Goal: Information Seeking & Learning: Find specific fact

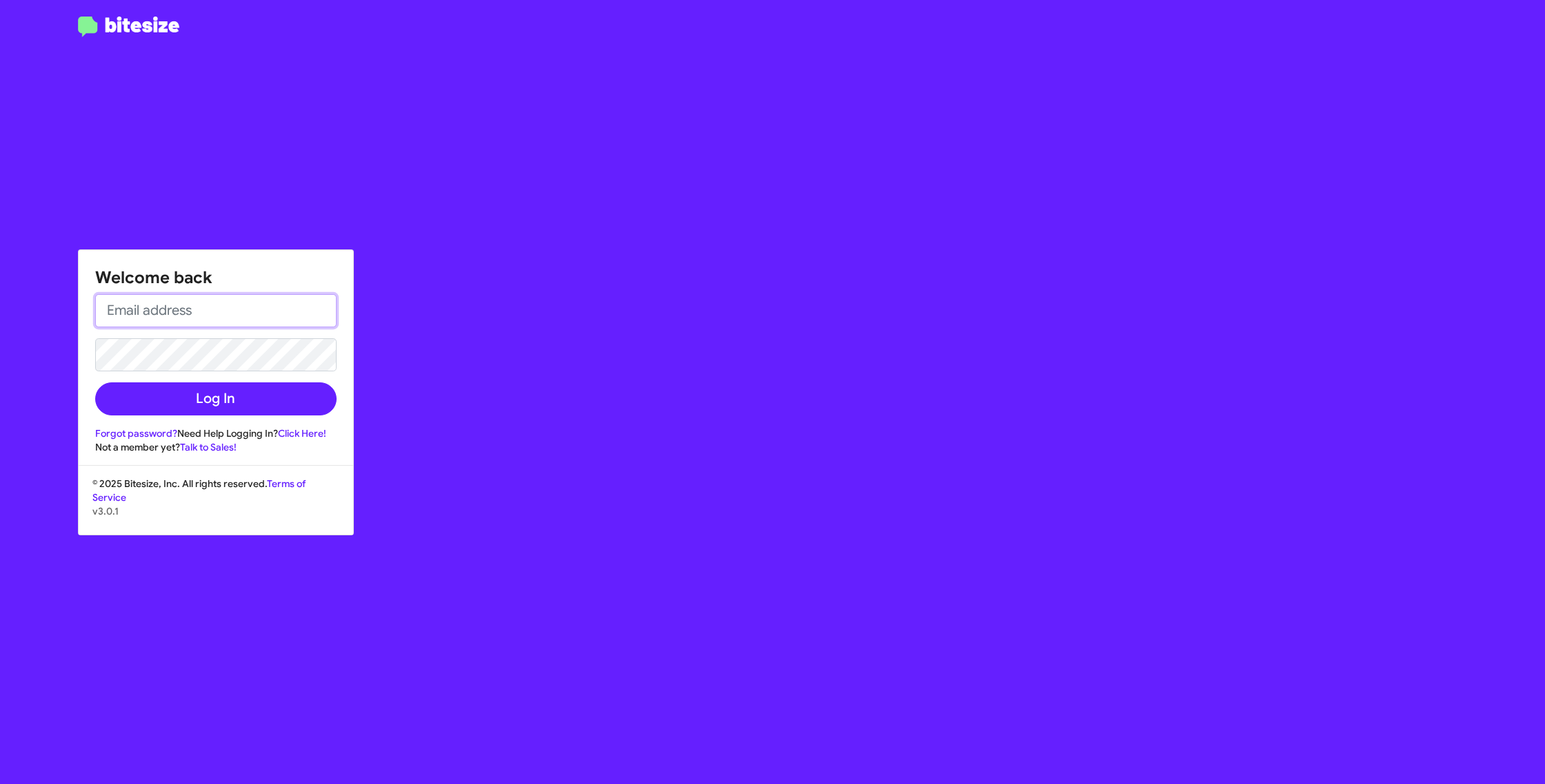
click at [183, 305] on input "email" at bounding box center [215, 310] width 241 height 33
type input "[EMAIL_ADDRESS][DOMAIN_NAME]"
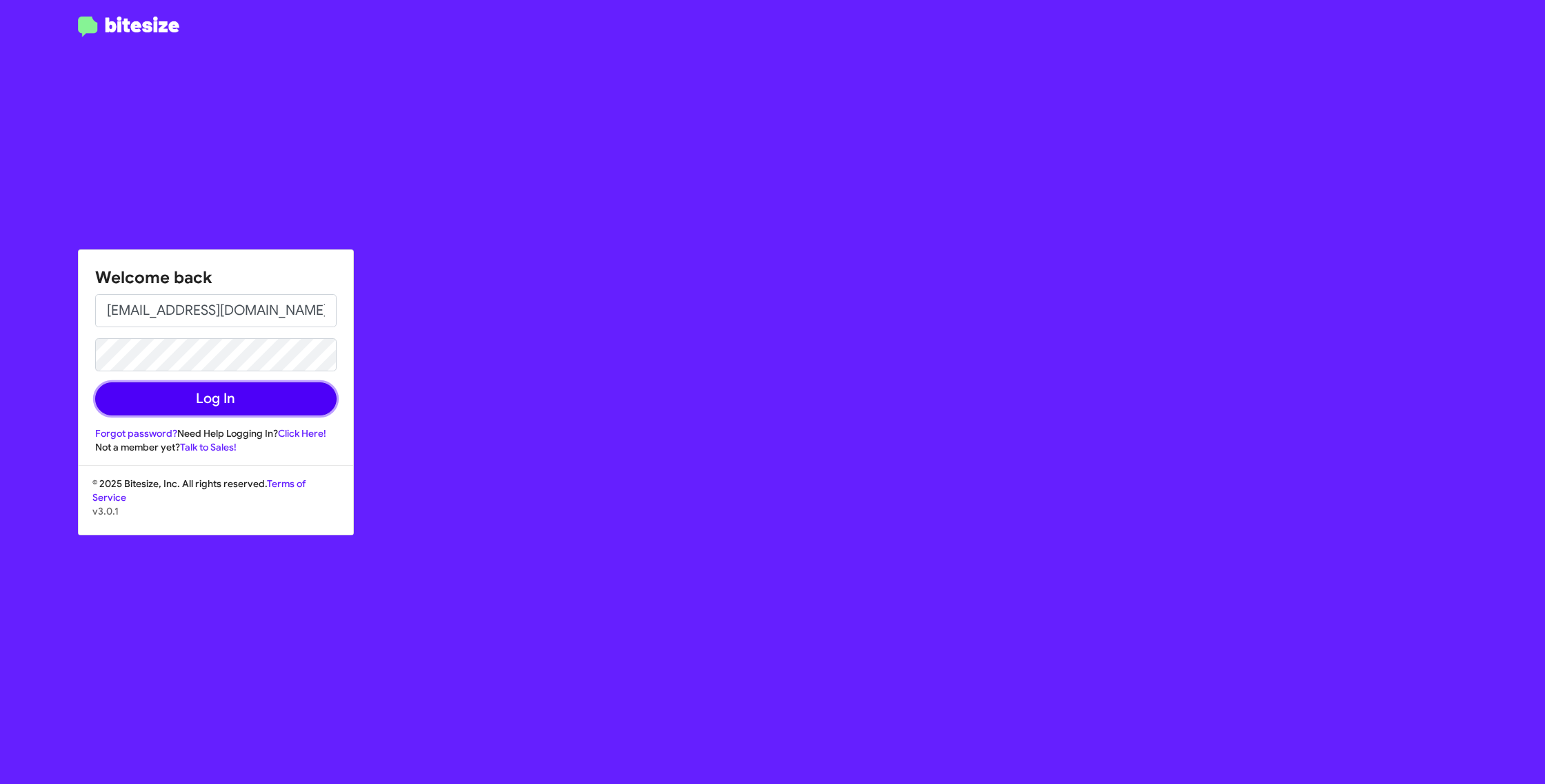
click at [204, 403] on button "Log In" at bounding box center [215, 399] width 241 height 33
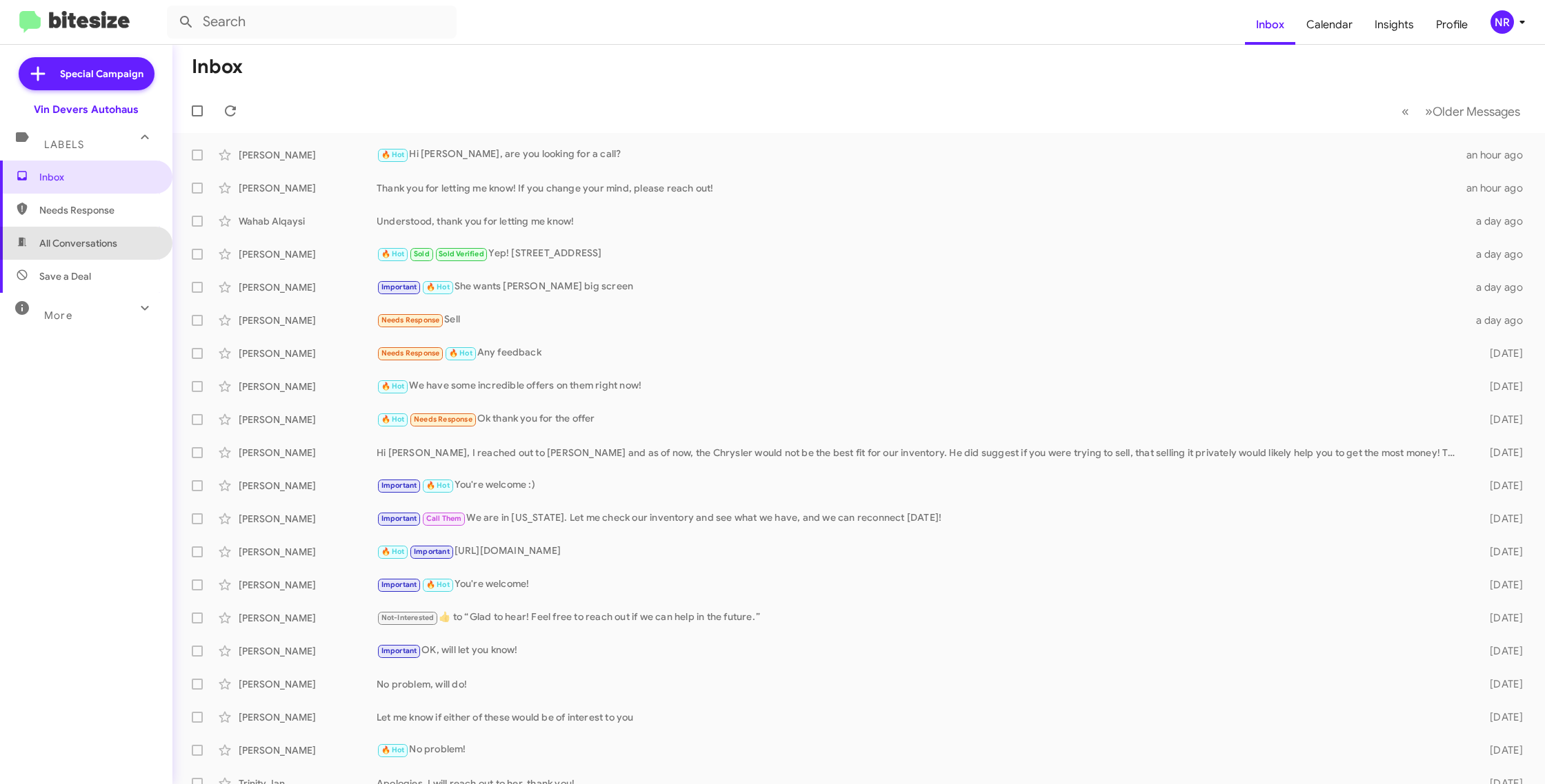
click at [69, 252] on span "All Conversations" at bounding box center [86, 242] width 172 height 33
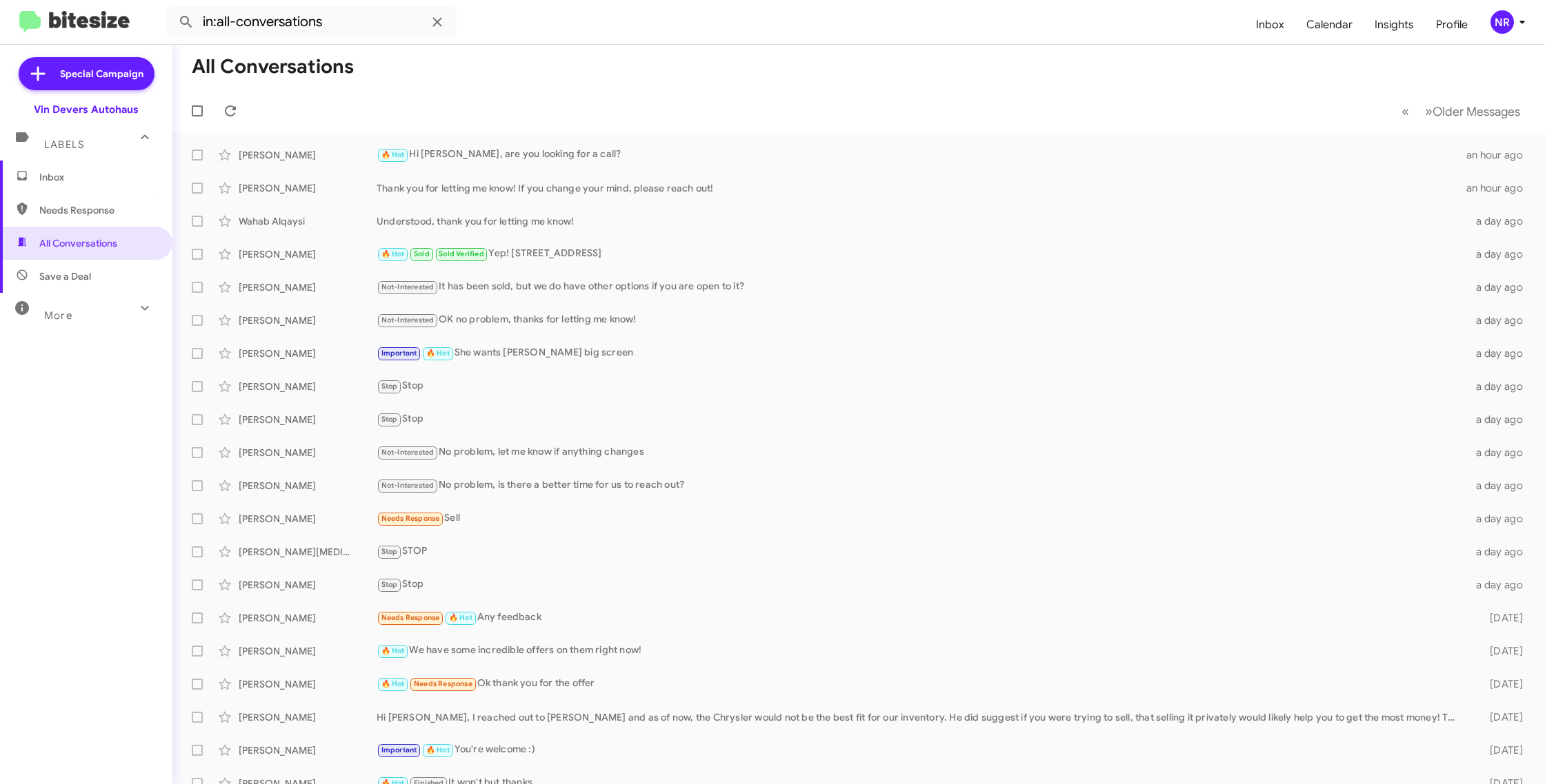
click at [75, 319] on div "More" at bounding box center [73, 309] width 123 height 26
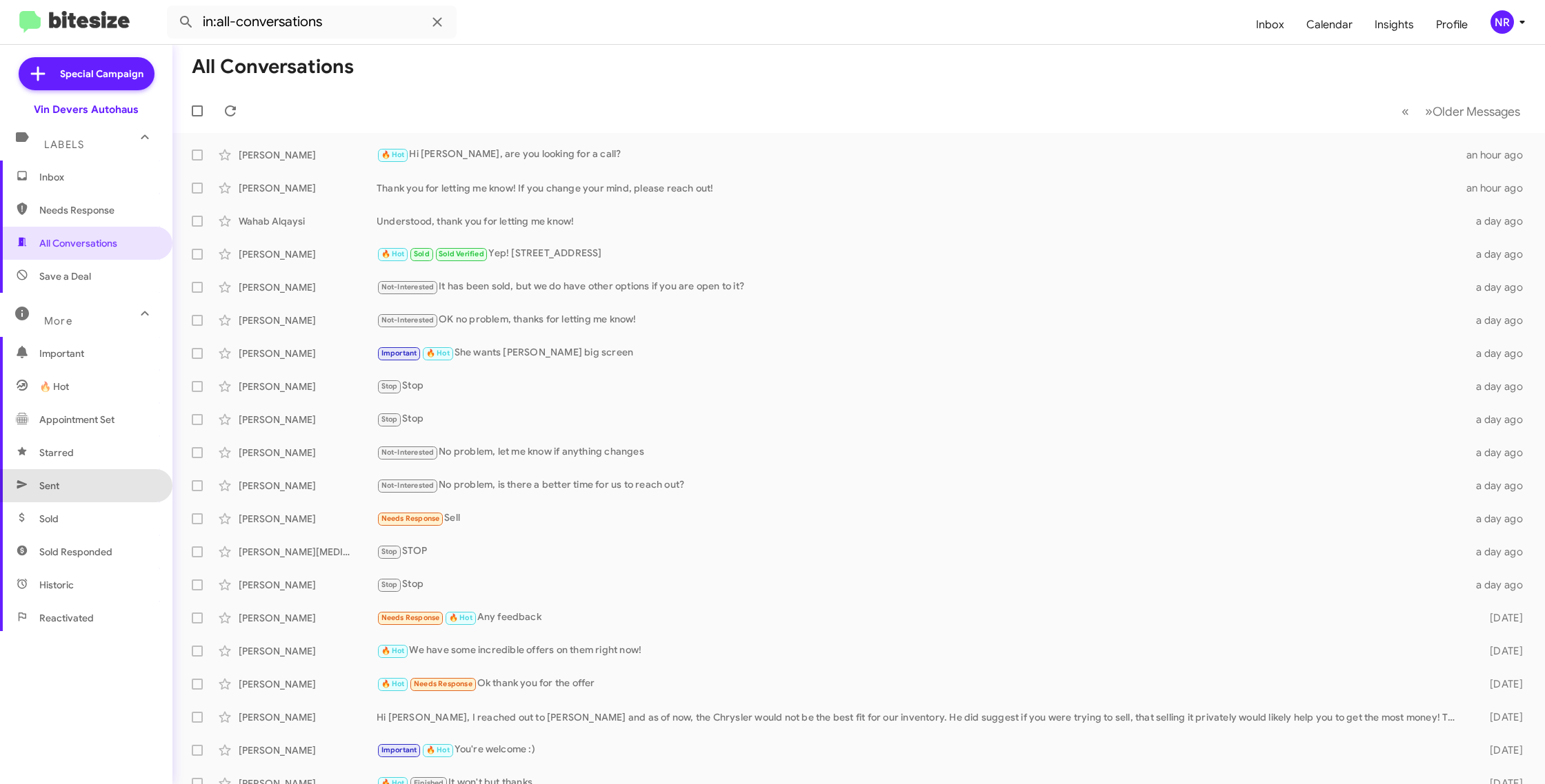
click at [72, 491] on span "Sent" at bounding box center [86, 485] width 172 height 33
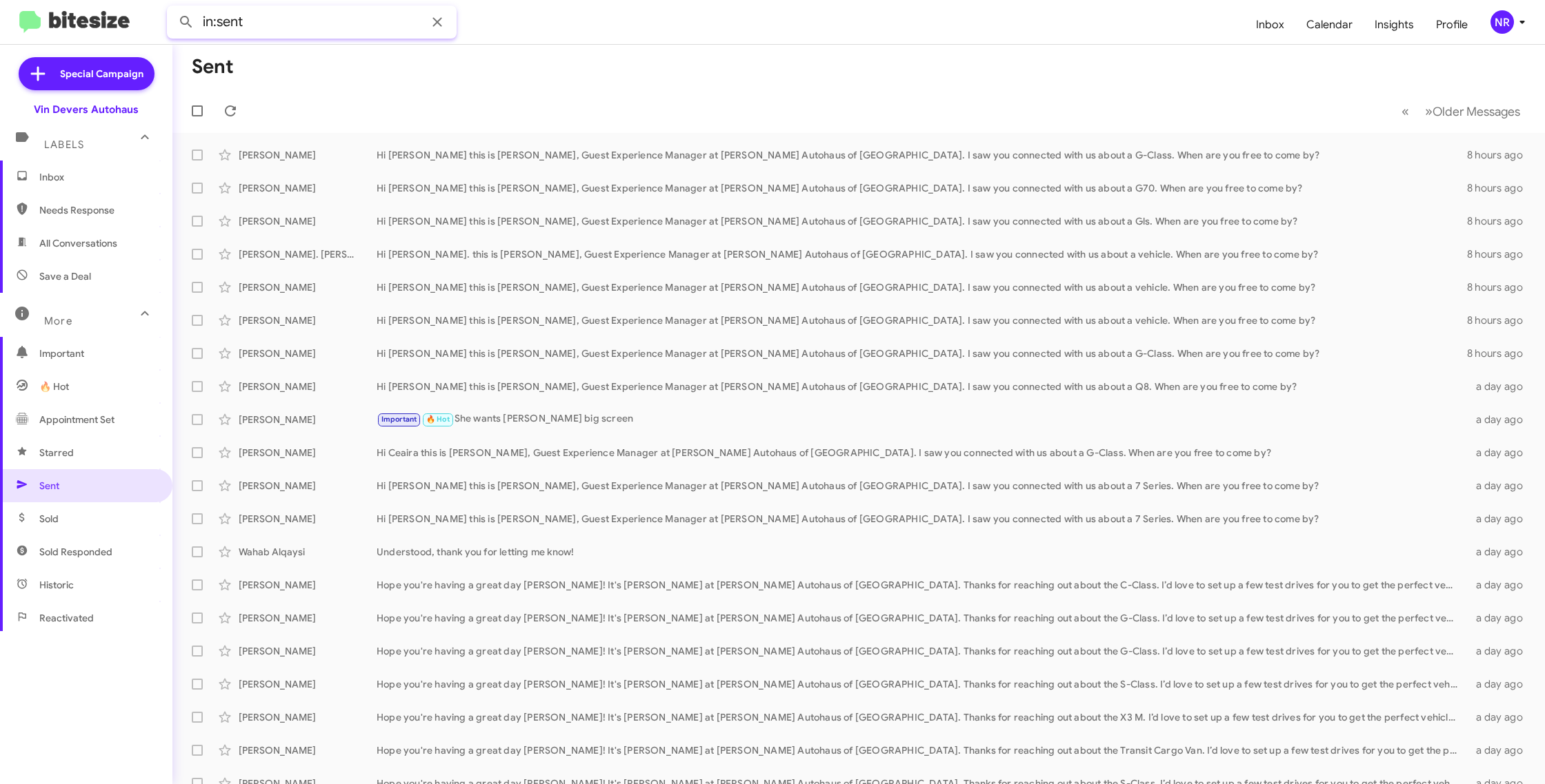
click at [339, 33] on input "in:sent" at bounding box center [311, 22] width 290 height 33
paste input "Inshal Naveed"
drag, startPoint x: 358, startPoint y: 26, endPoint x: 251, endPoint y: 25, distance: 107.0
click at [251, 25] on input "in:sentInshal Naveed" at bounding box center [311, 22] width 290 height 33
click at [243, 26] on input "in:sentInshal Naveed" at bounding box center [311, 22] width 290 height 33
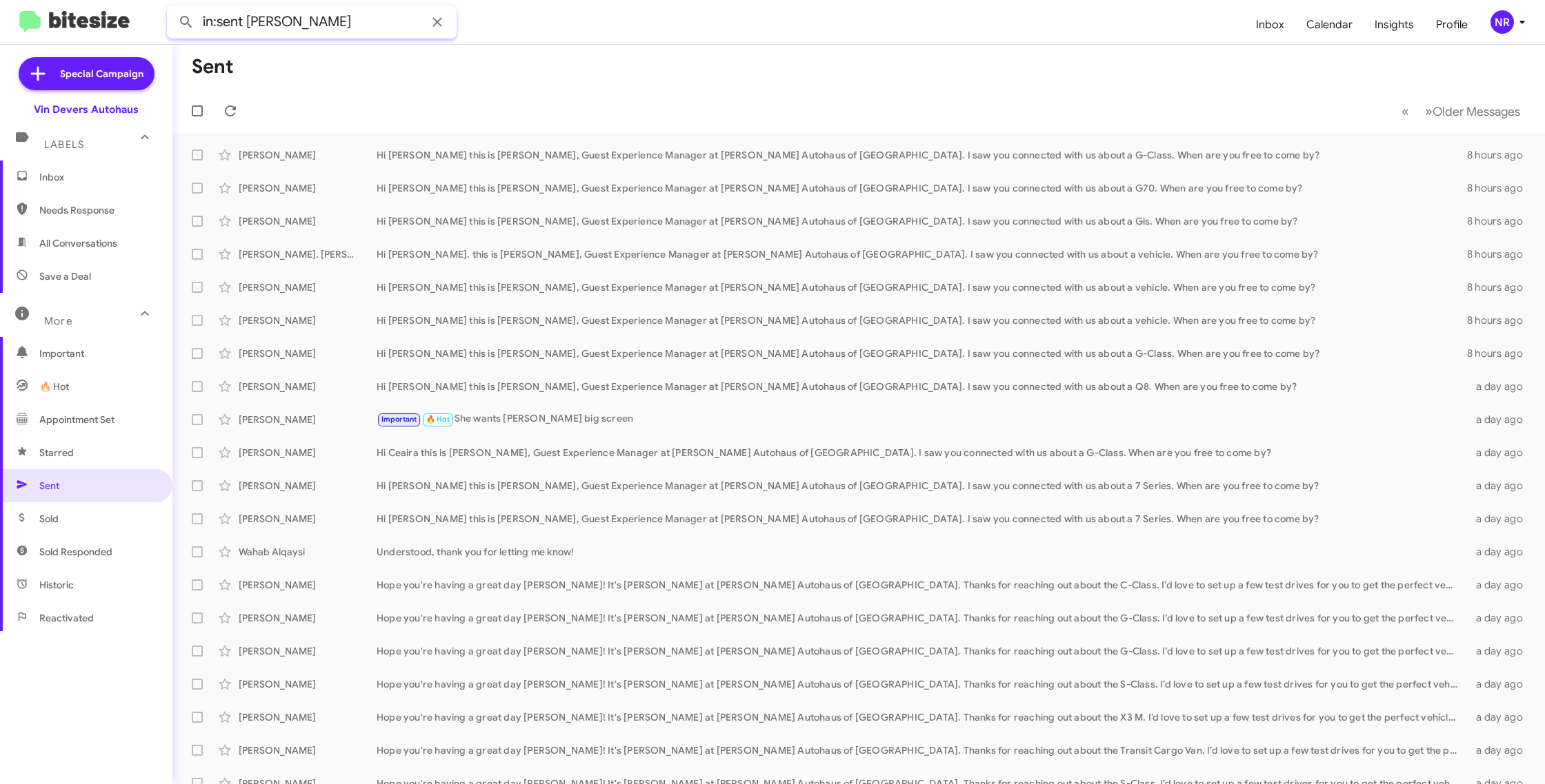
click at [172, 8] on button at bounding box center [186, 22] width 28 height 28
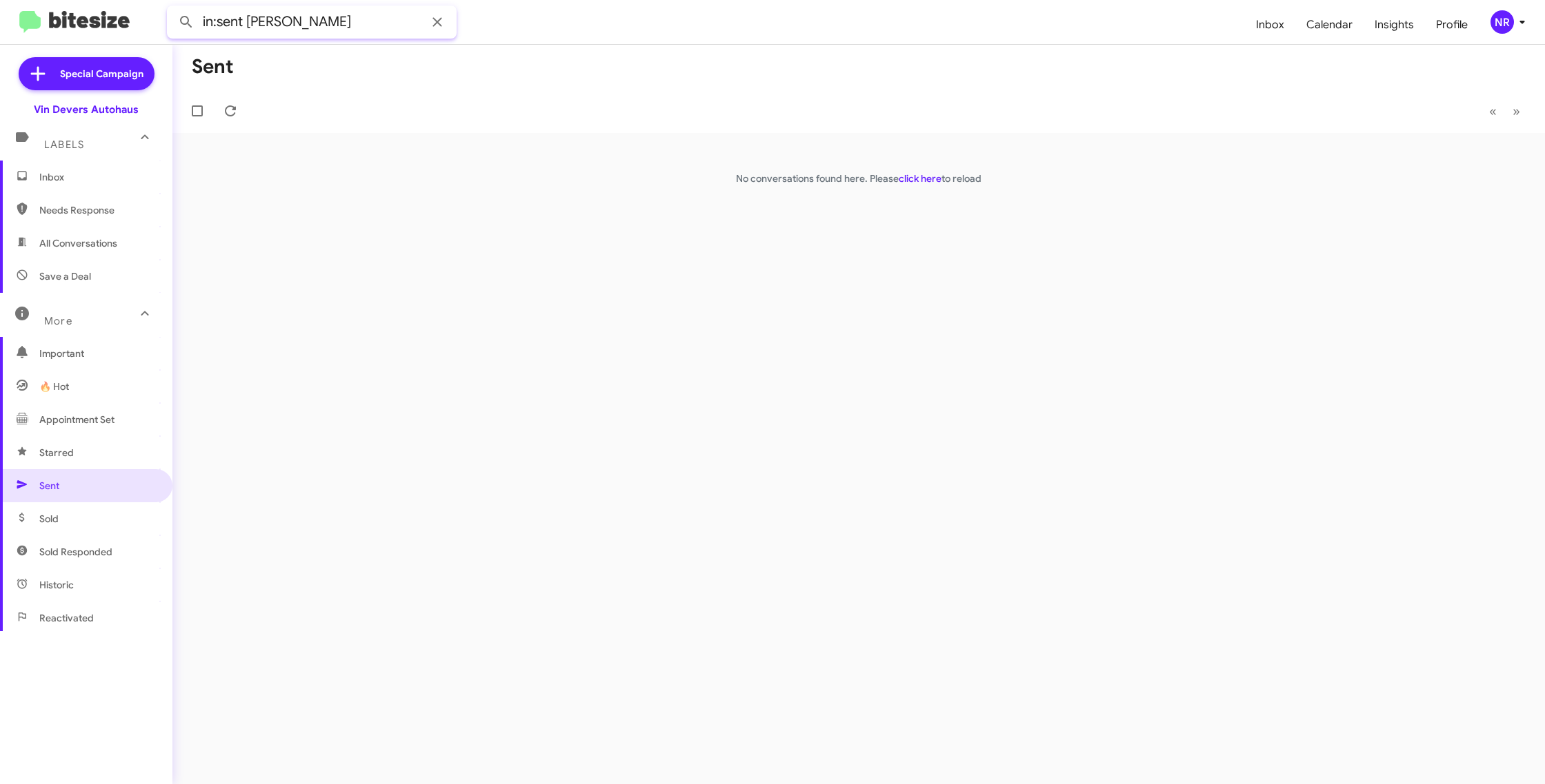
click at [338, 25] on input "in:sent [PERSON_NAME]" at bounding box center [311, 22] width 290 height 33
drag, startPoint x: 338, startPoint y: 25, endPoint x: 249, endPoint y: 30, distance: 89.1
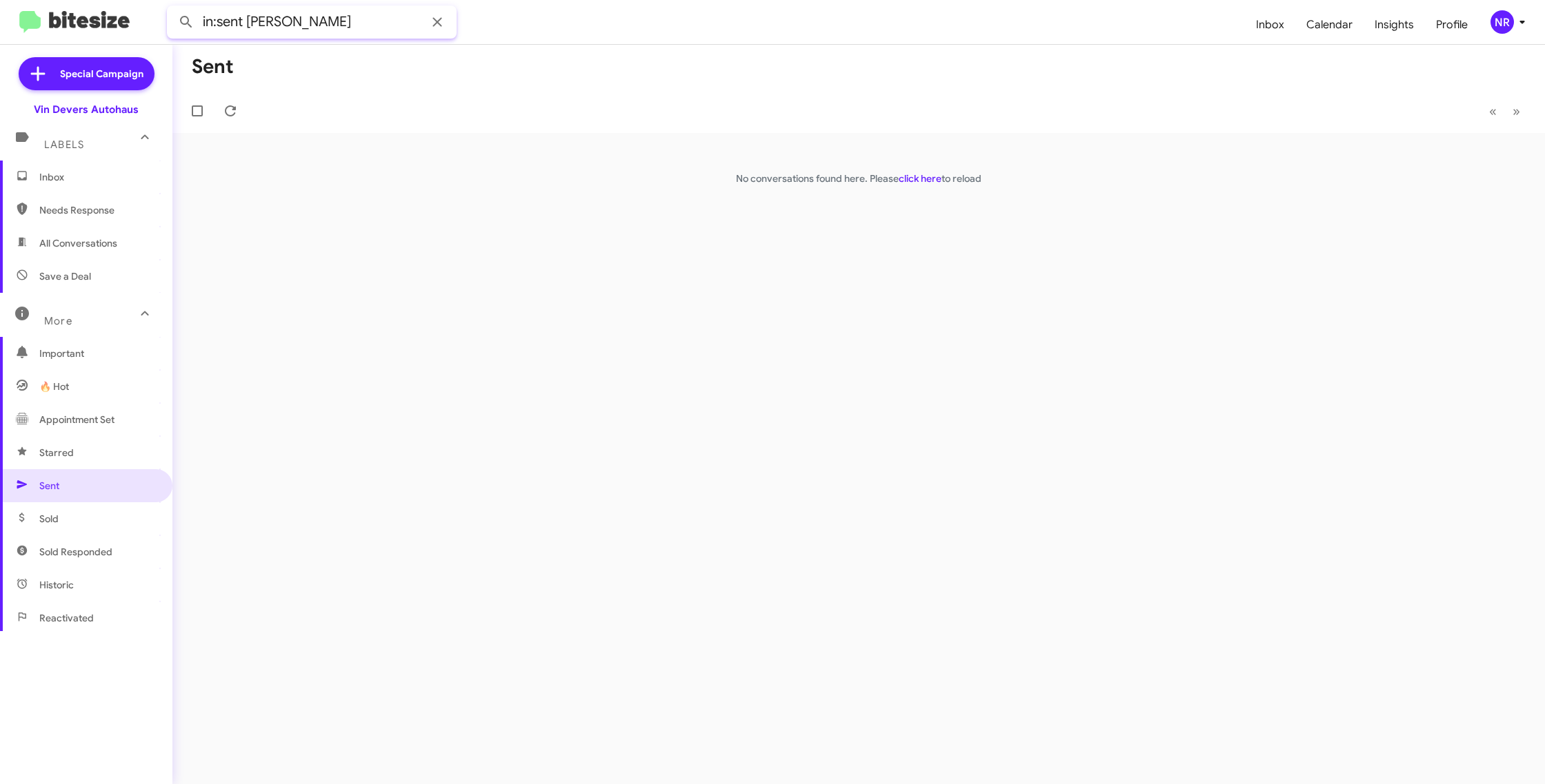
click at [246, 29] on input "in:sent [PERSON_NAME]" at bounding box center [311, 22] width 290 height 33
click at [172, 8] on button at bounding box center [186, 22] width 28 height 28
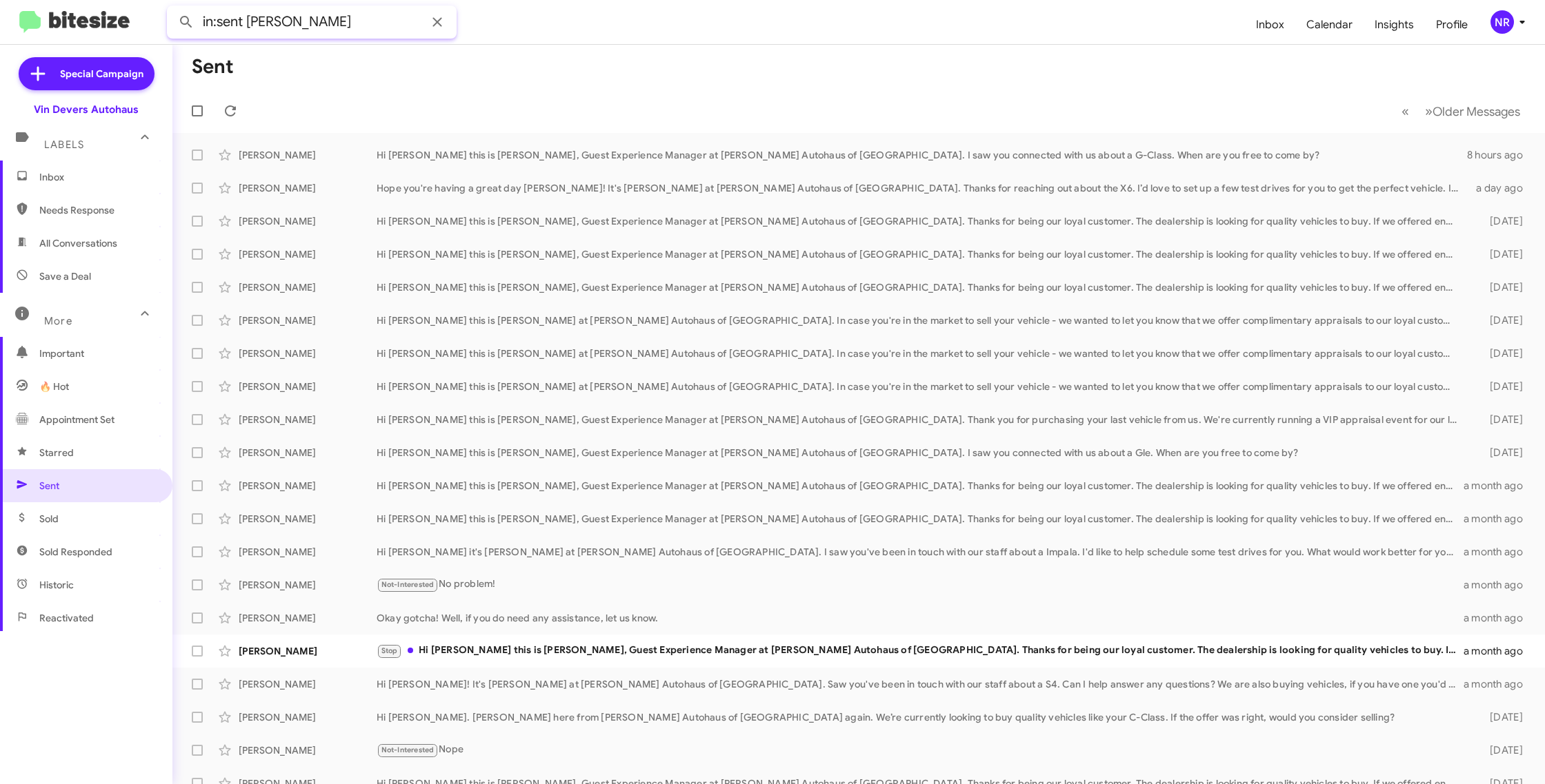
click at [172, 8] on button at bounding box center [186, 22] width 28 height 28
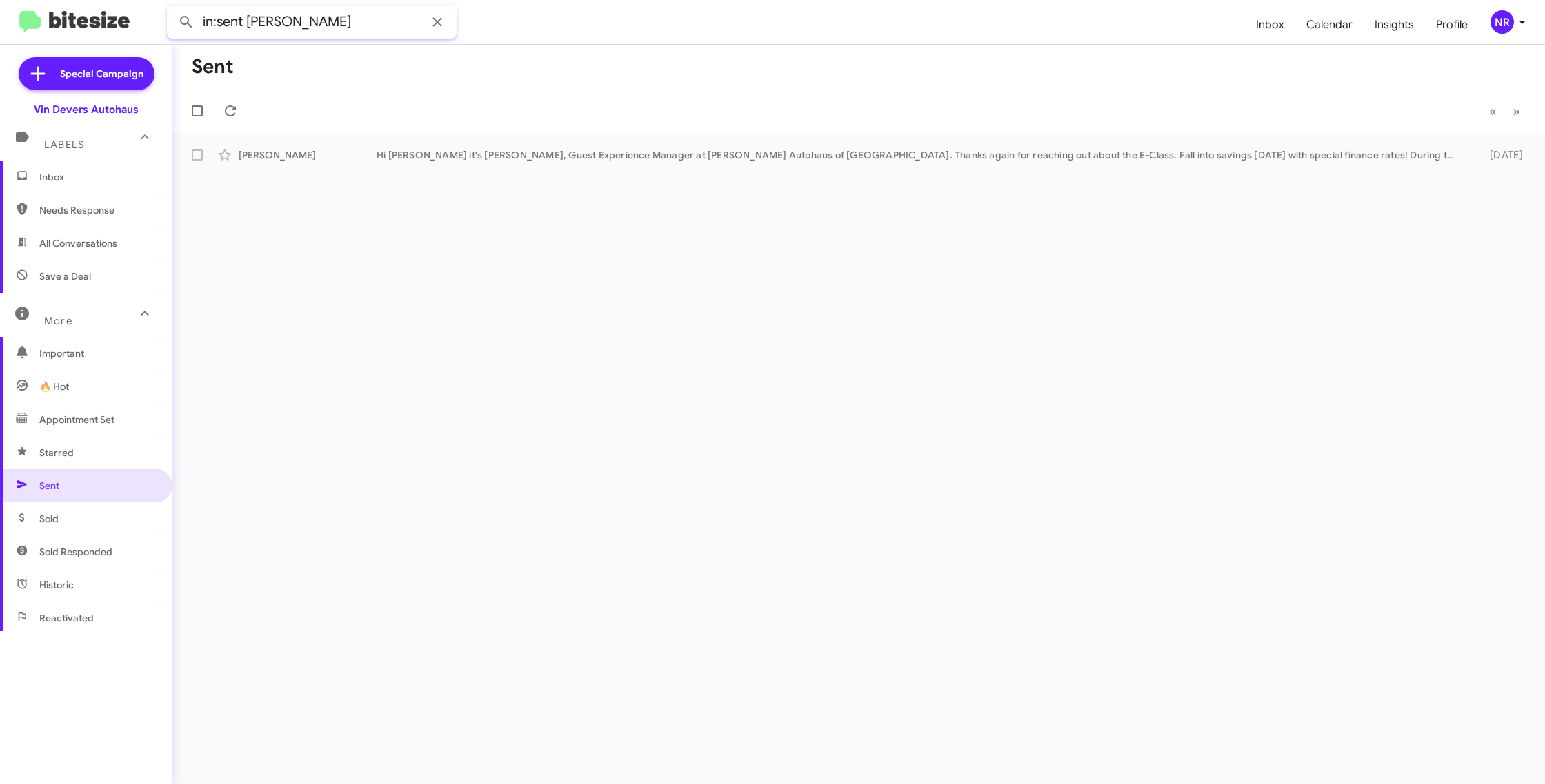
click at [172, 8] on button at bounding box center [186, 22] width 28 height 28
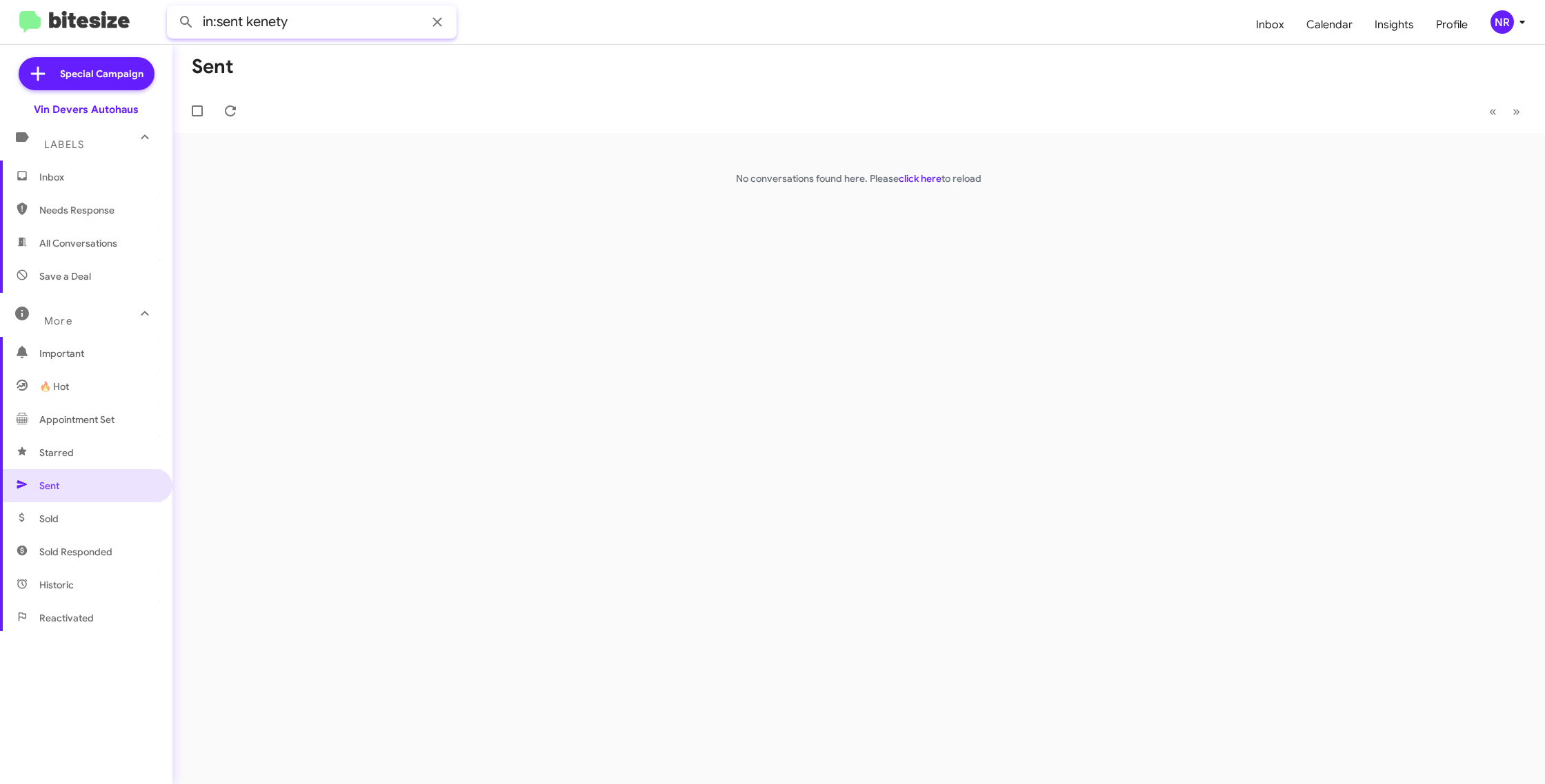
click at [172, 8] on button at bounding box center [186, 22] width 28 height 28
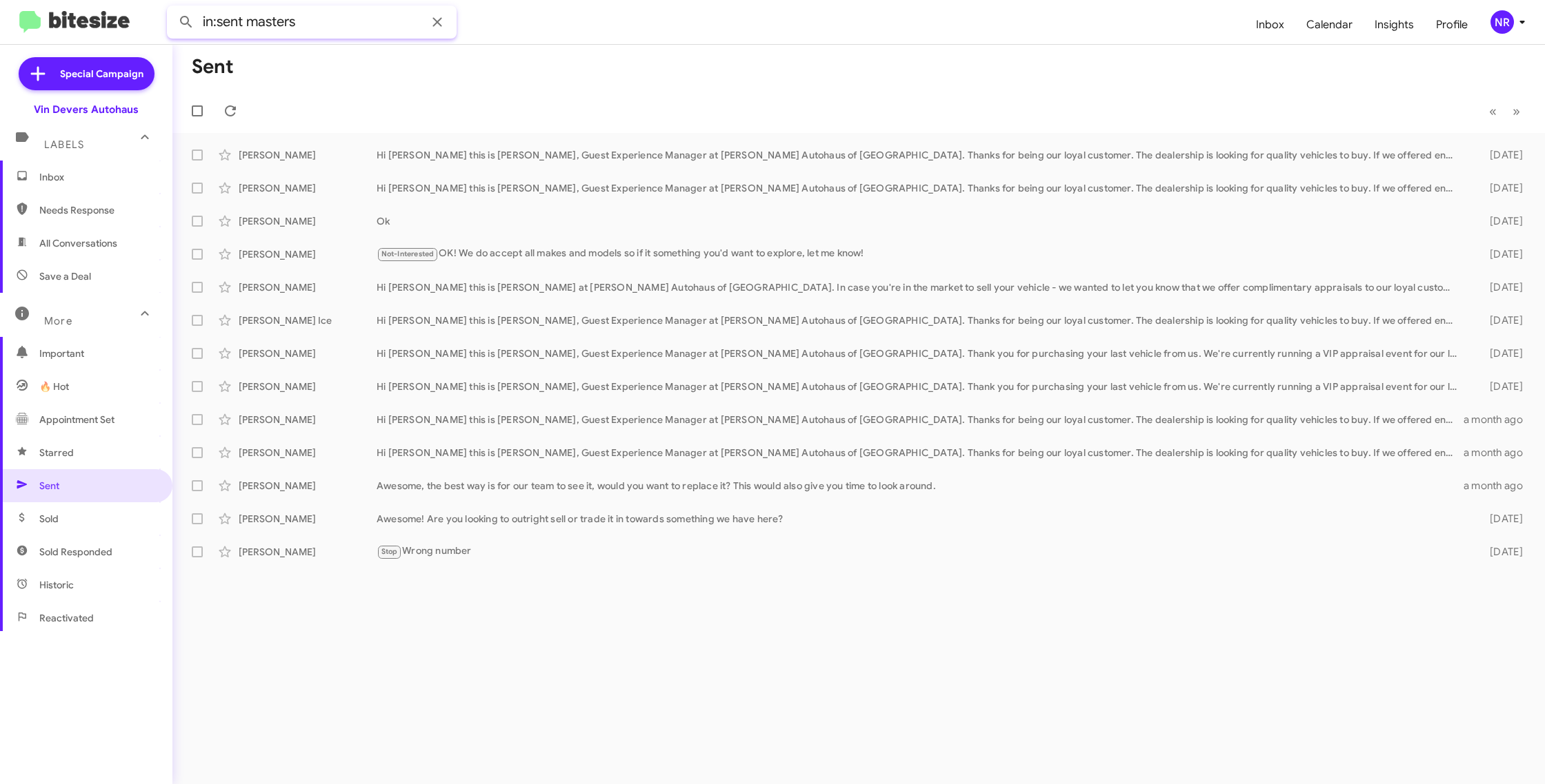
click at [172, 8] on button at bounding box center [186, 22] width 28 height 28
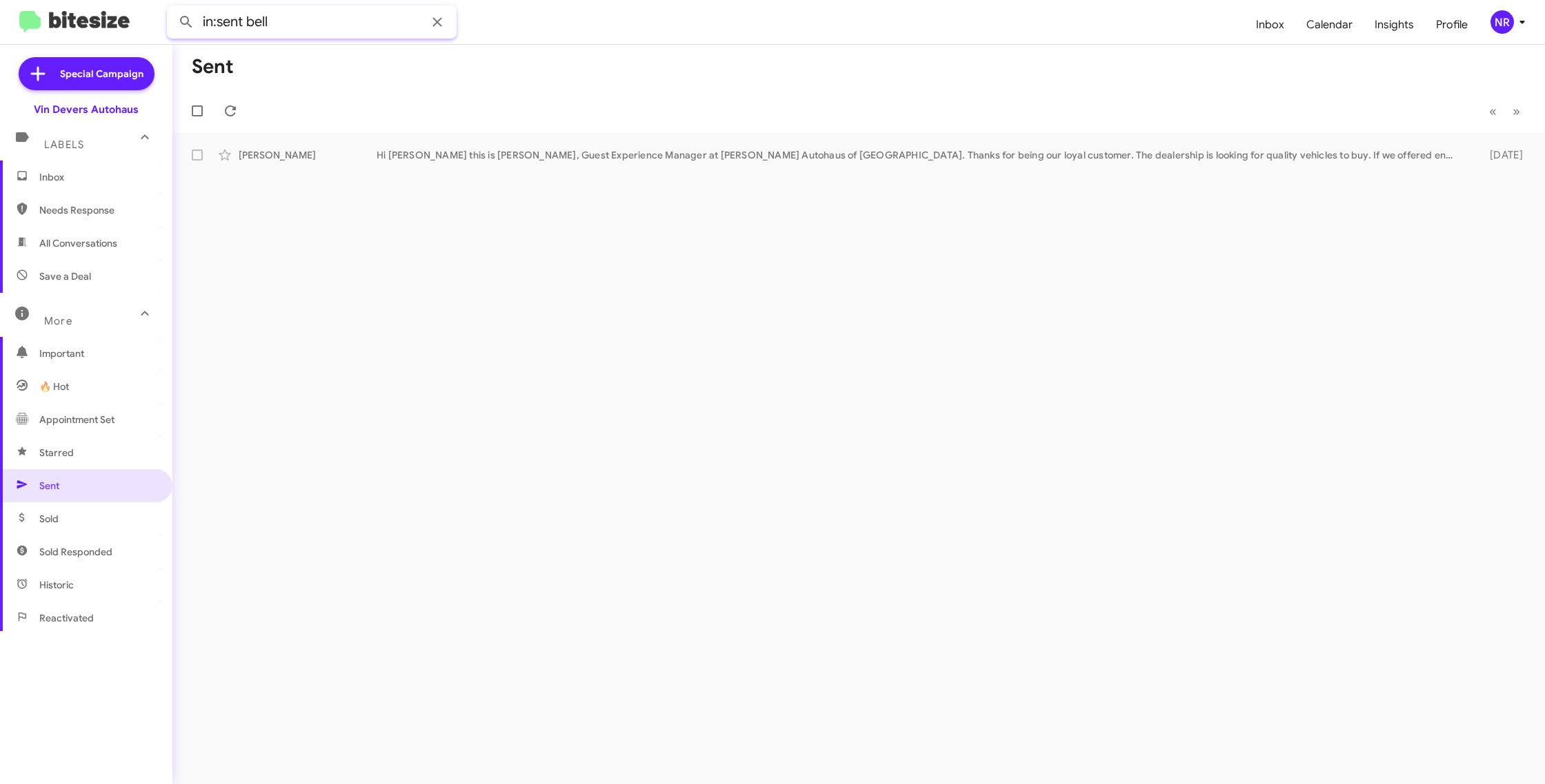
click at [172, 8] on button at bounding box center [186, 22] width 28 height 28
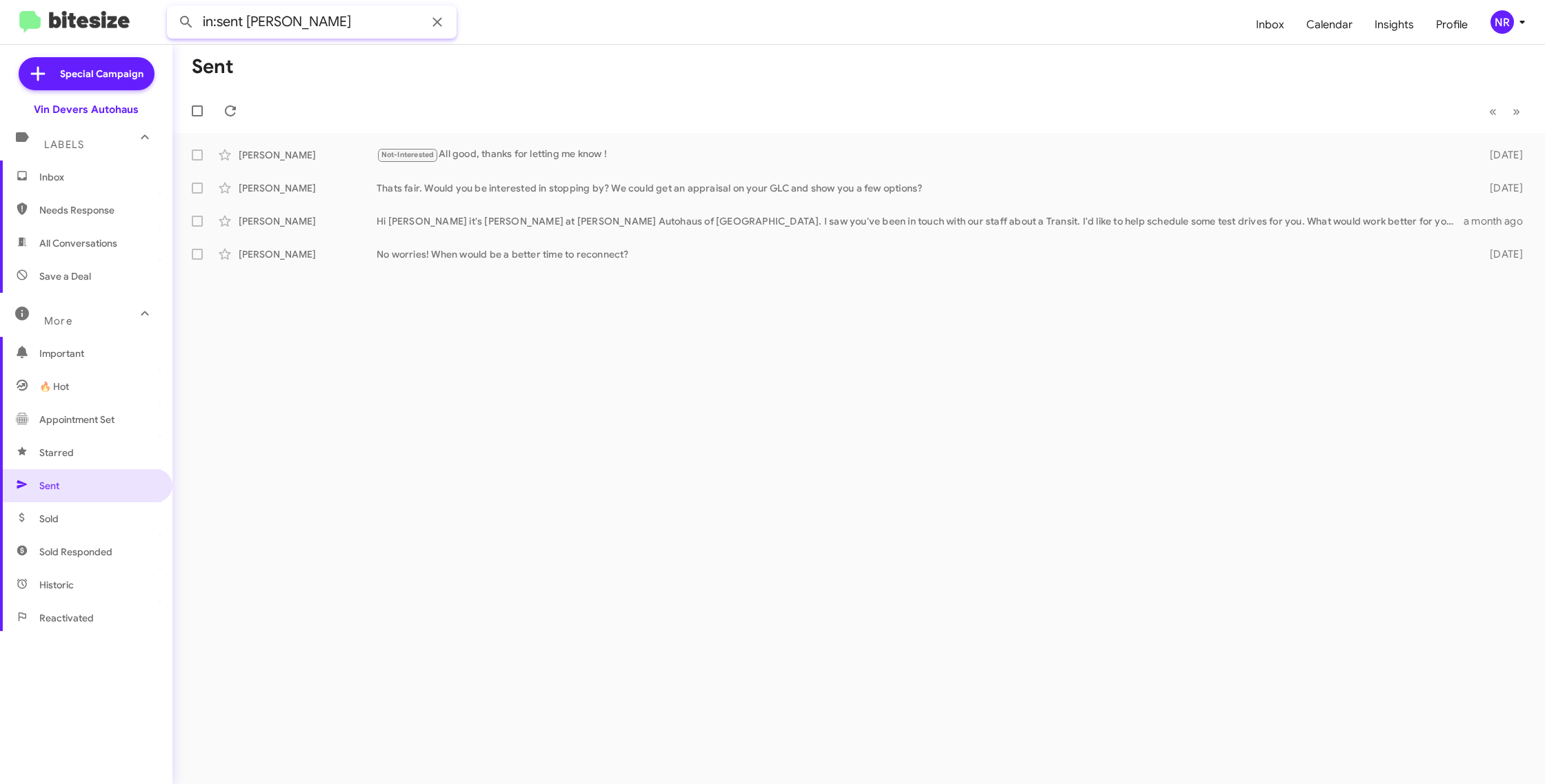
click at [172, 8] on button at bounding box center [186, 22] width 28 height 28
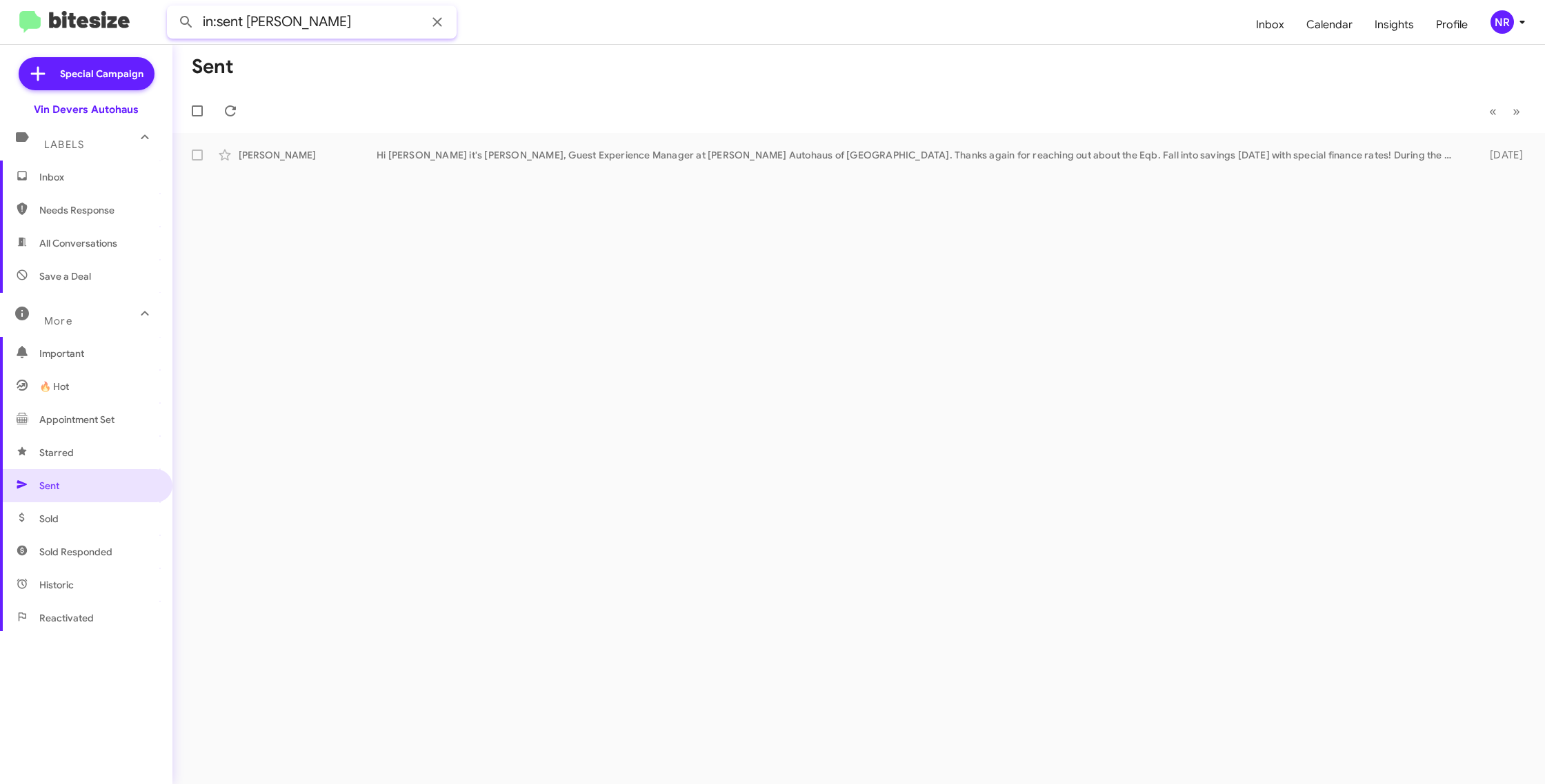
click at [324, 23] on input "in:sent [PERSON_NAME]" at bounding box center [311, 22] width 290 height 33
click at [172, 8] on button at bounding box center [186, 22] width 28 height 28
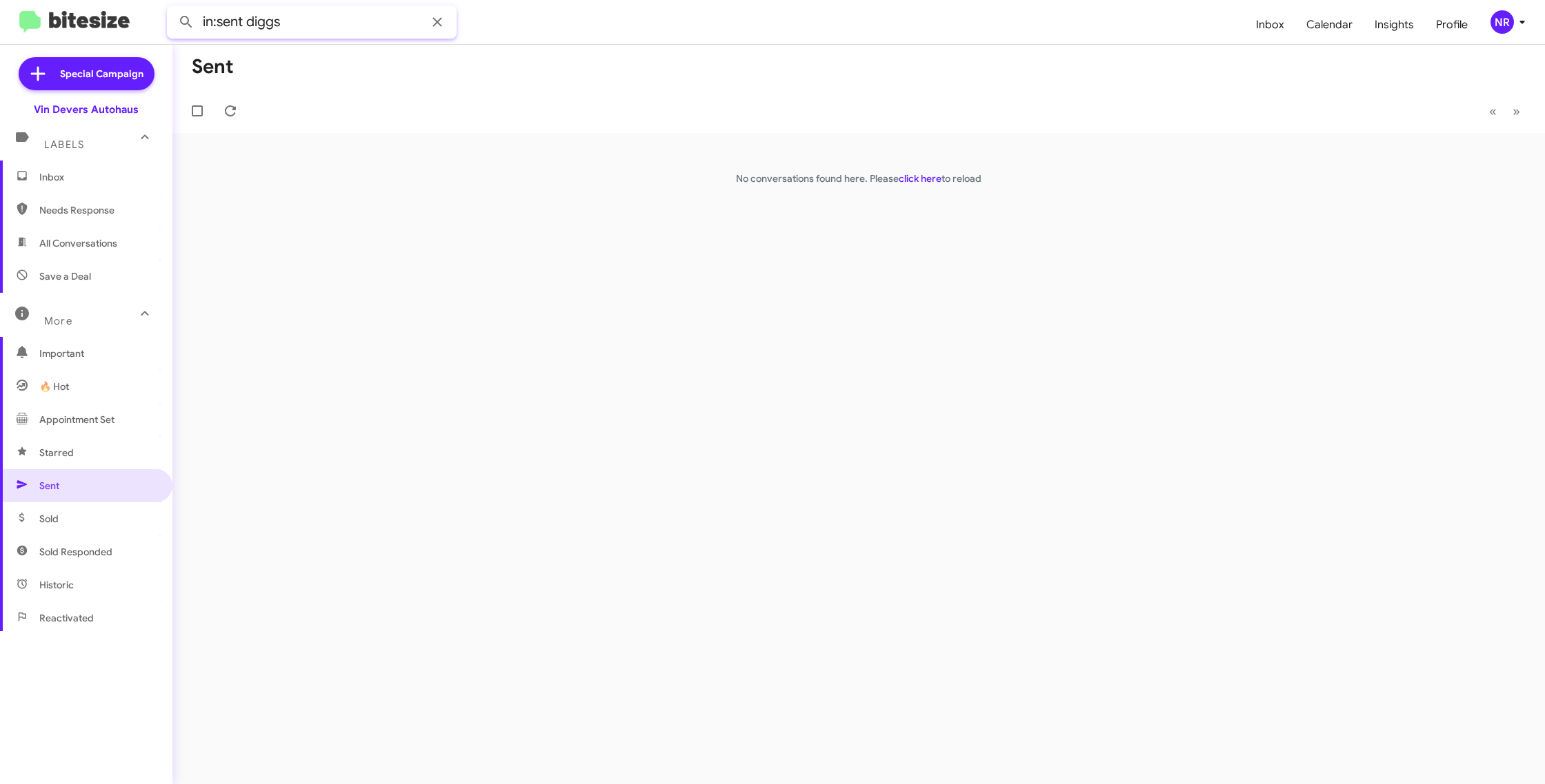
click at [363, 22] on input "in:sent diggs" at bounding box center [311, 22] width 290 height 33
click at [172, 8] on button at bounding box center [186, 22] width 28 height 28
click at [97, 247] on span "All Conversations" at bounding box center [78, 242] width 78 height 14
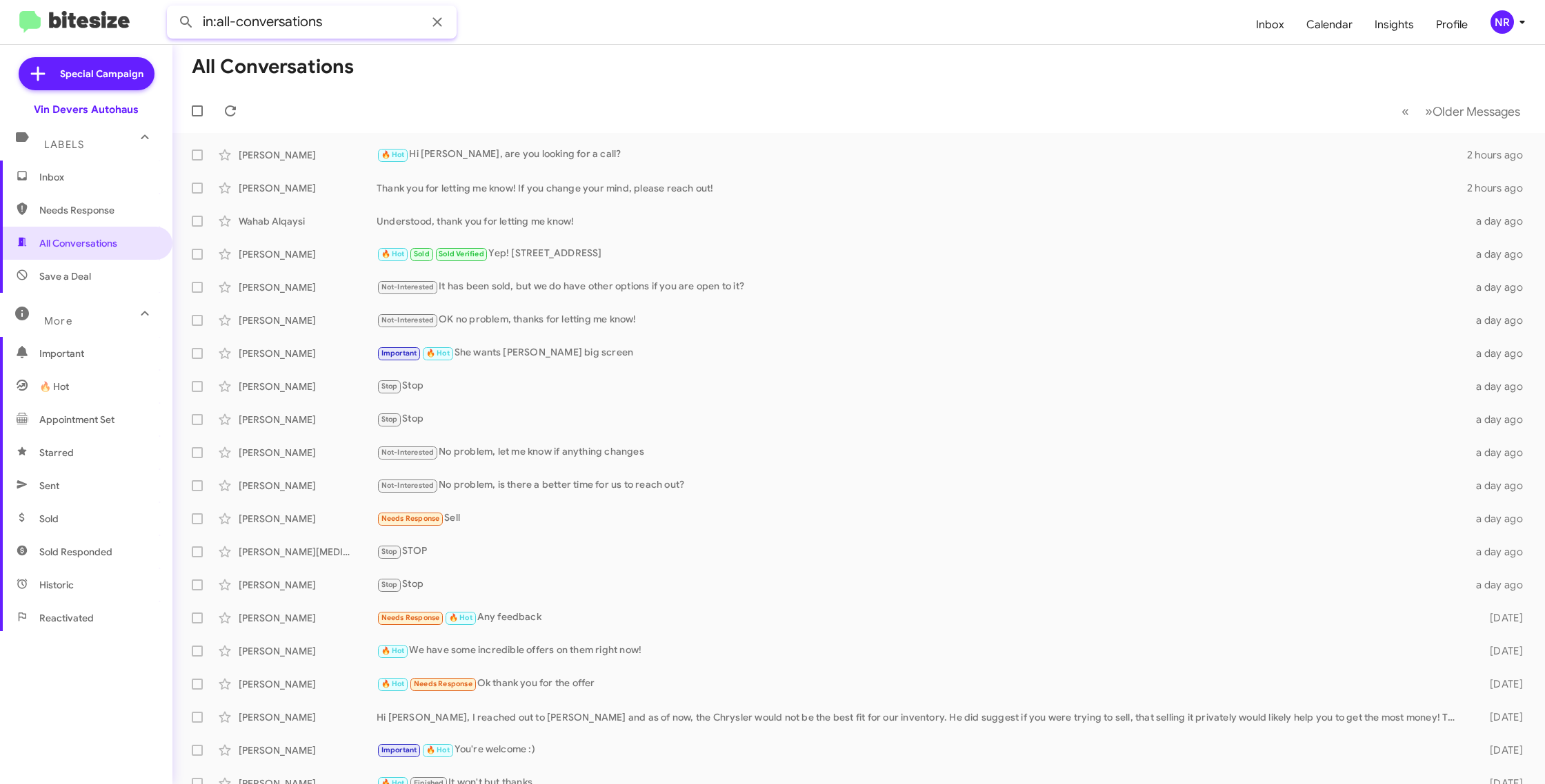
click at [336, 23] on input "in:all-conversations" at bounding box center [311, 22] width 290 height 33
click at [172, 8] on button at bounding box center [186, 22] width 28 height 28
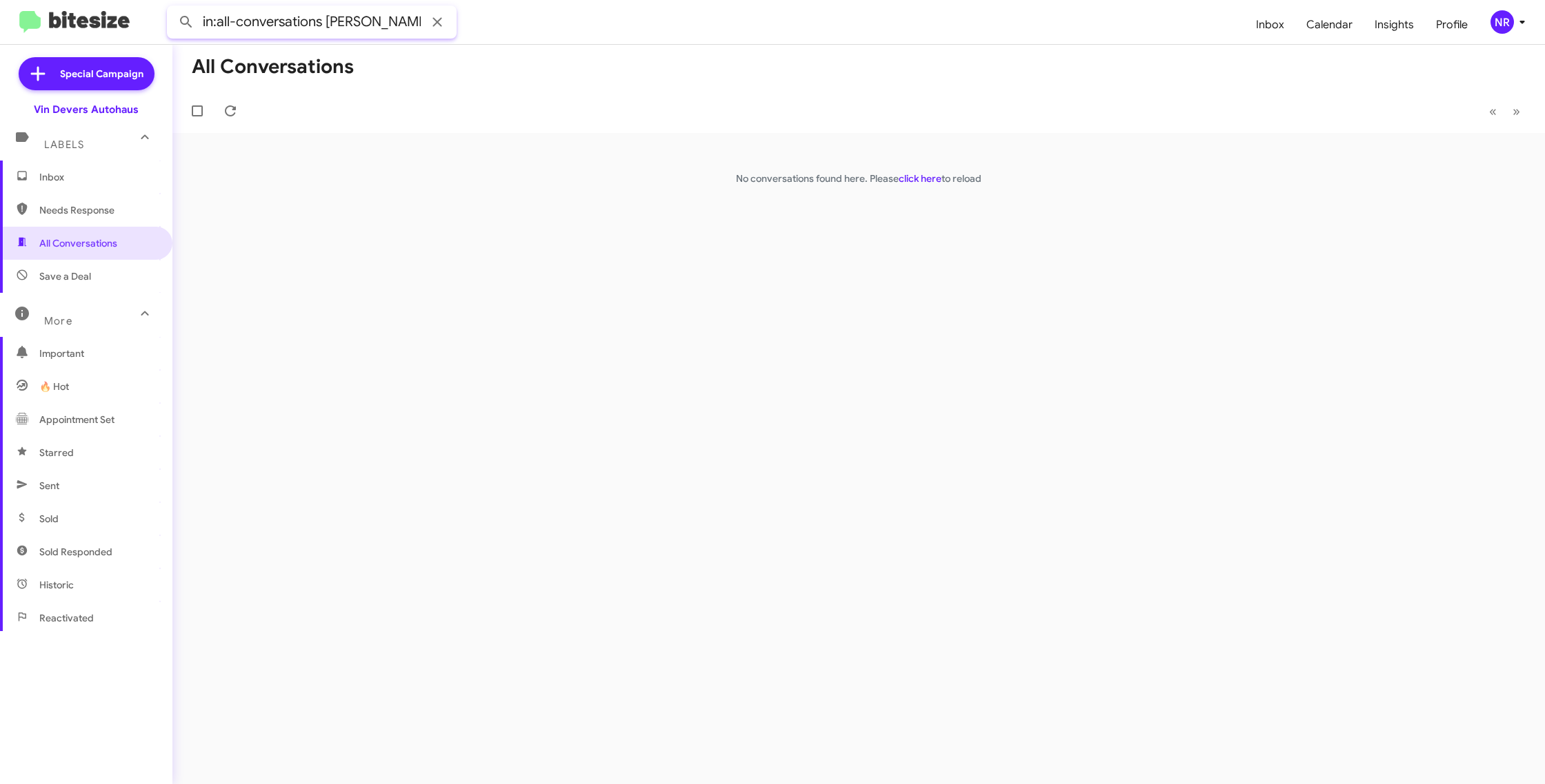
click at [172, 8] on button at bounding box center [186, 22] width 28 height 28
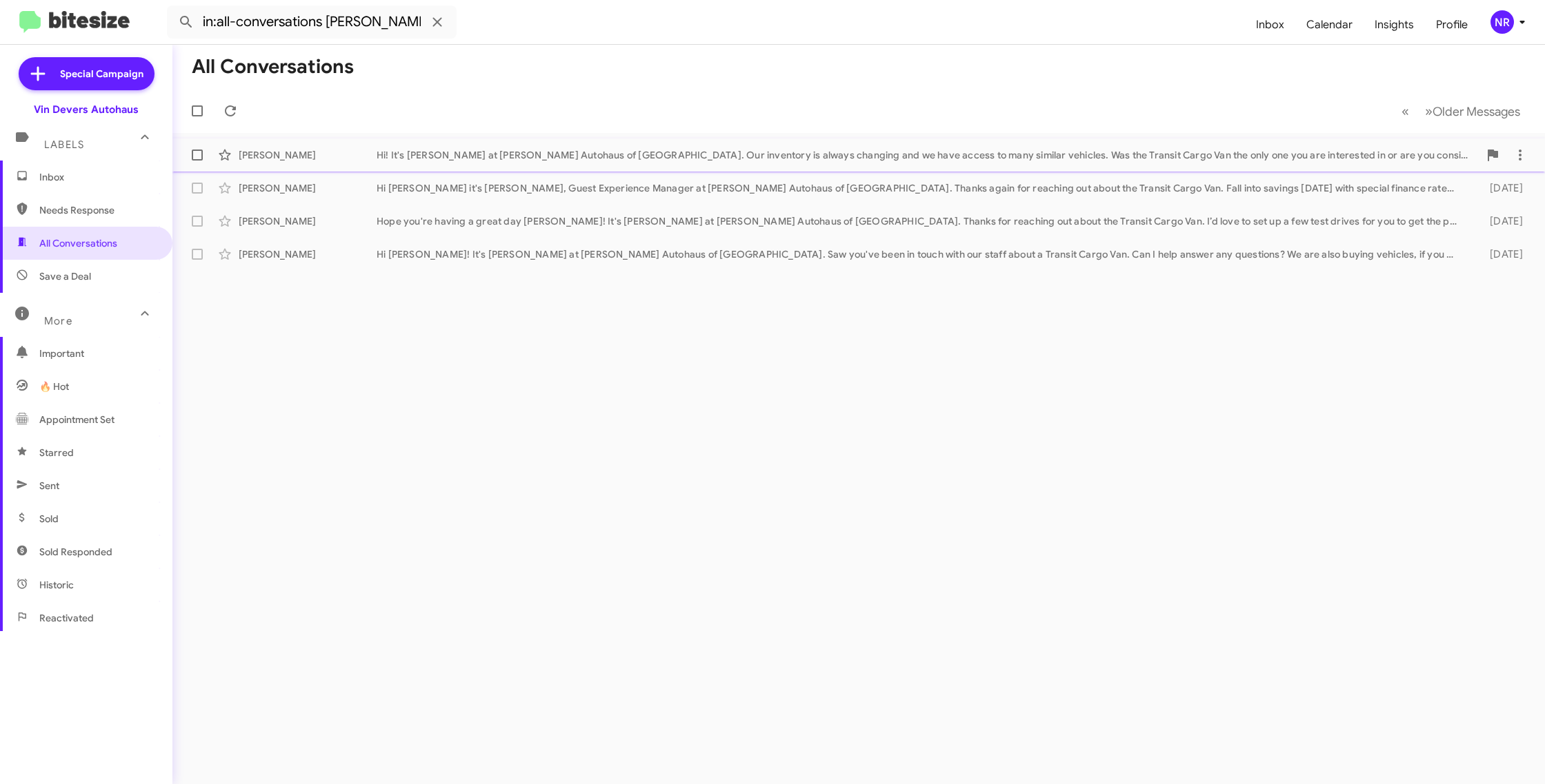
click at [811, 163] on div "[PERSON_NAME] Hi! It's [PERSON_NAME] at [PERSON_NAME] Autohaus of [GEOGRAPHIC_D…" at bounding box center [859, 155] width 1350 height 28
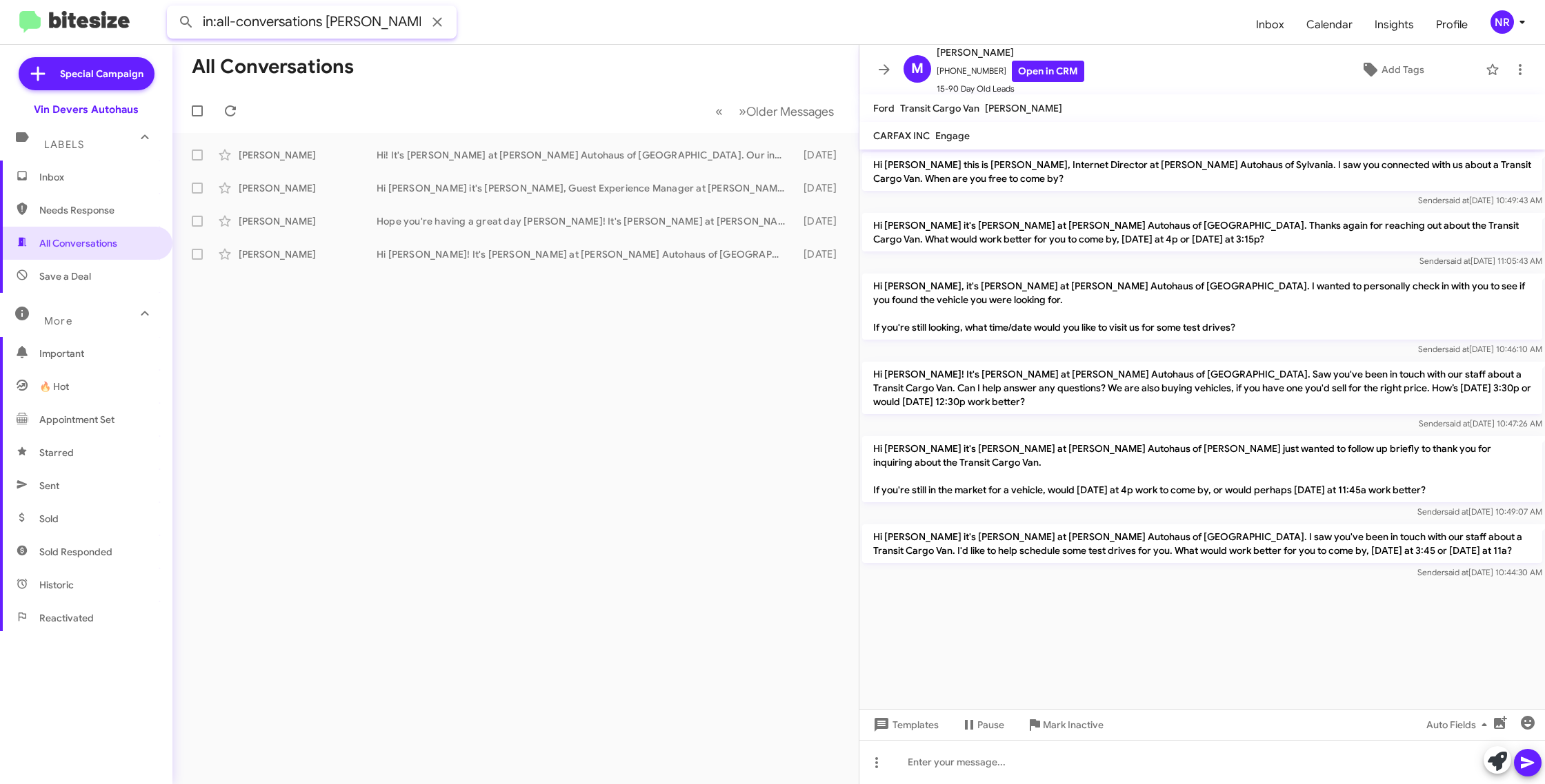
click at [385, 24] on input "in:all-conversations [PERSON_NAME]" at bounding box center [311, 22] width 290 height 33
click at [172, 8] on button at bounding box center [186, 22] width 28 height 28
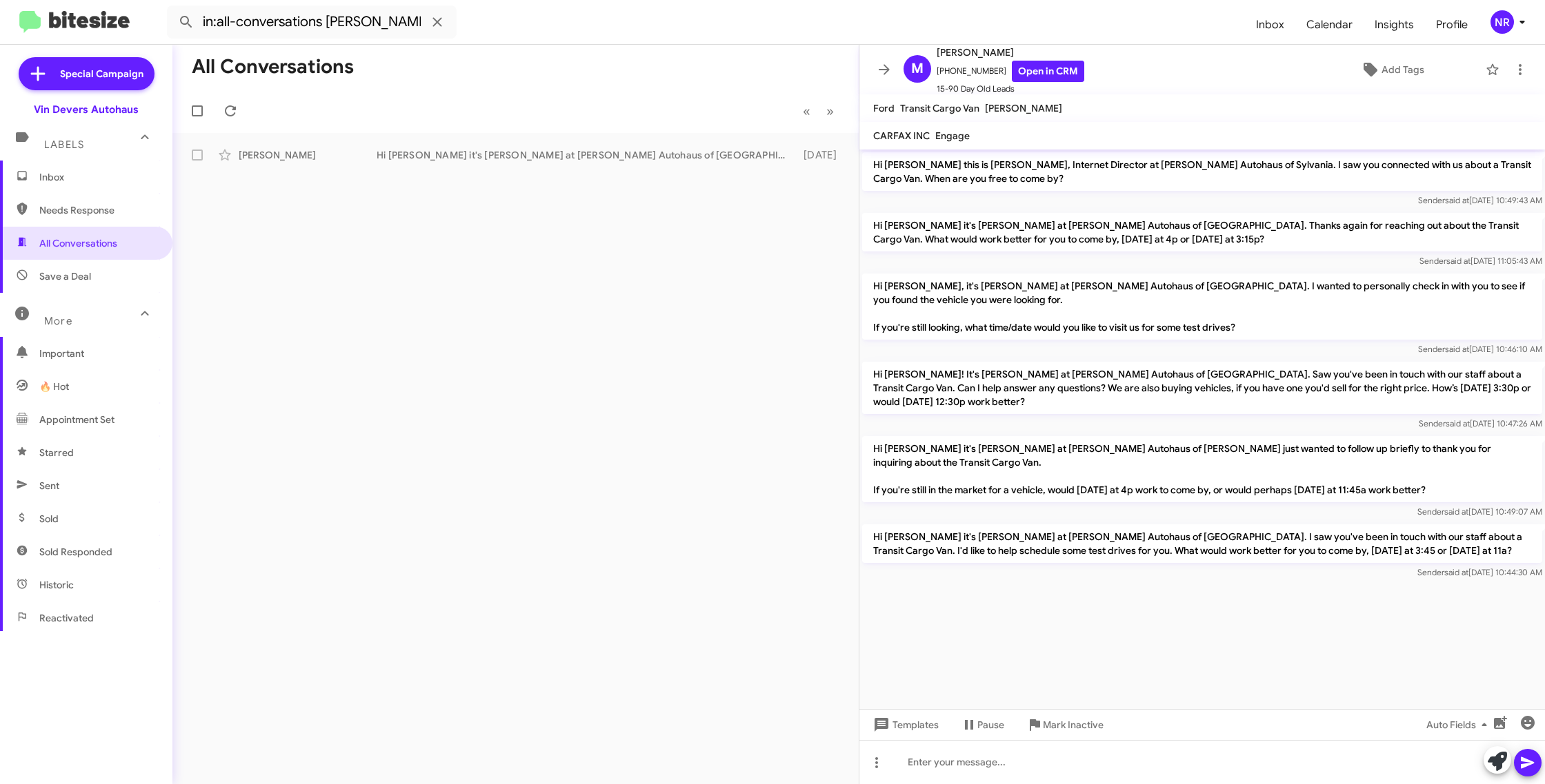
click at [596, 311] on div "All Conversations « Previous » Next [PERSON_NAME] Hi [PERSON_NAME] it's [PERSON…" at bounding box center [516, 414] width 686 height 739
click at [617, 155] on div "Hi [PERSON_NAME] it's [PERSON_NAME] at [PERSON_NAME] Autohaus of [GEOGRAPHIC_DA…" at bounding box center [584, 155] width 416 height 14
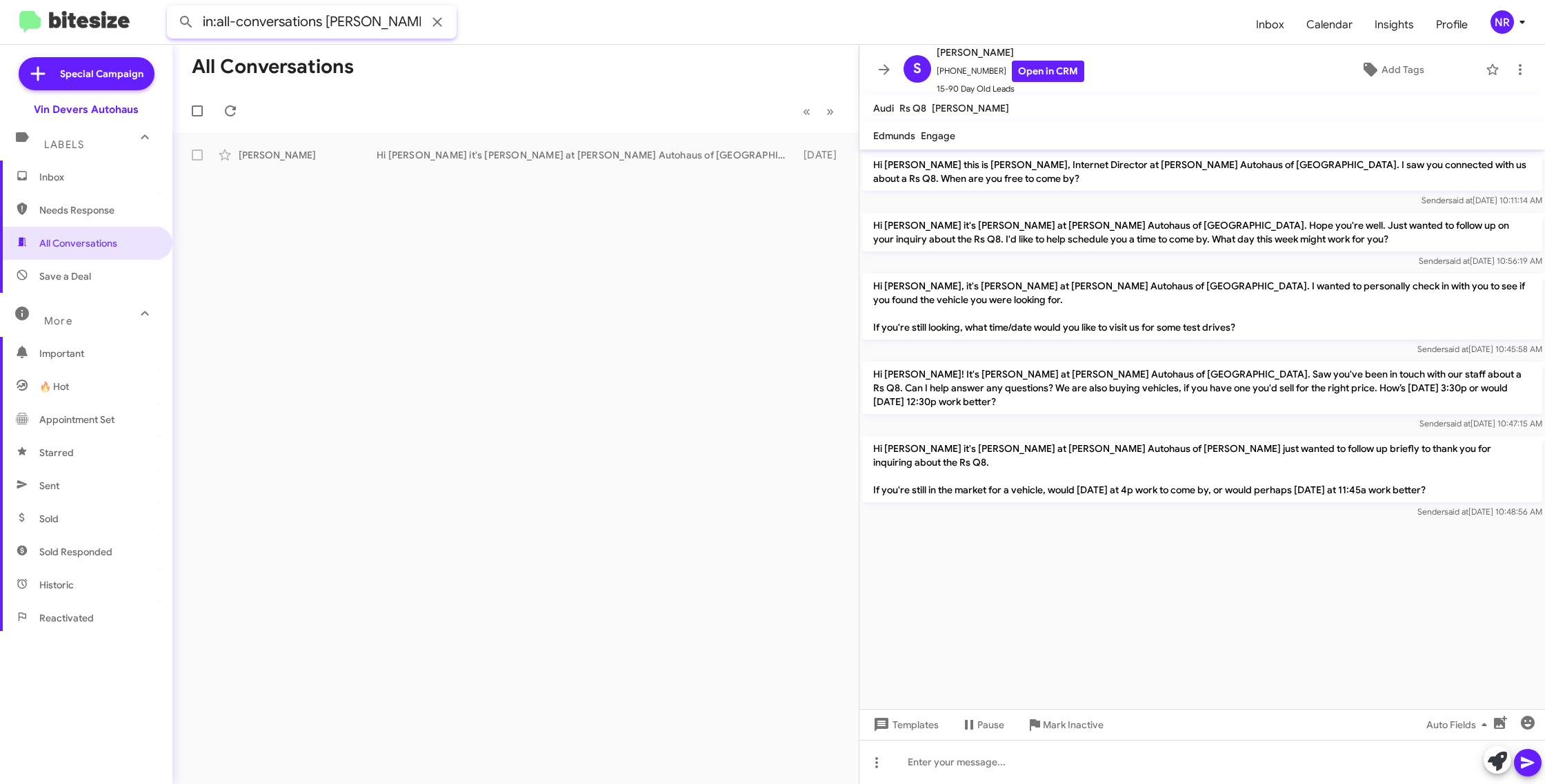
click at [383, 25] on input "in:all-conversations [PERSON_NAME]" at bounding box center [311, 22] width 290 height 33
click at [172, 8] on button at bounding box center [186, 22] width 28 height 28
click at [490, 152] on div "Hello [PERSON_NAME] it's [PERSON_NAME] at [PERSON_NAME] Autohaus of [GEOGRAPHIC…" at bounding box center [584, 155] width 416 height 14
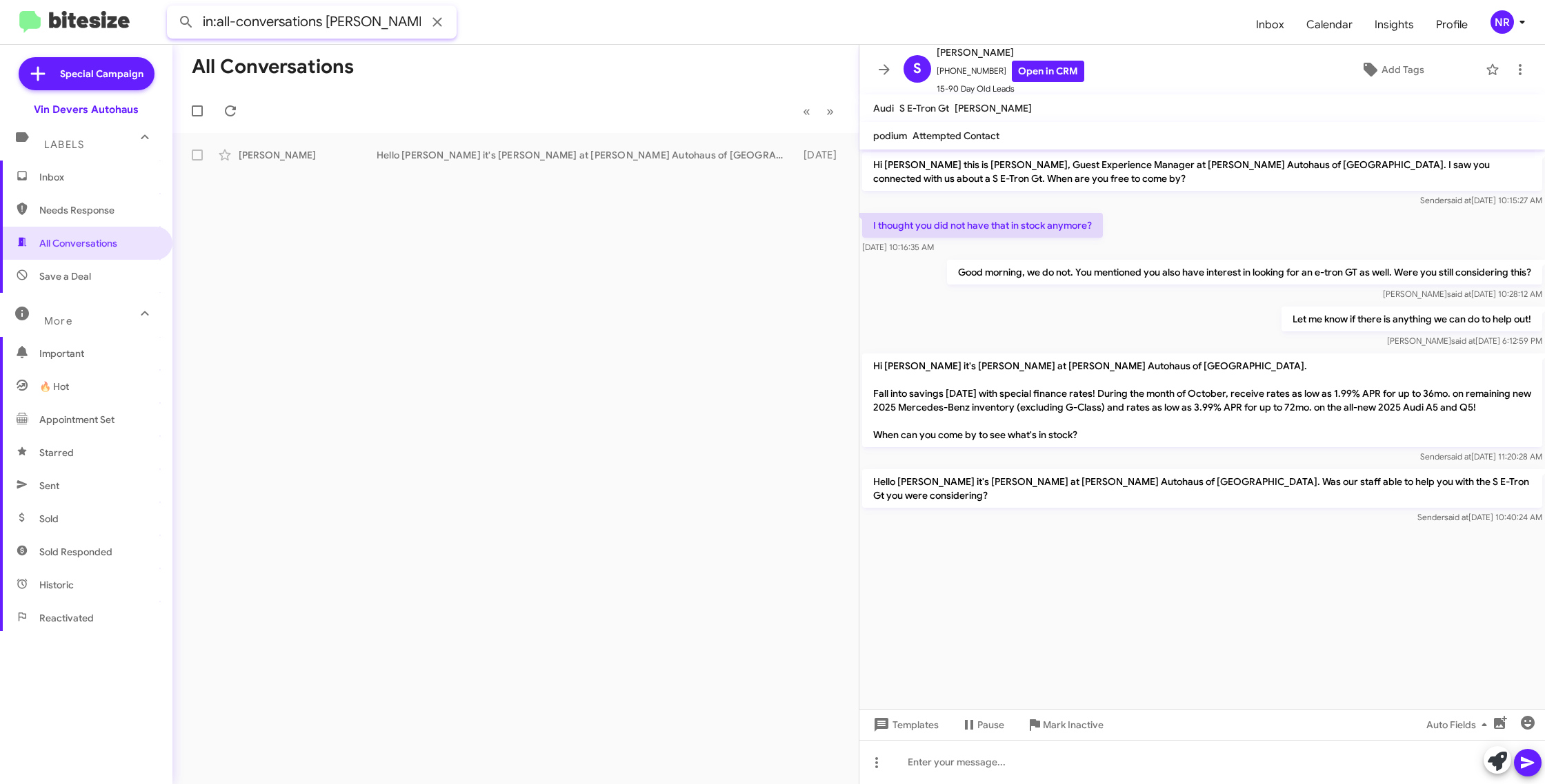
click at [398, 24] on input "in:all-conversations [PERSON_NAME]" at bounding box center [311, 22] width 290 height 33
click at [172, 8] on button at bounding box center [186, 22] width 28 height 28
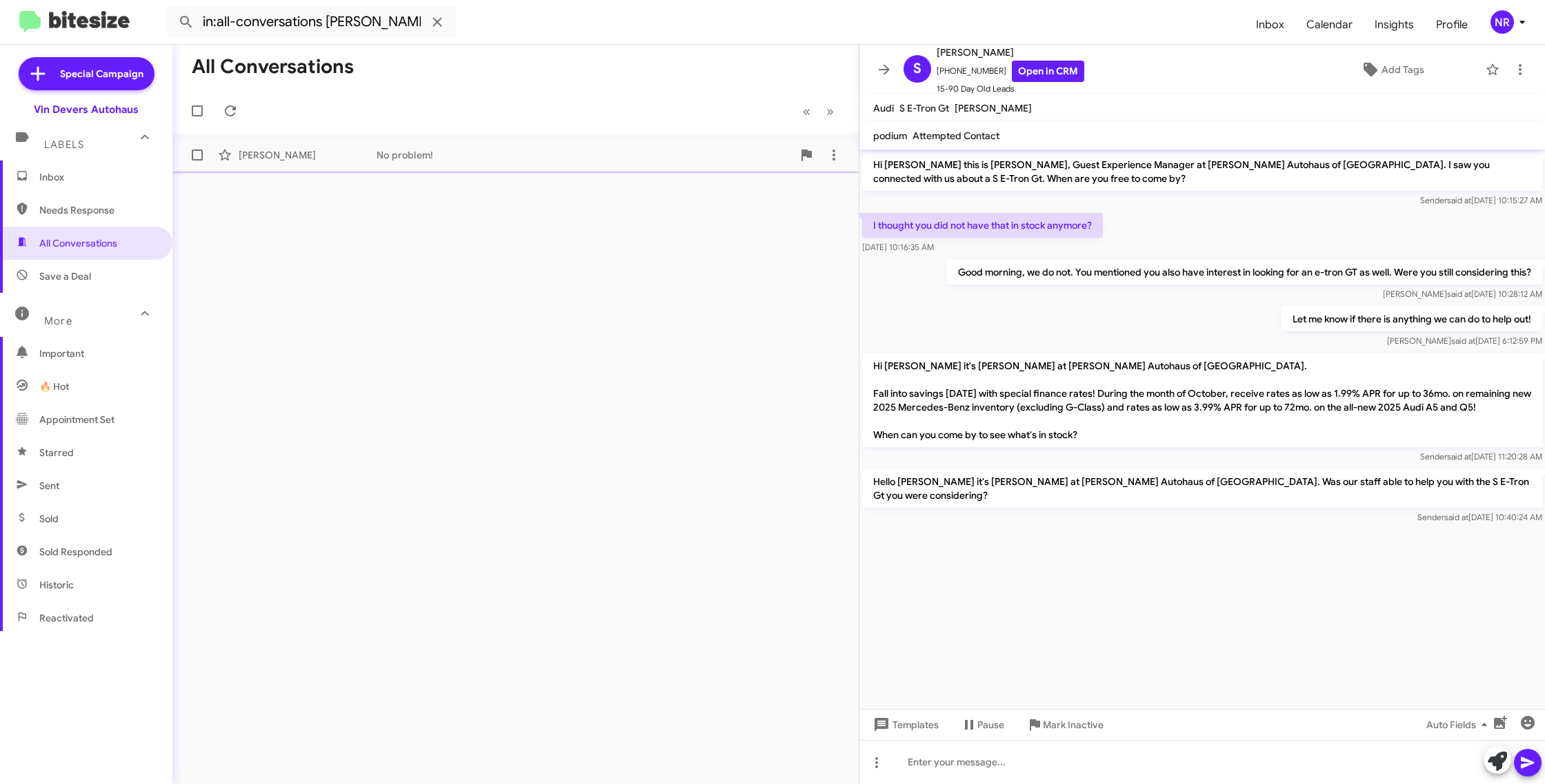
click at [488, 160] on div "No problem!" at bounding box center [584, 155] width 416 height 14
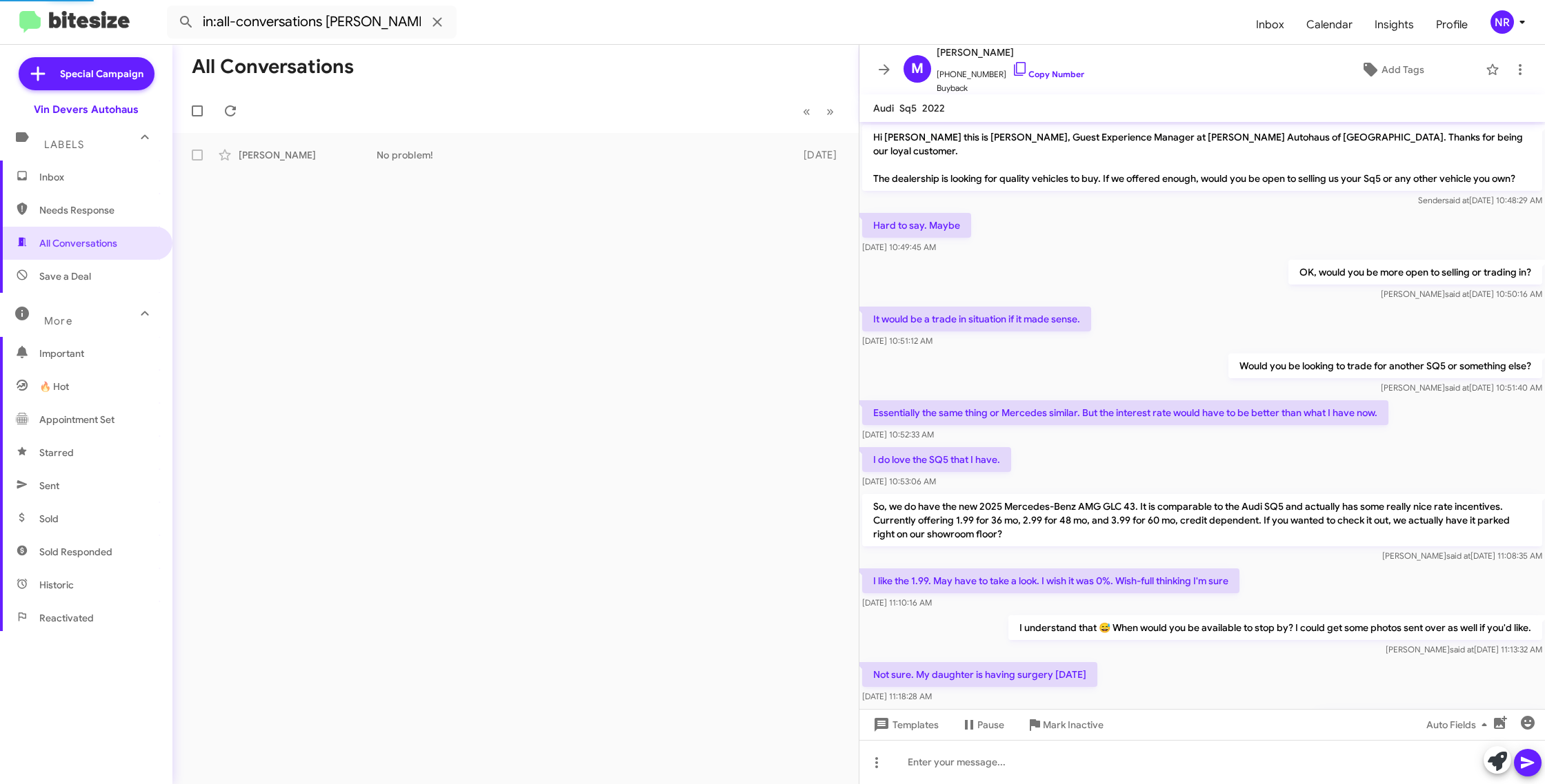
scroll to position [273, 0]
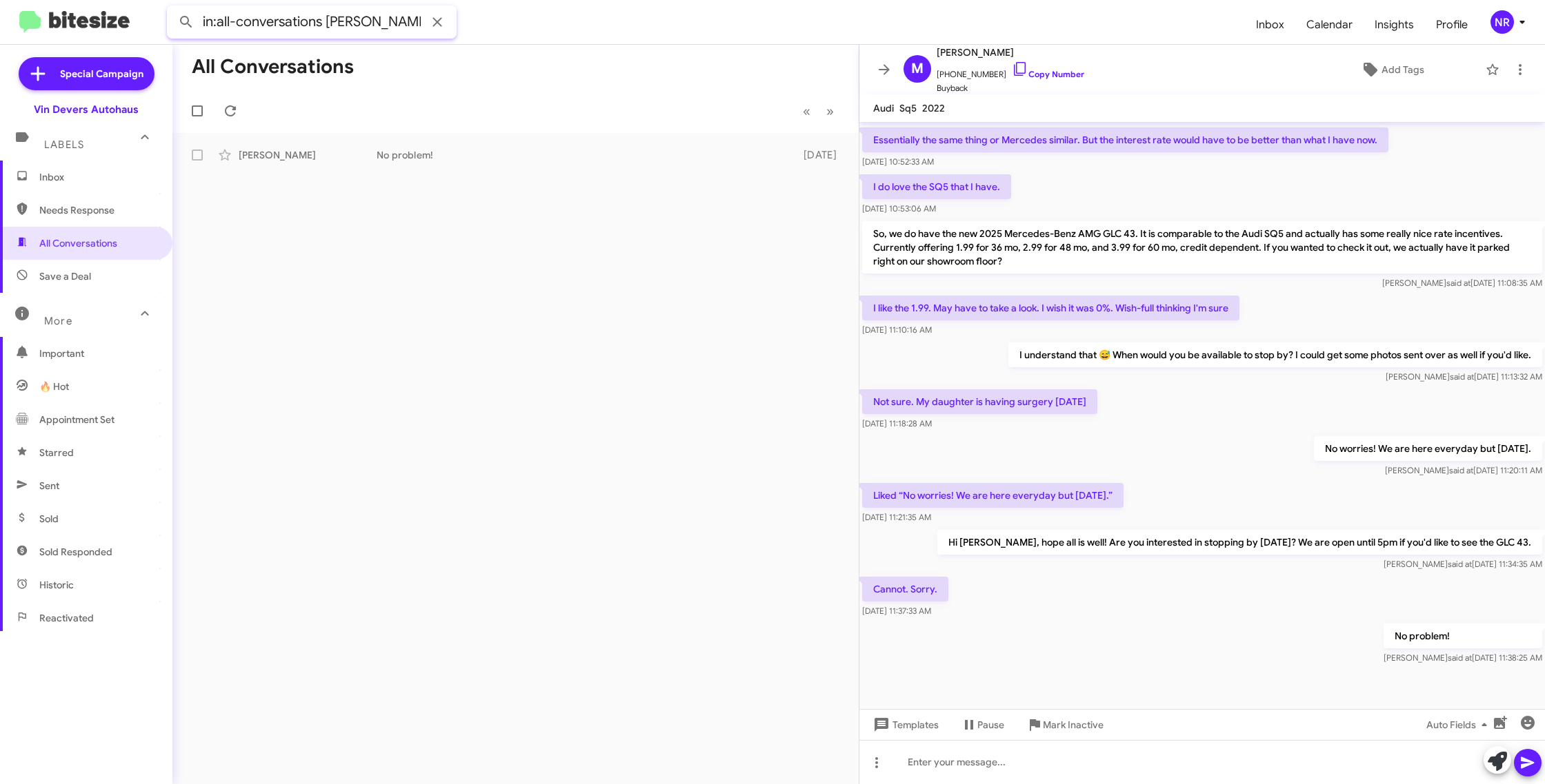
click at [386, 26] on input "in:all-conversations [PERSON_NAME]" at bounding box center [311, 22] width 290 height 33
click at [172, 8] on button at bounding box center [186, 22] width 28 height 28
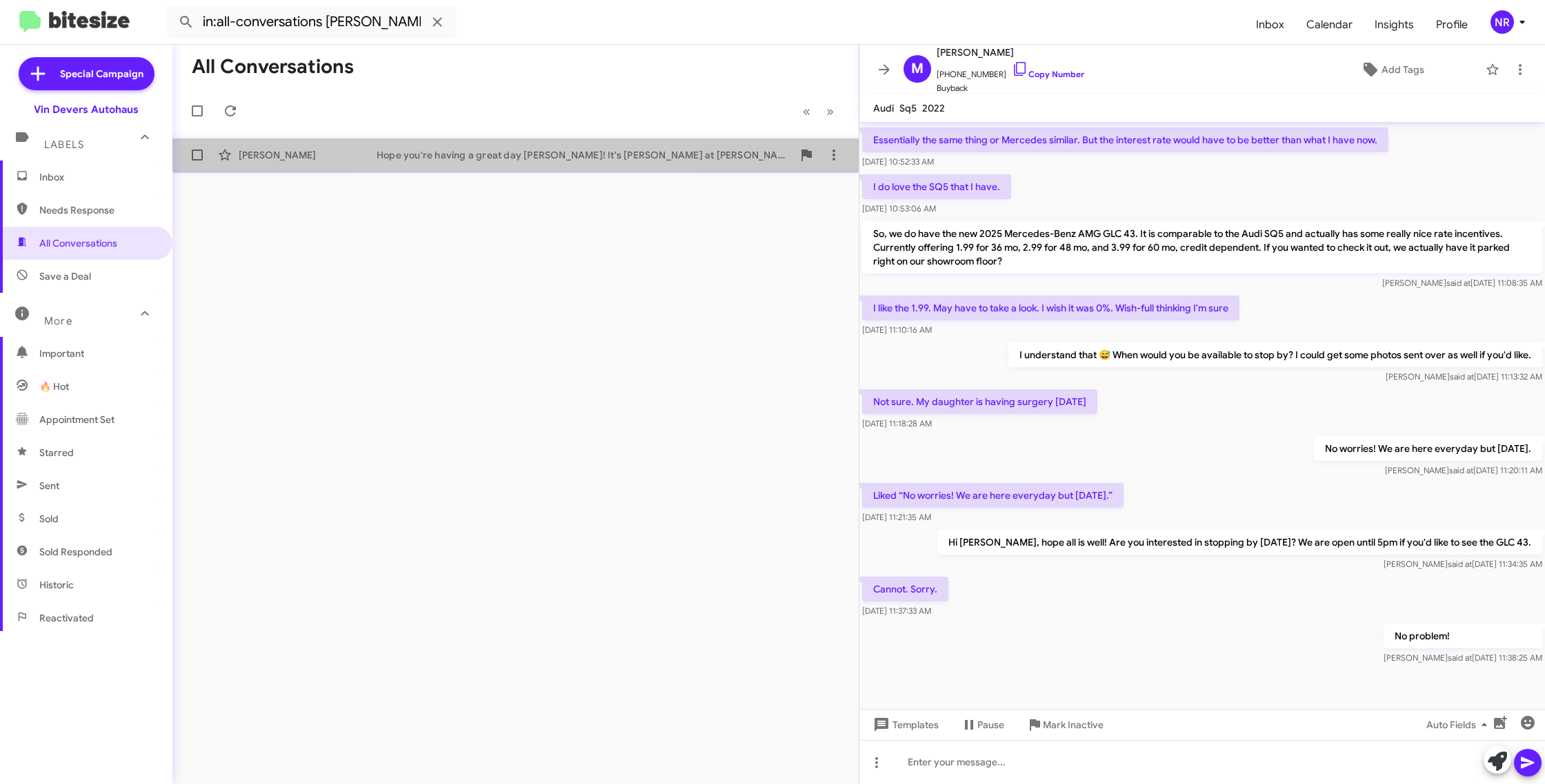
click at [535, 155] on div "Hope you're having a great day [PERSON_NAME]! It's [PERSON_NAME] at [PERSON_NAM…" at bounding box center [584, 155] width 416 height 14
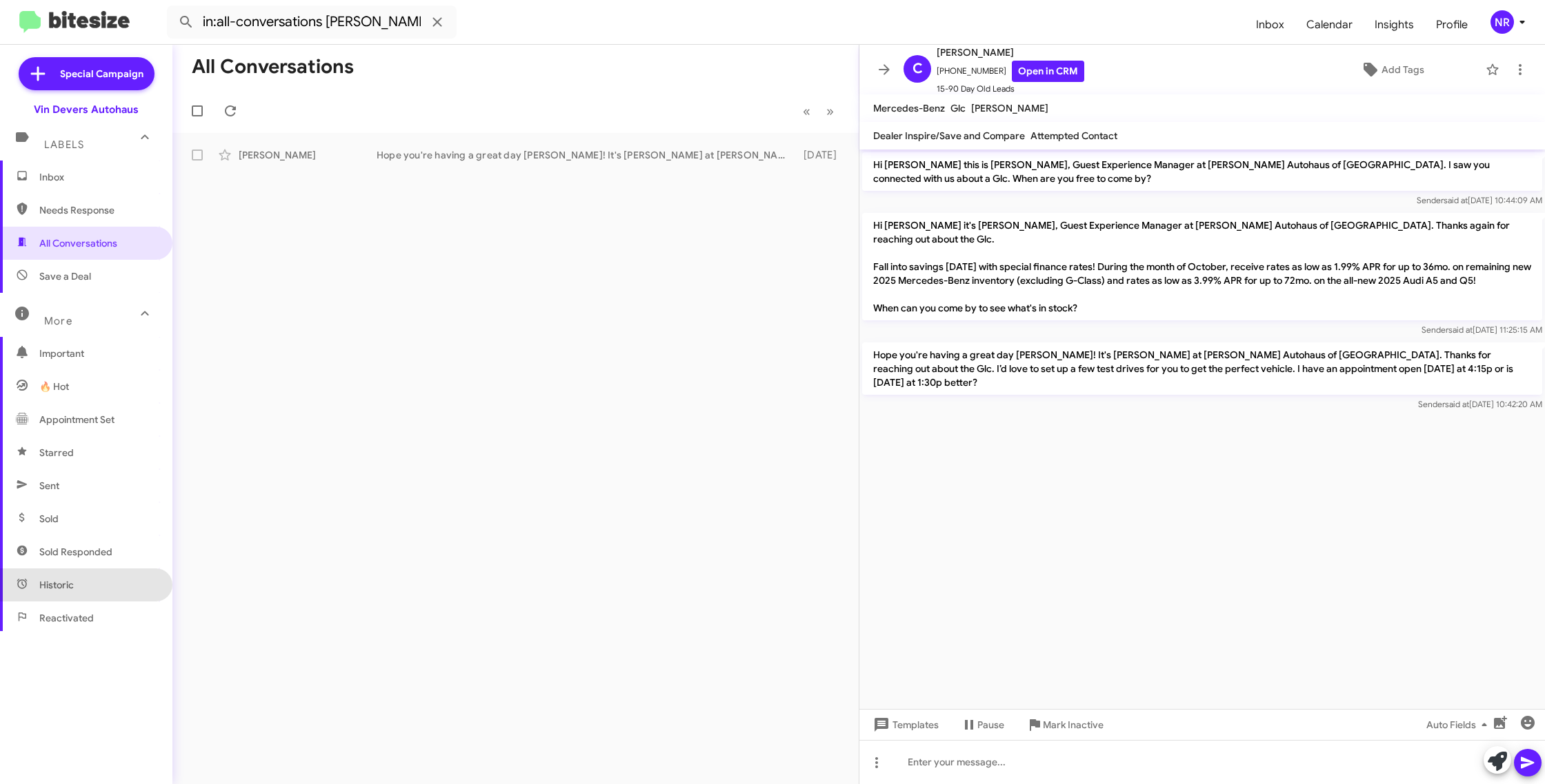
click at [76, 587] on span "Historic" at bounding box center [86, 585] width 172 height 33
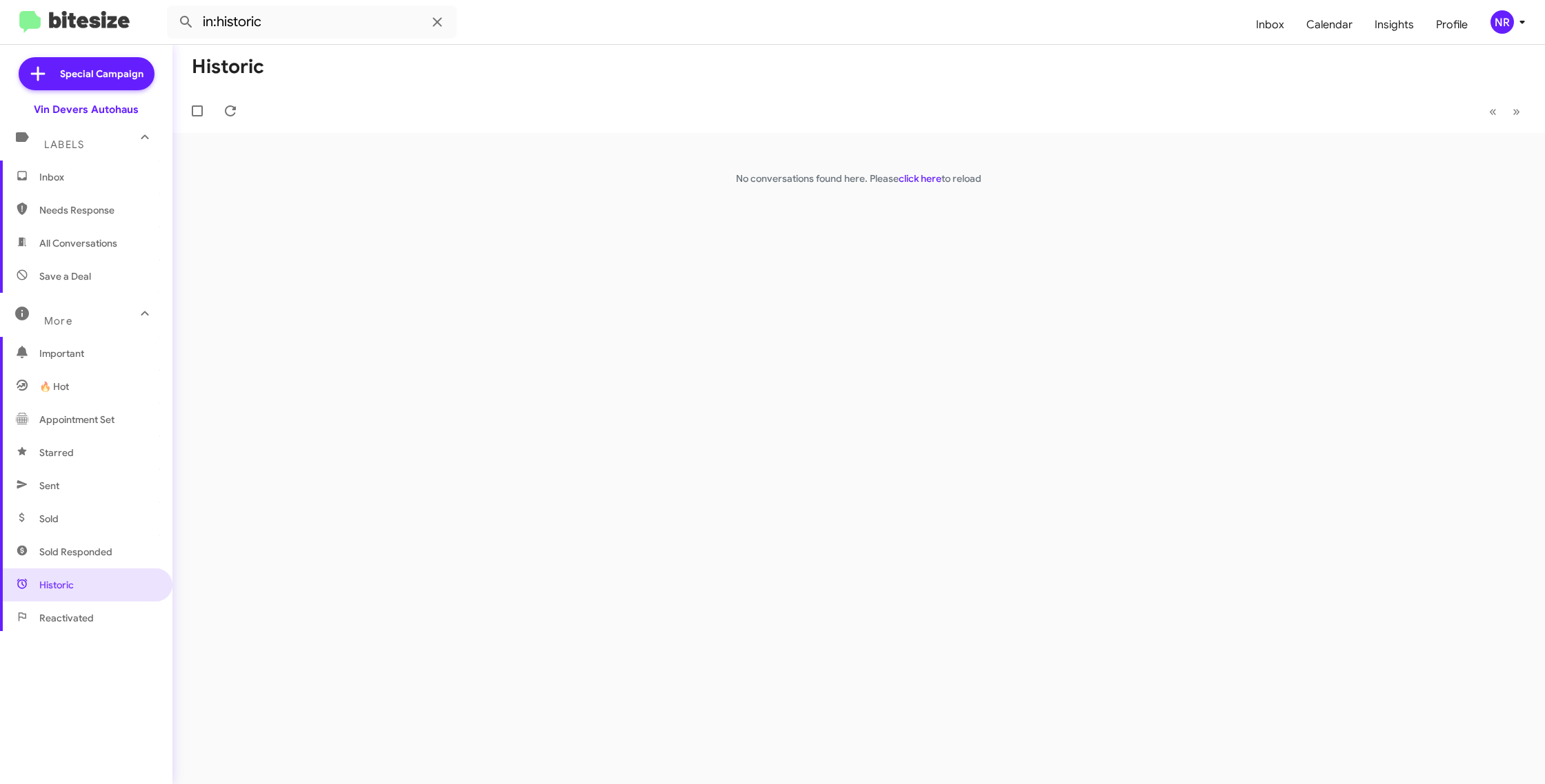
click at [69, 490] on span "Sent" at bounding box center [86, 485] width 172 height 33
type input "in:sent"
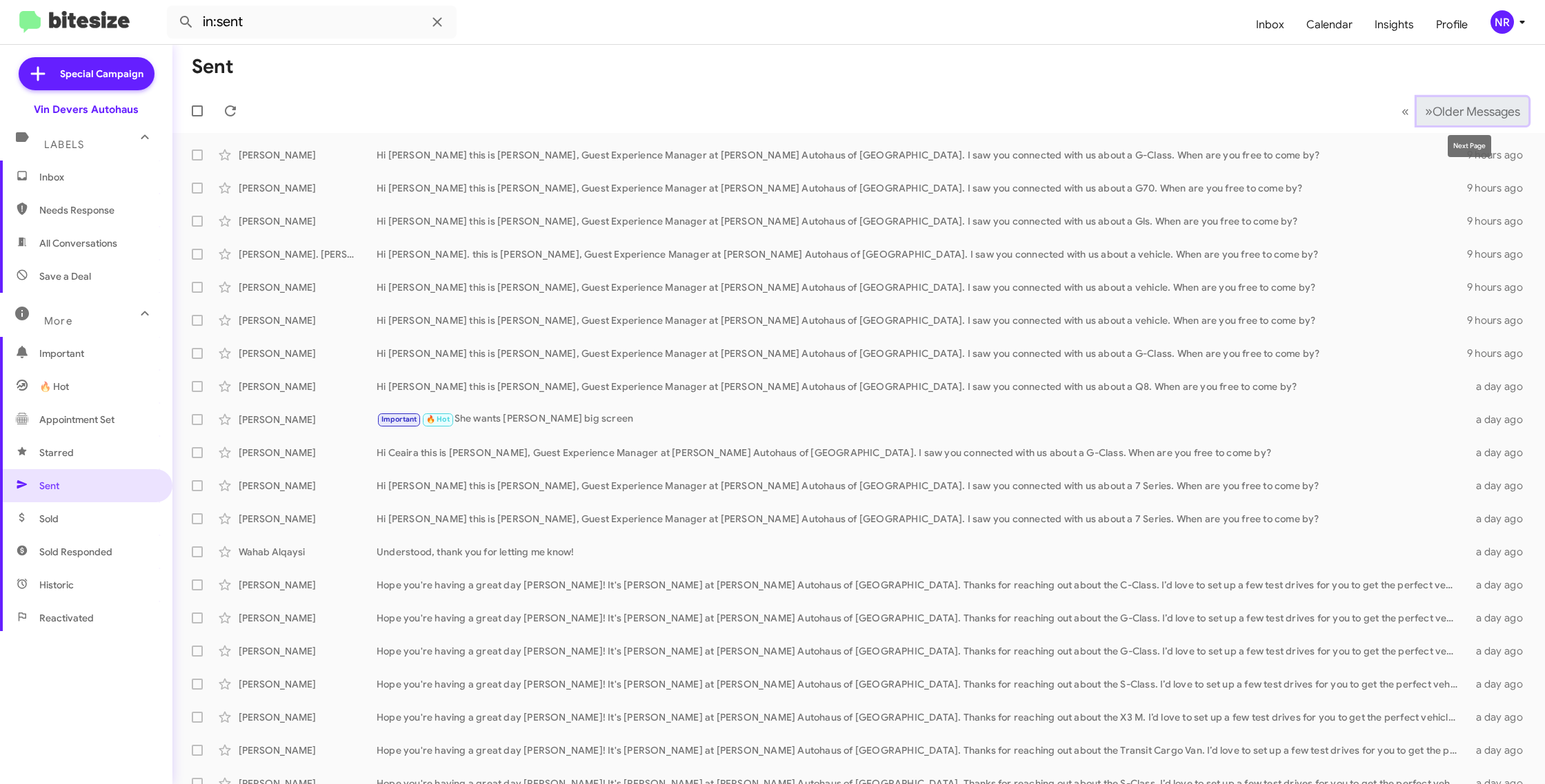
click at [1424, 114] on span "»" at bounding box center [1428, 112] width 8 height 18
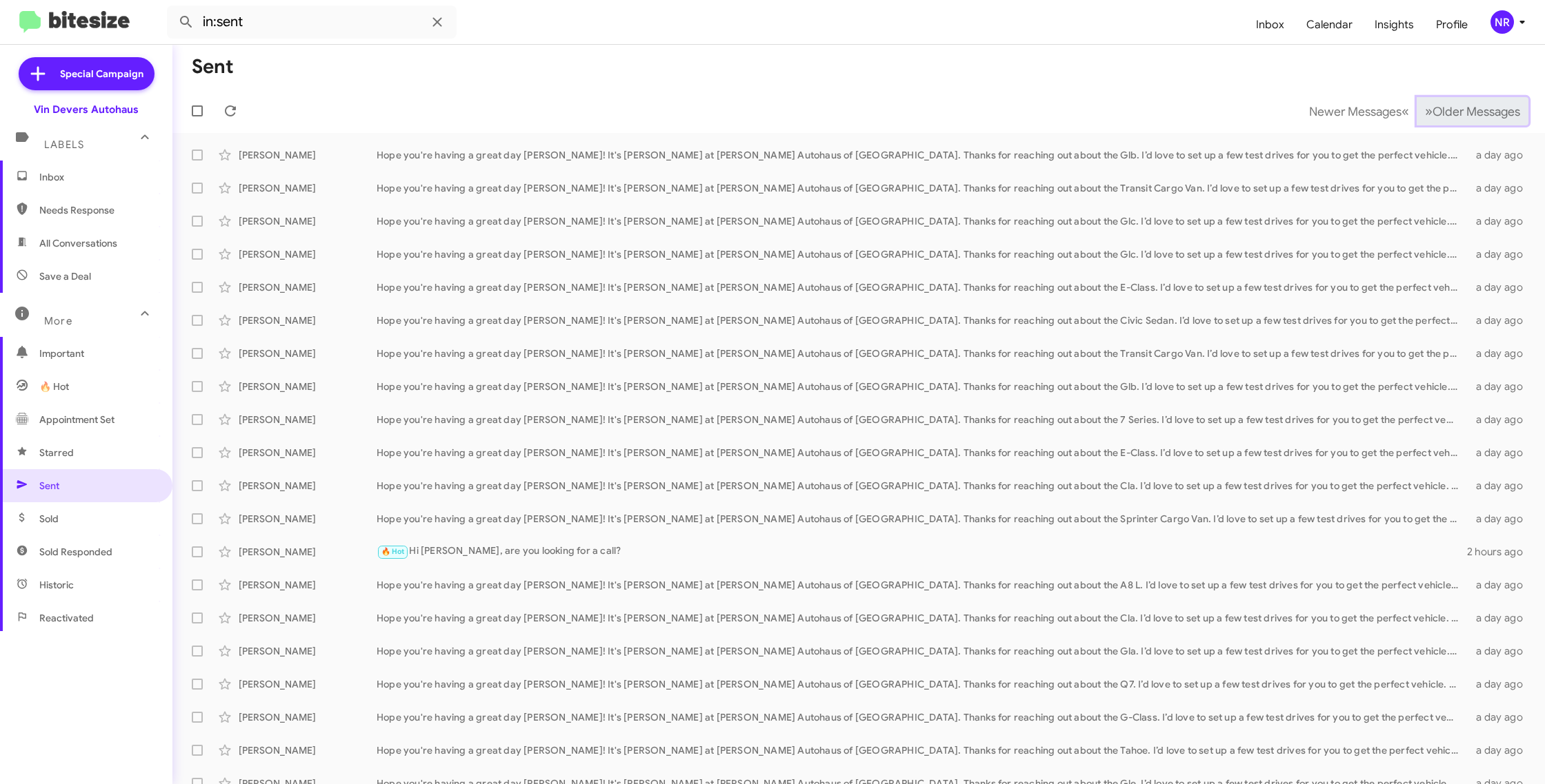
click at [1424, 114] on span "»" at bounding box center [1428, 112] width 8 height 18
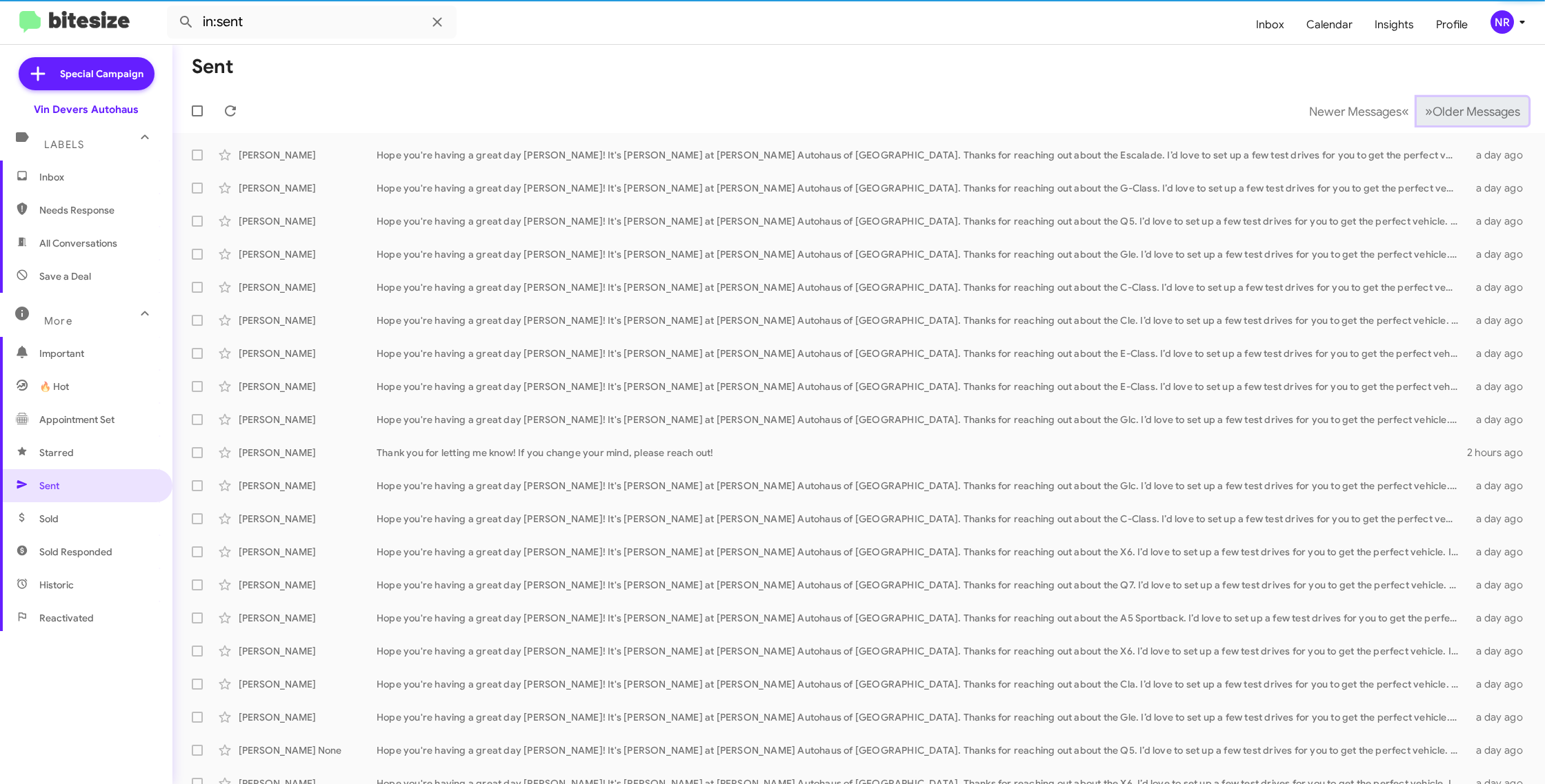
click at [1424, 114] on span "»" at bounding box center [1428, 112] width 8 height 18
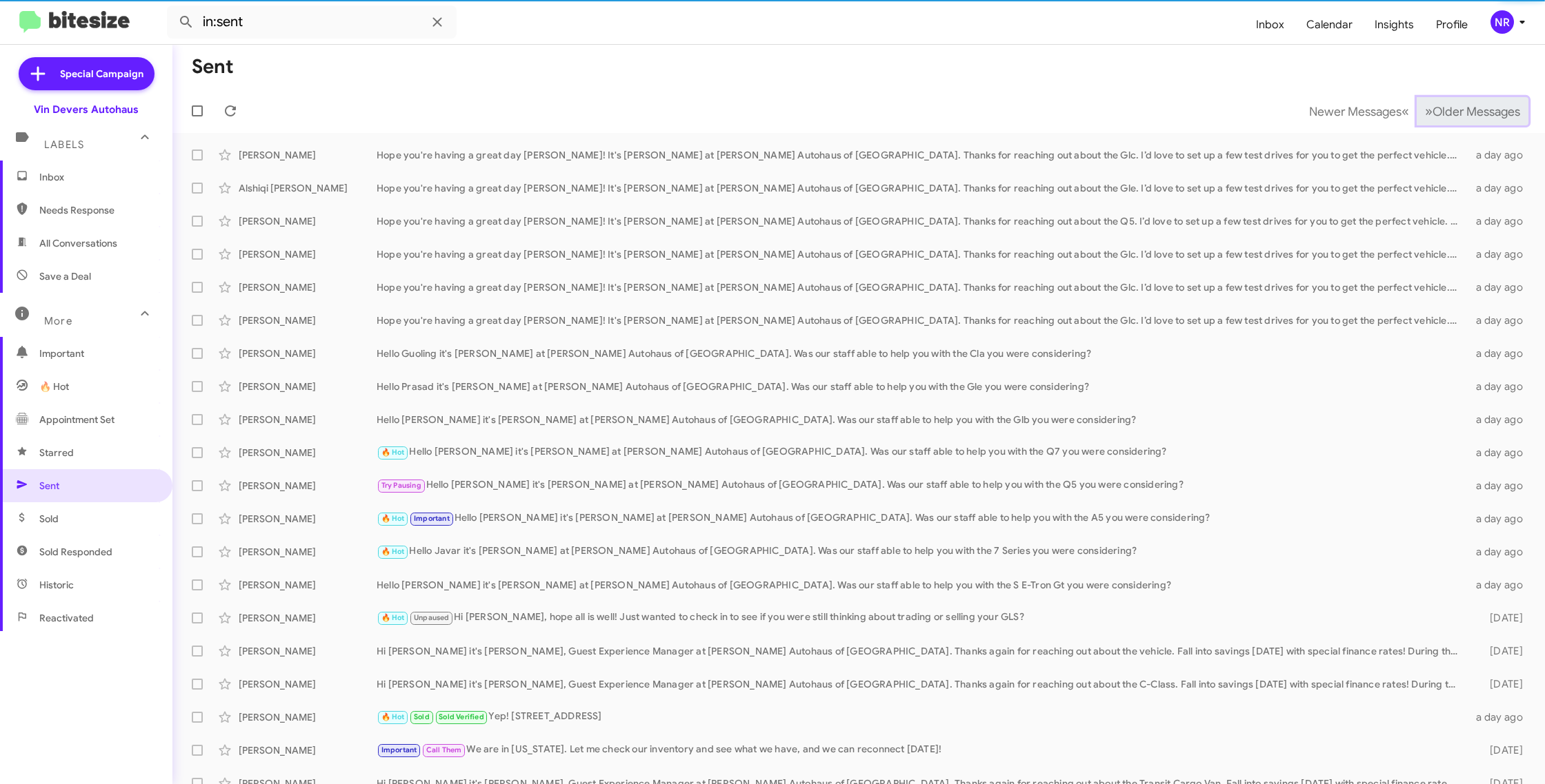
click at [1424, 114] on span "»" at bounding box center [1428, 112] width 8 height 18
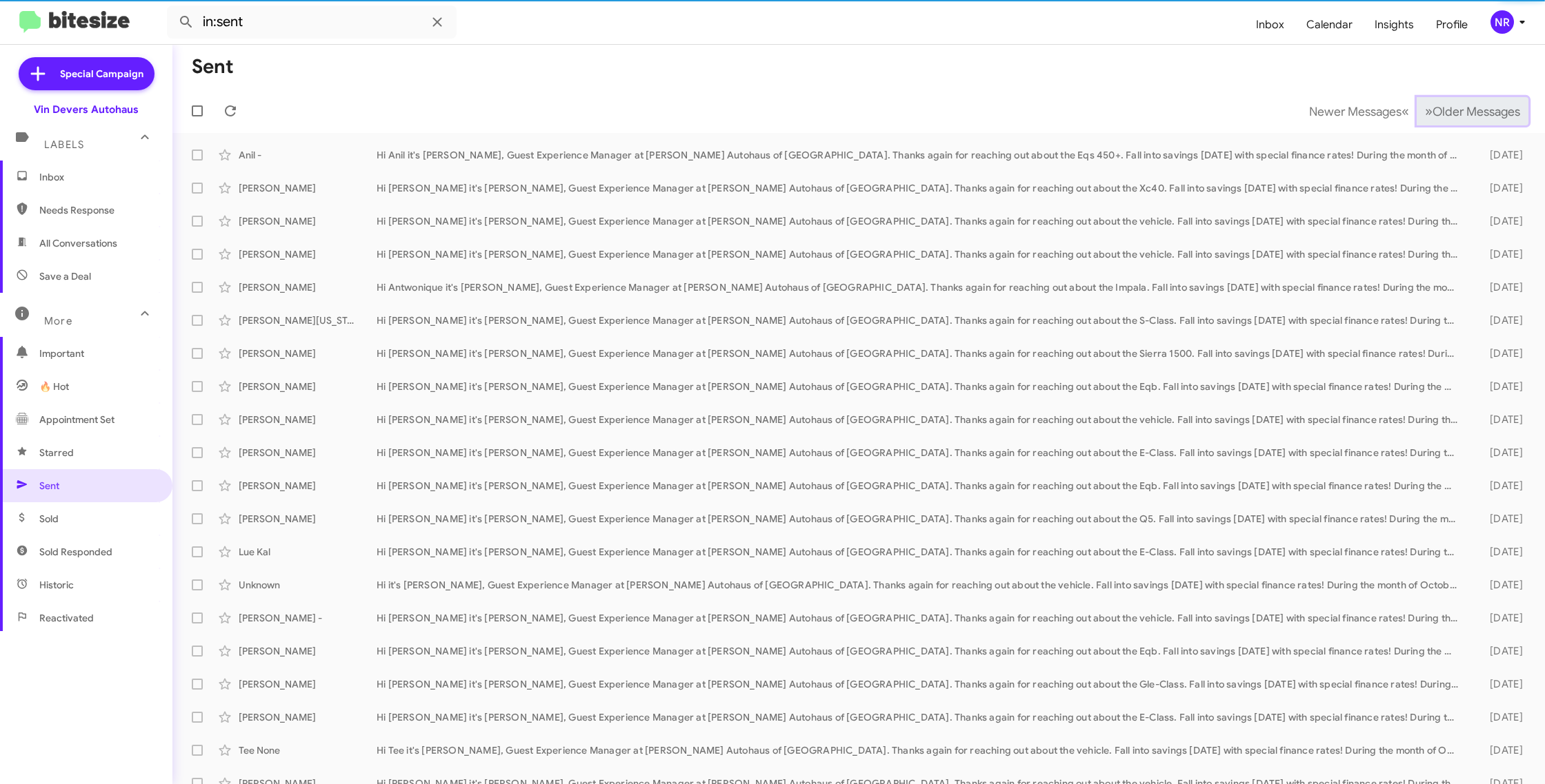
click at [1424, 114] on span "»" at bounding box center [1428, 112] width 8 height 18
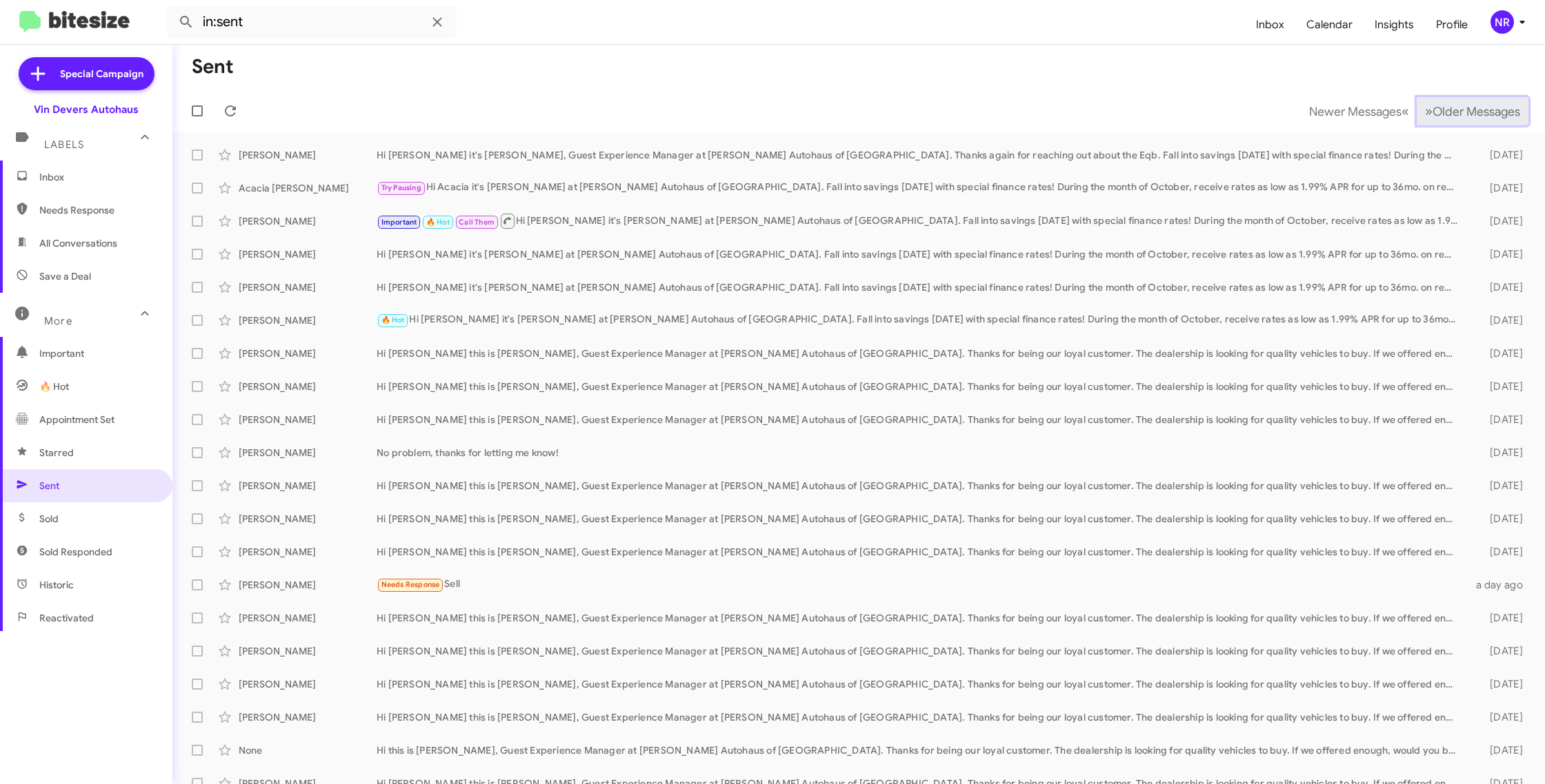
click at [1424, 114] on span "»" at bounding box center [1428, 112] width 8 height 18
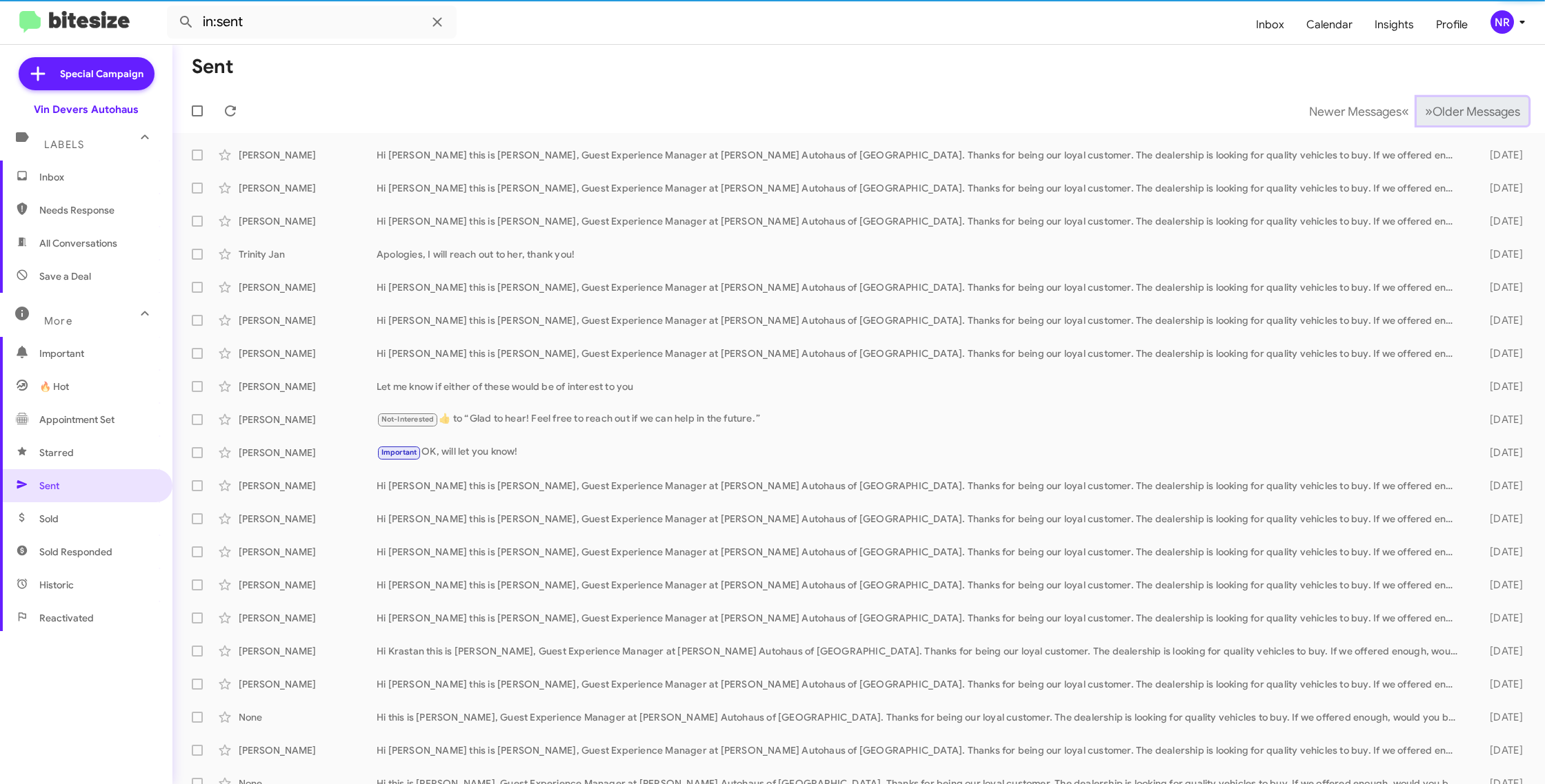
click at [1424, 114] on span "»" at bounding box center [1428, 112] width 8 height 18
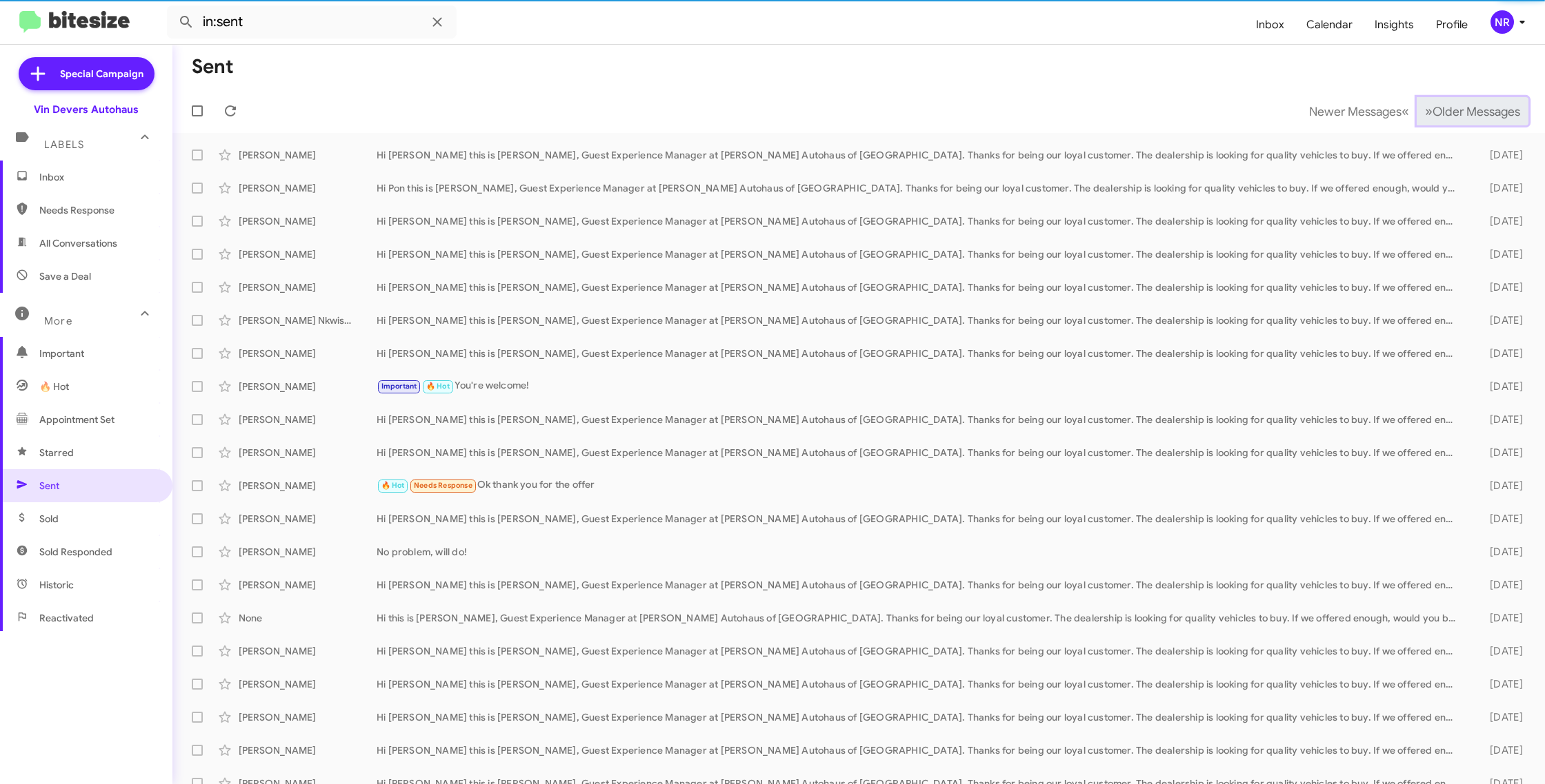
click at [1424, 114] on span "»" at bounding box center [1428, 112] width 8 height 18
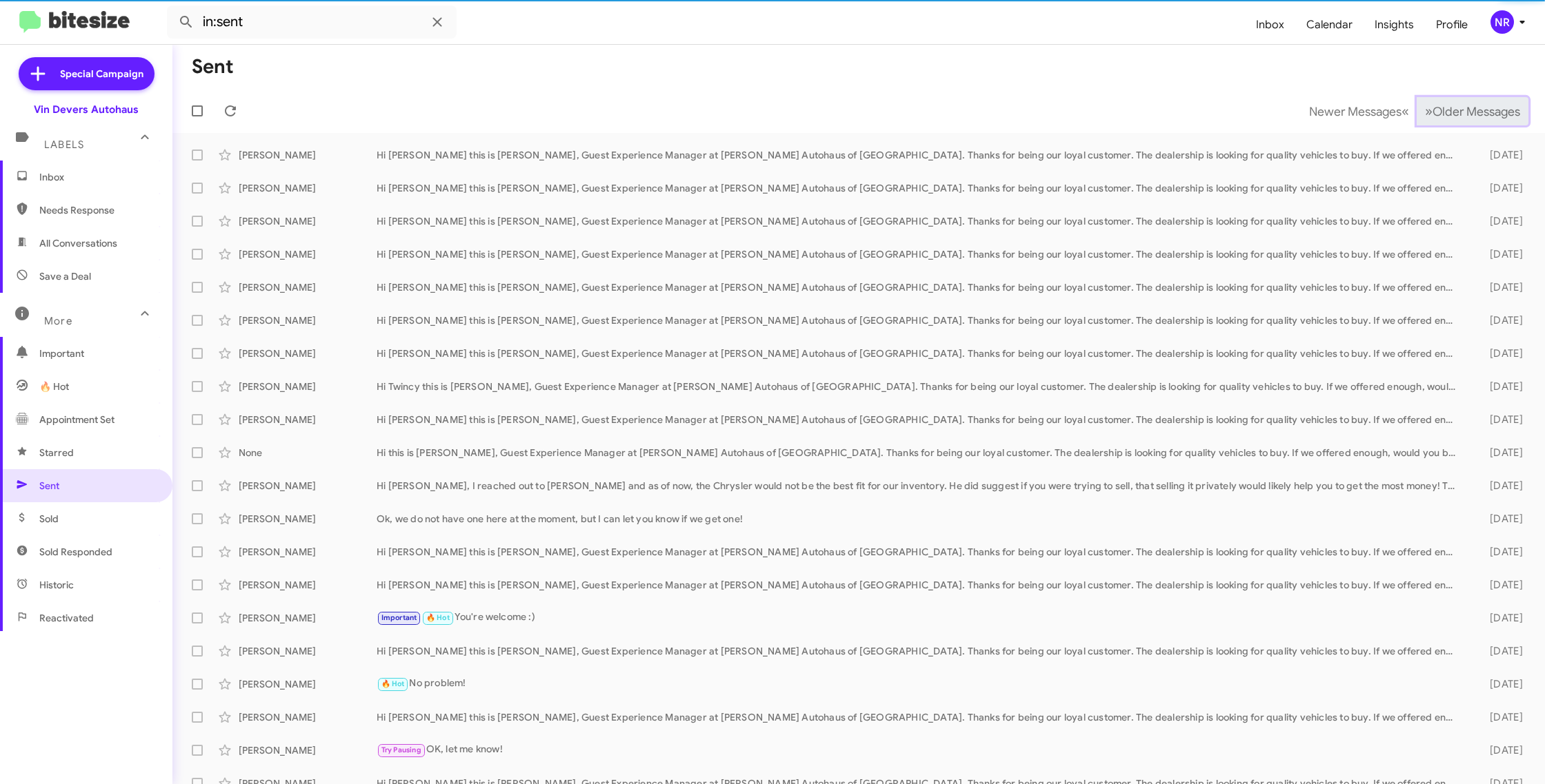
click at [1424, 114] on span "»" at bounding box center [1428, 112] width 8 height 18
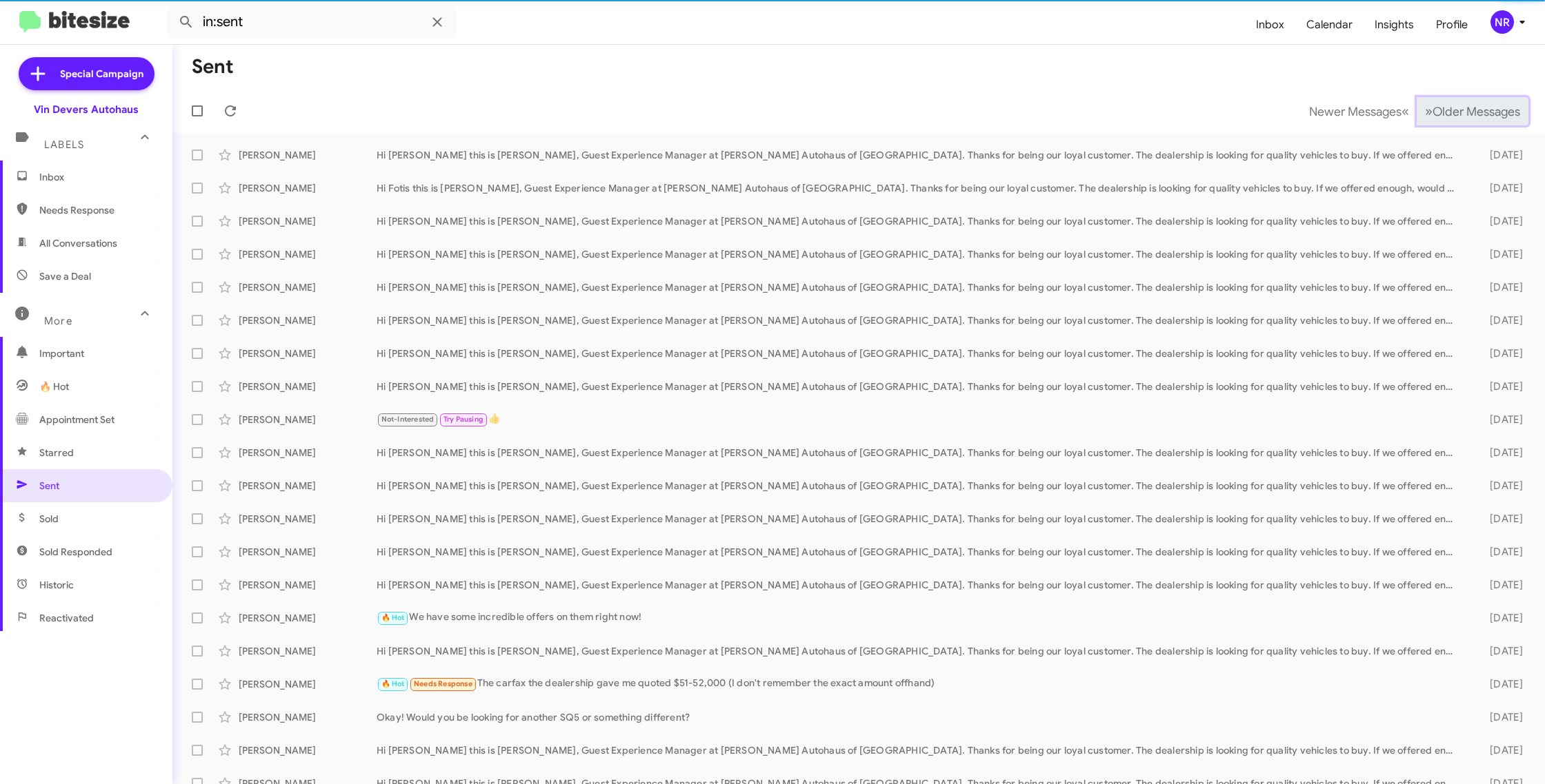
click at [1424, 114] on span "»" at bounding box center [1428, 112] width 8 height 18
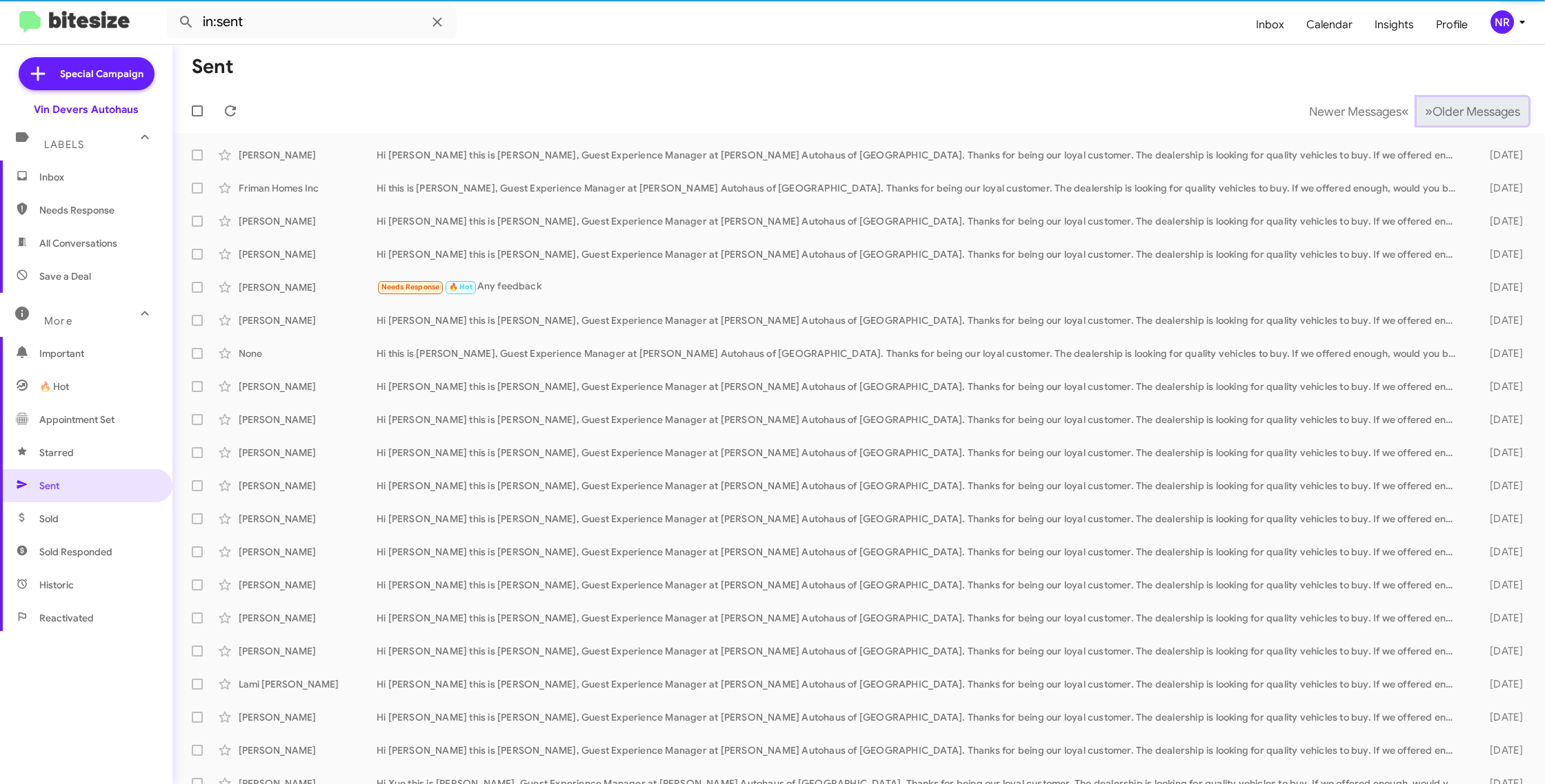
click at [1424, 114] on span "»" at bounding box center [1428, 112] width 8 height 18
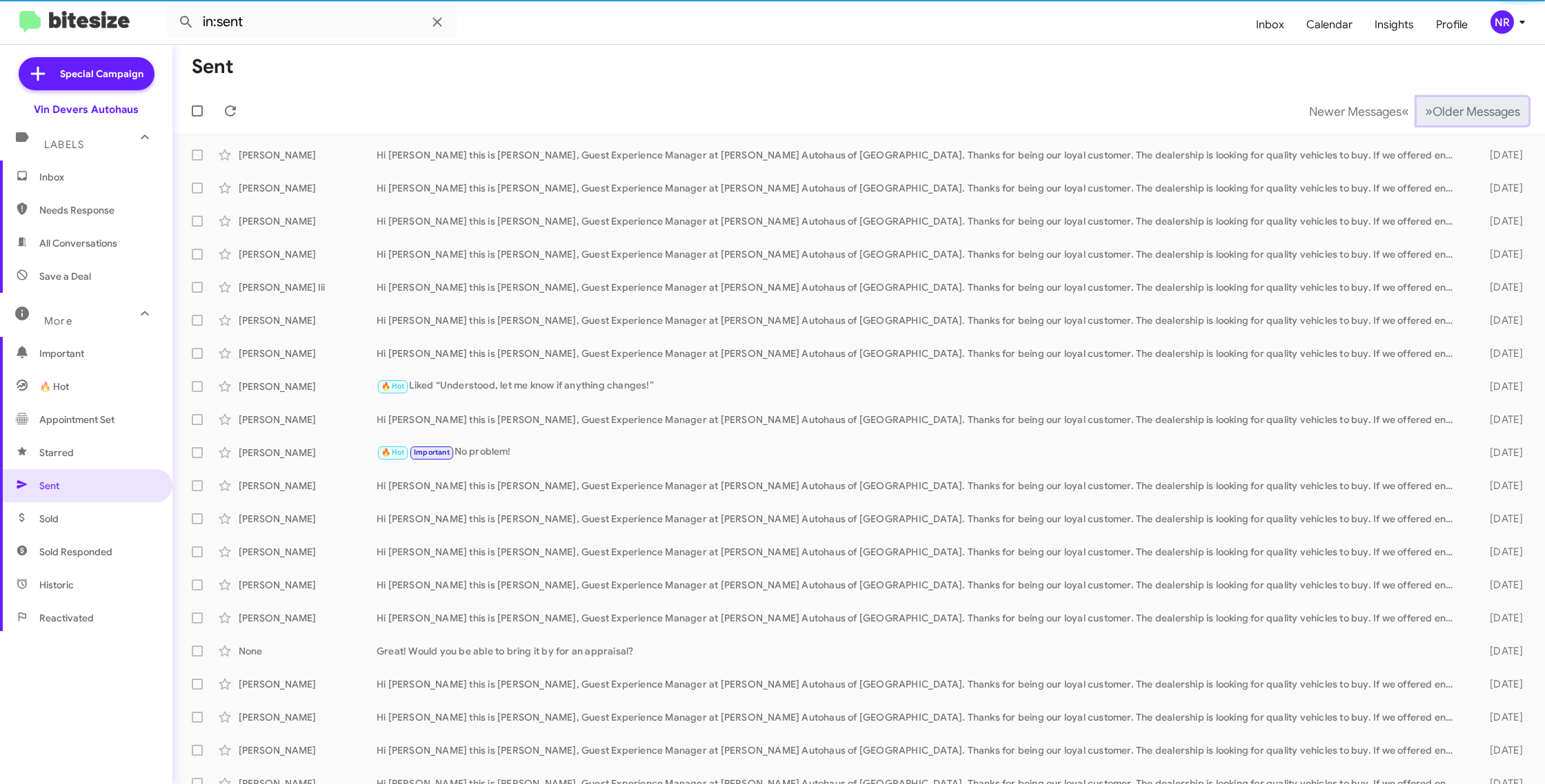
click at [1424, 114] on span "»" at bounding box center [1428, 112] width 8 height 18
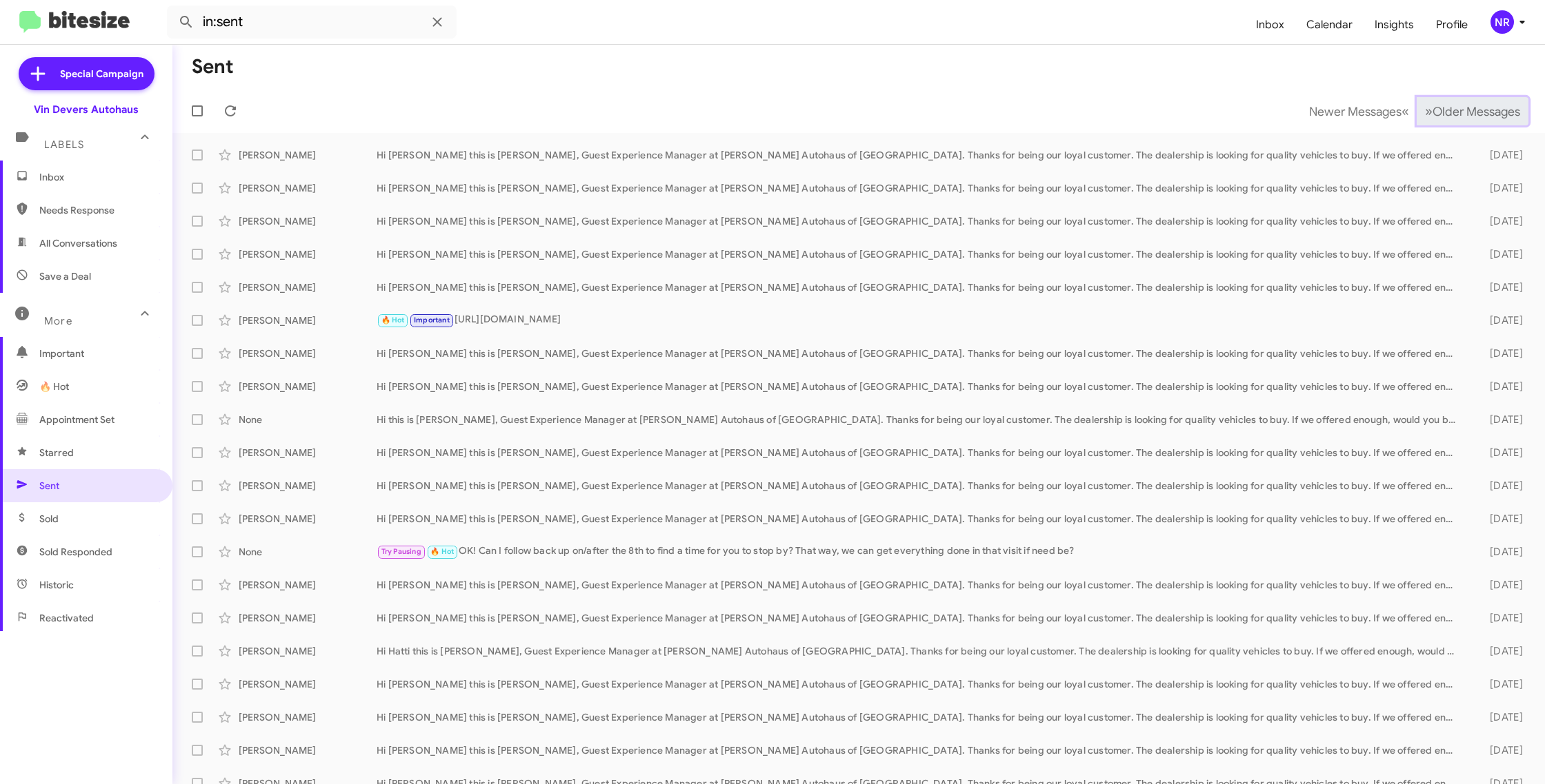
click at [1424, 114] on span "»" at bounding box center [1428, 112] width 8 height 18
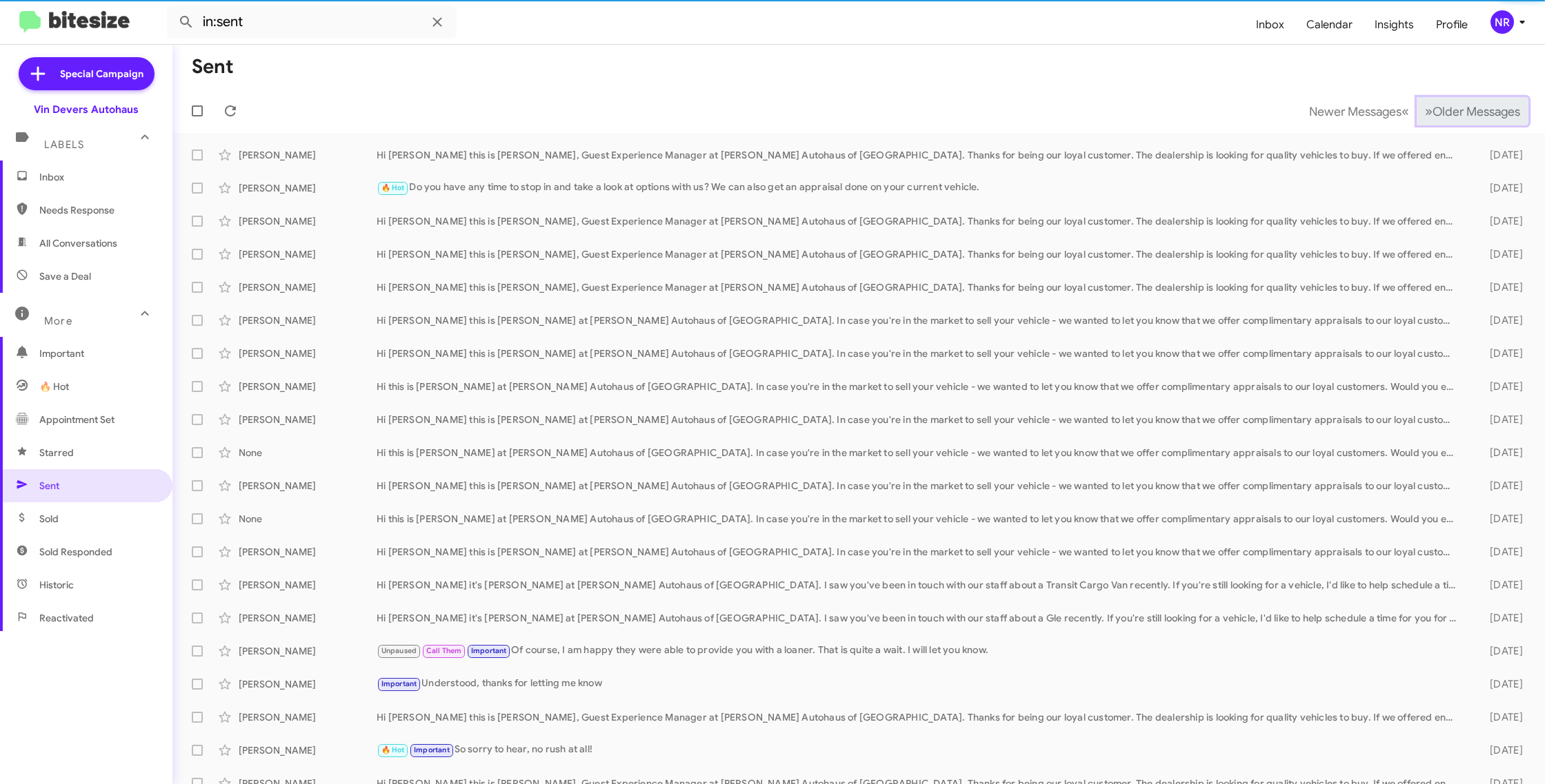
click at [1424, 114] on span "»" at bounding box center [1428, 112] width 8 height 18
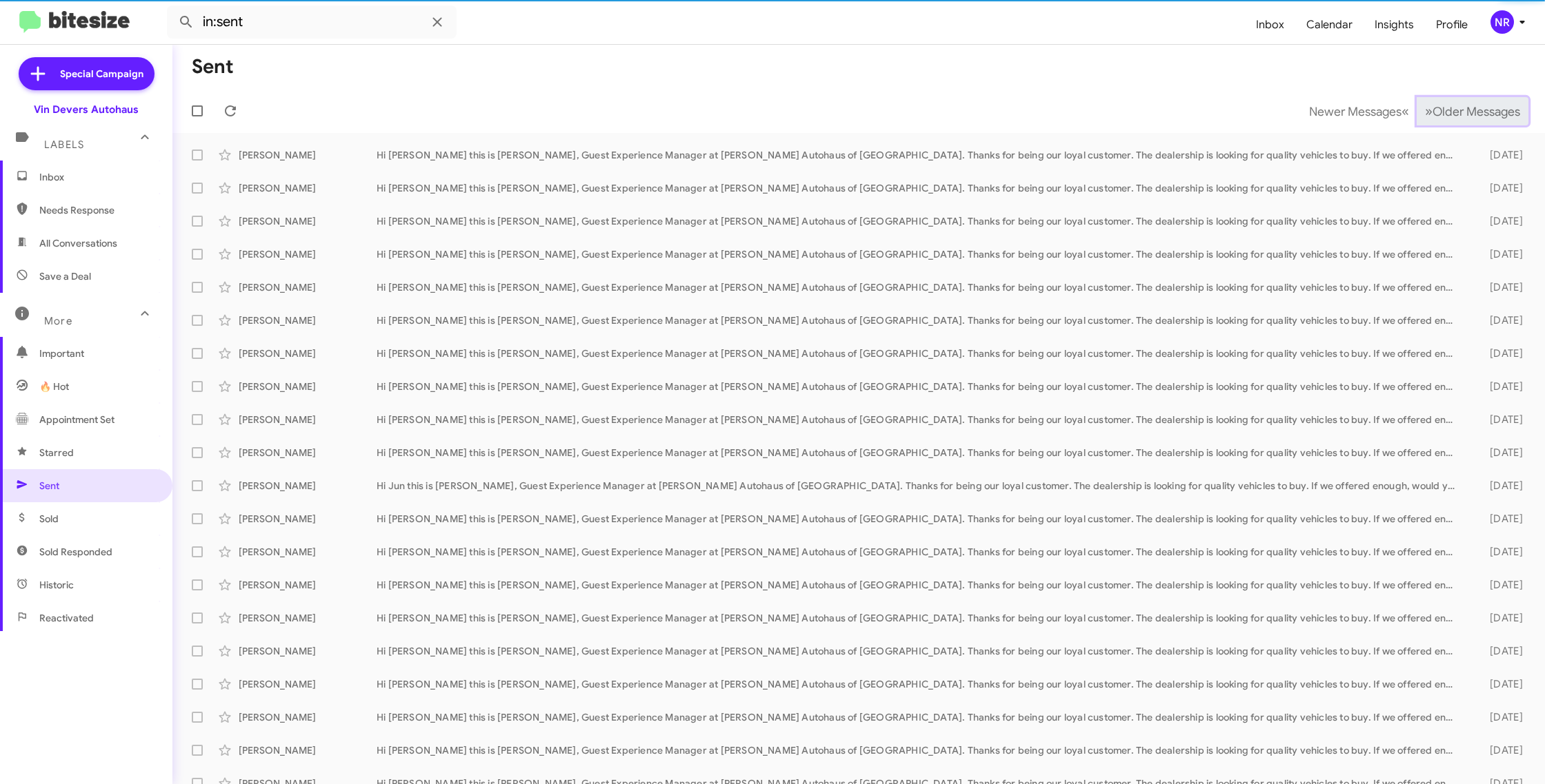
click at [1424, 114] on span "»" at bounding box center [1428, 112] width 8 height 18
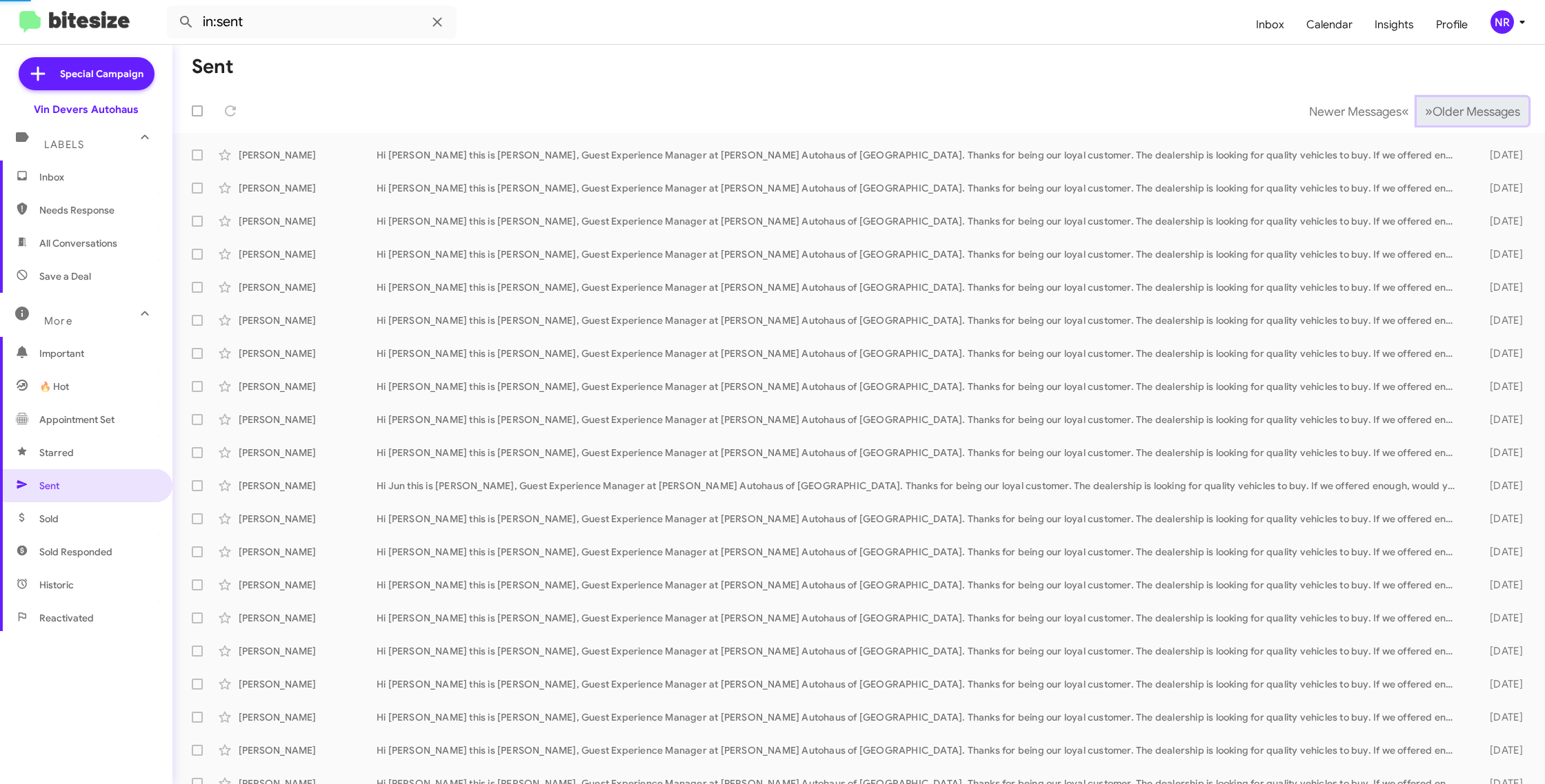
click at [1424, 114] on span "»" at bounding box center [1428, 112] width 8 height 18
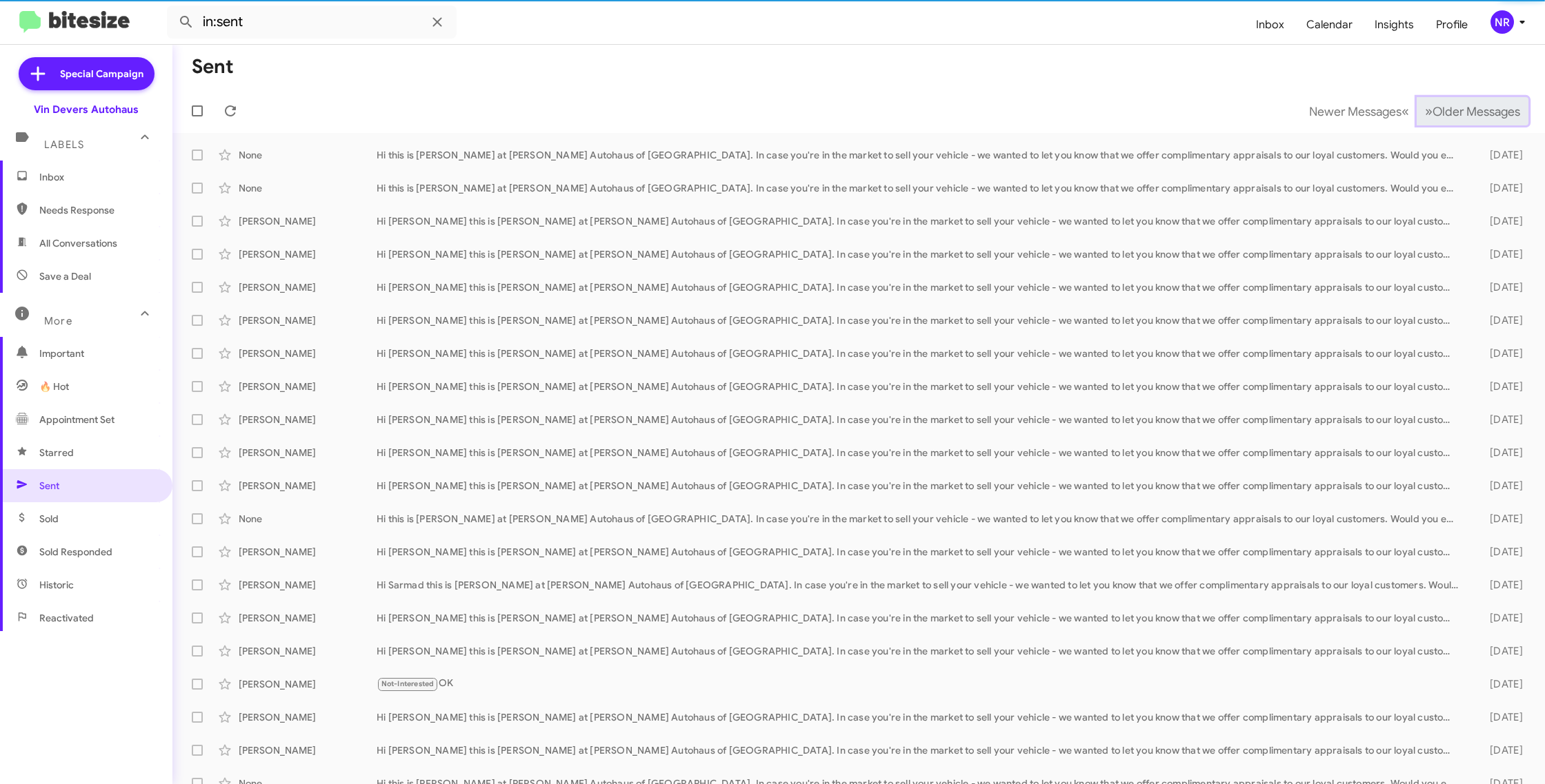
click at [1424, 114] on span "»" at bounding box center [1428, 112] width 8 height 18
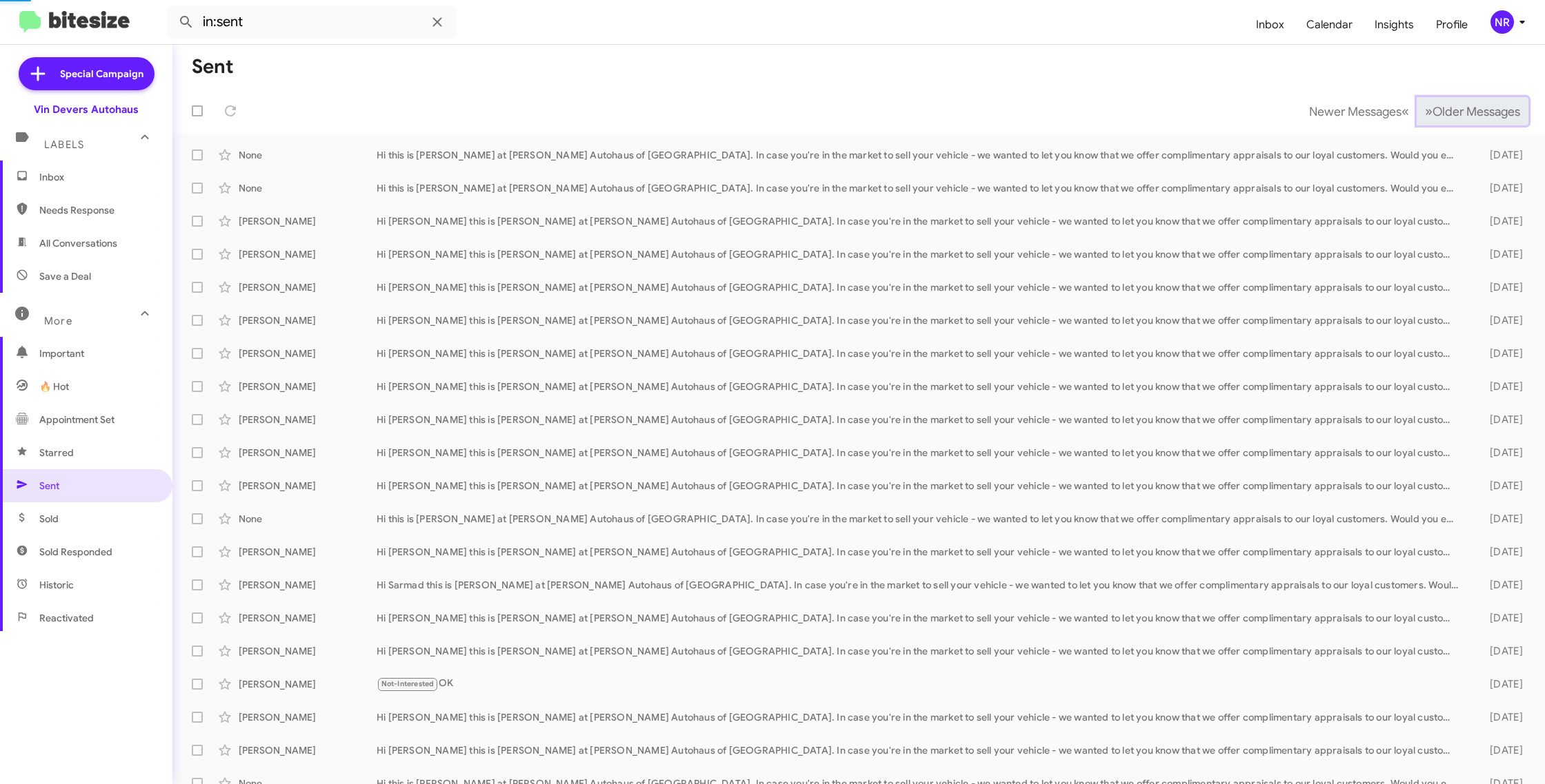
click at [1424, 114] on span "»" at bounding box center [1428, 112] width 8 height 18
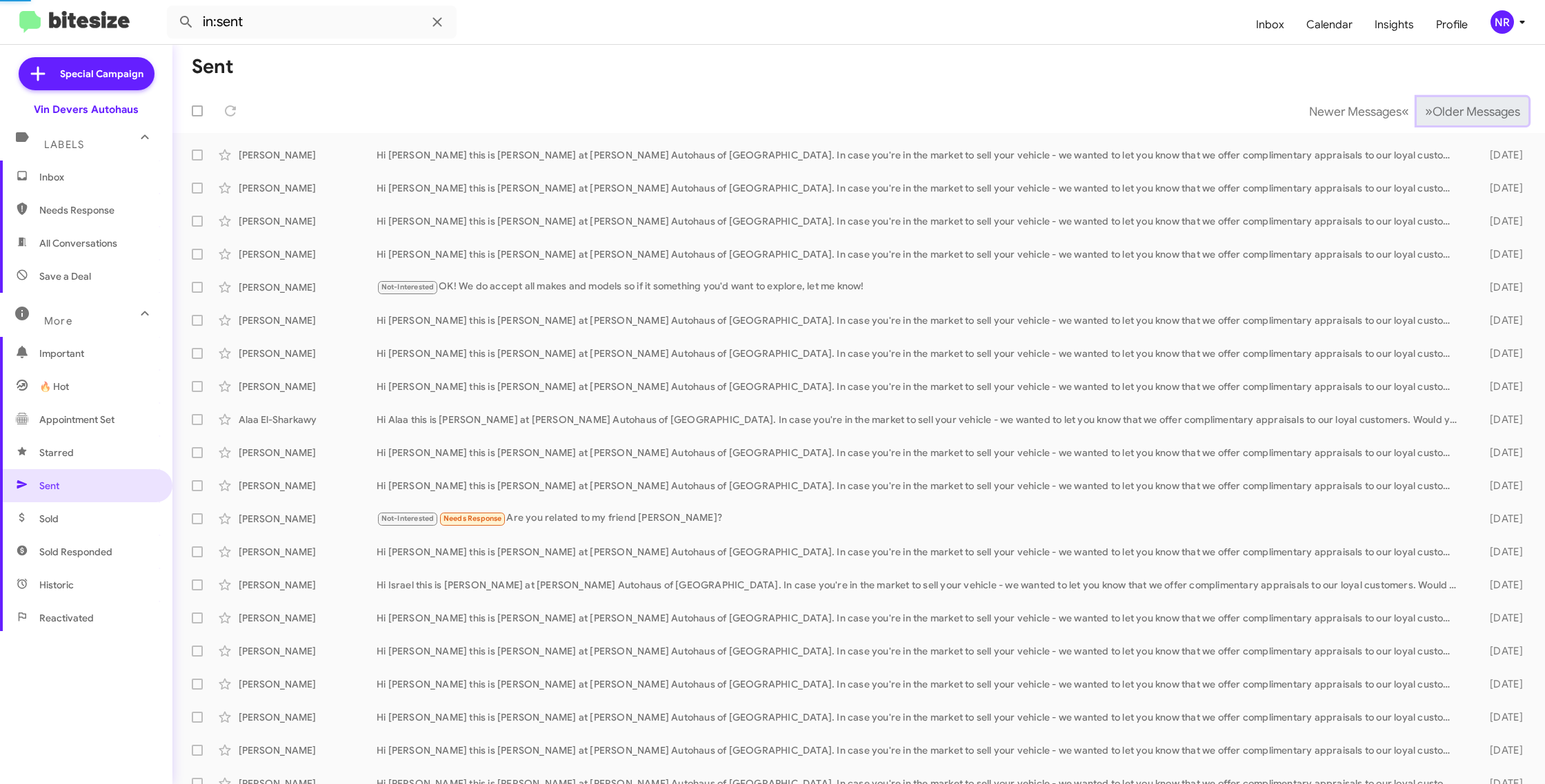
click at [1424, 114] on span "»" at bounding box center [1428, 112] width 8 height 18
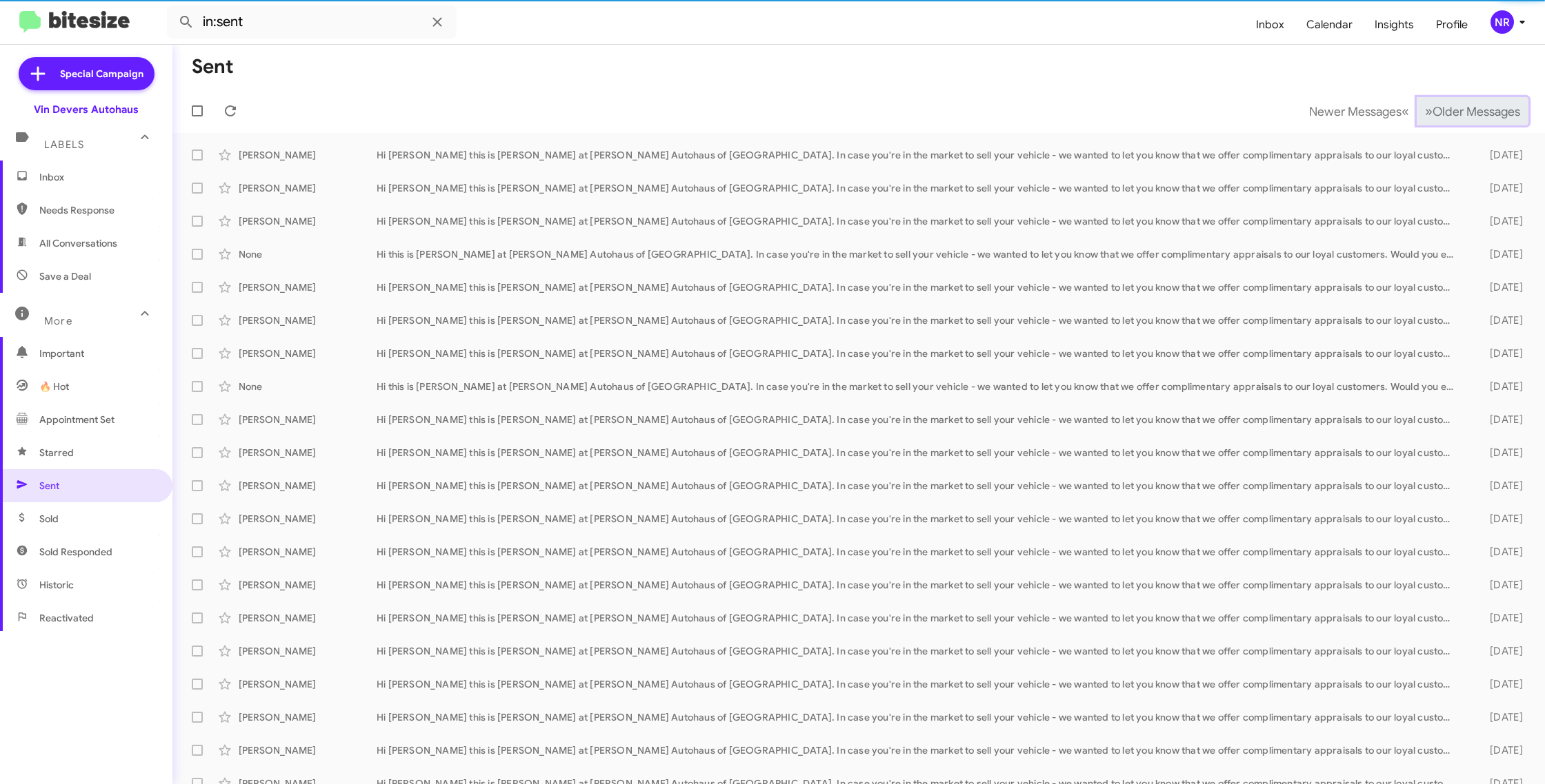
click at [1424, 114] on span "»" at bounding box center [1428, 112] width 8 height 18
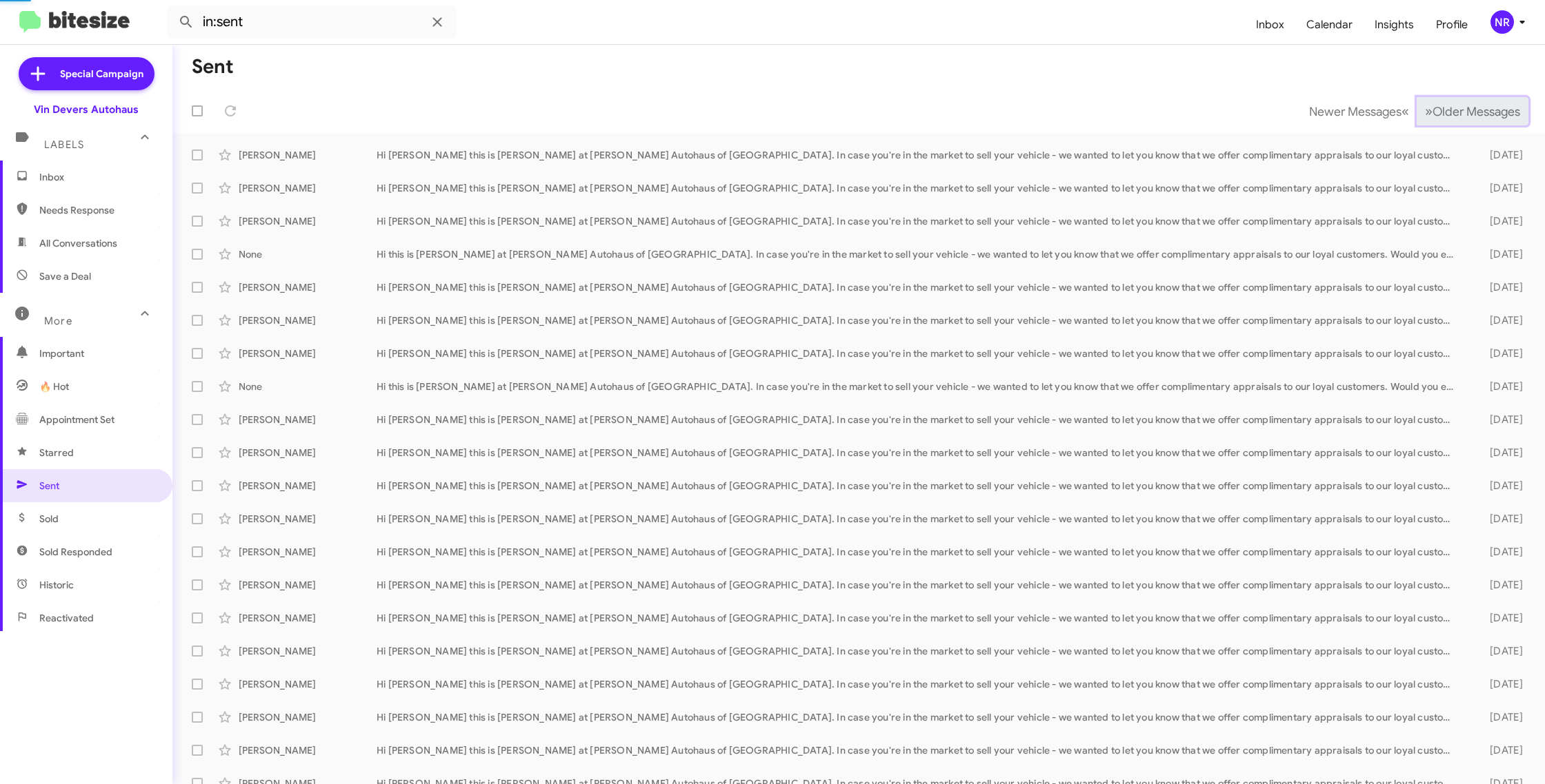
click at [1424, 114] on span "»" at bounding box center [1428, 112] width 8 height 18
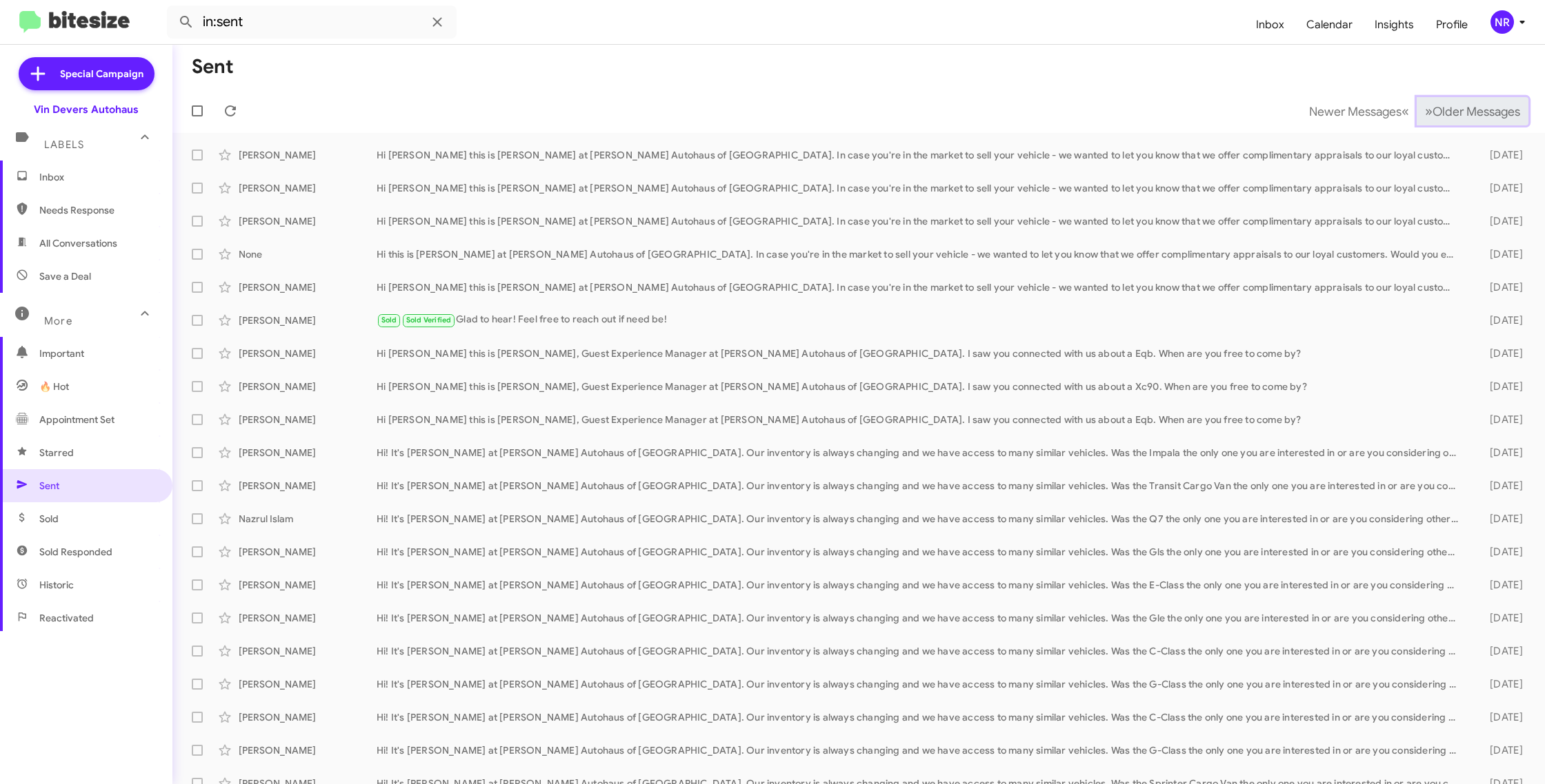
click at [1424, 114] on span "»" at bounding box center [1428, 112] width 8 height 18
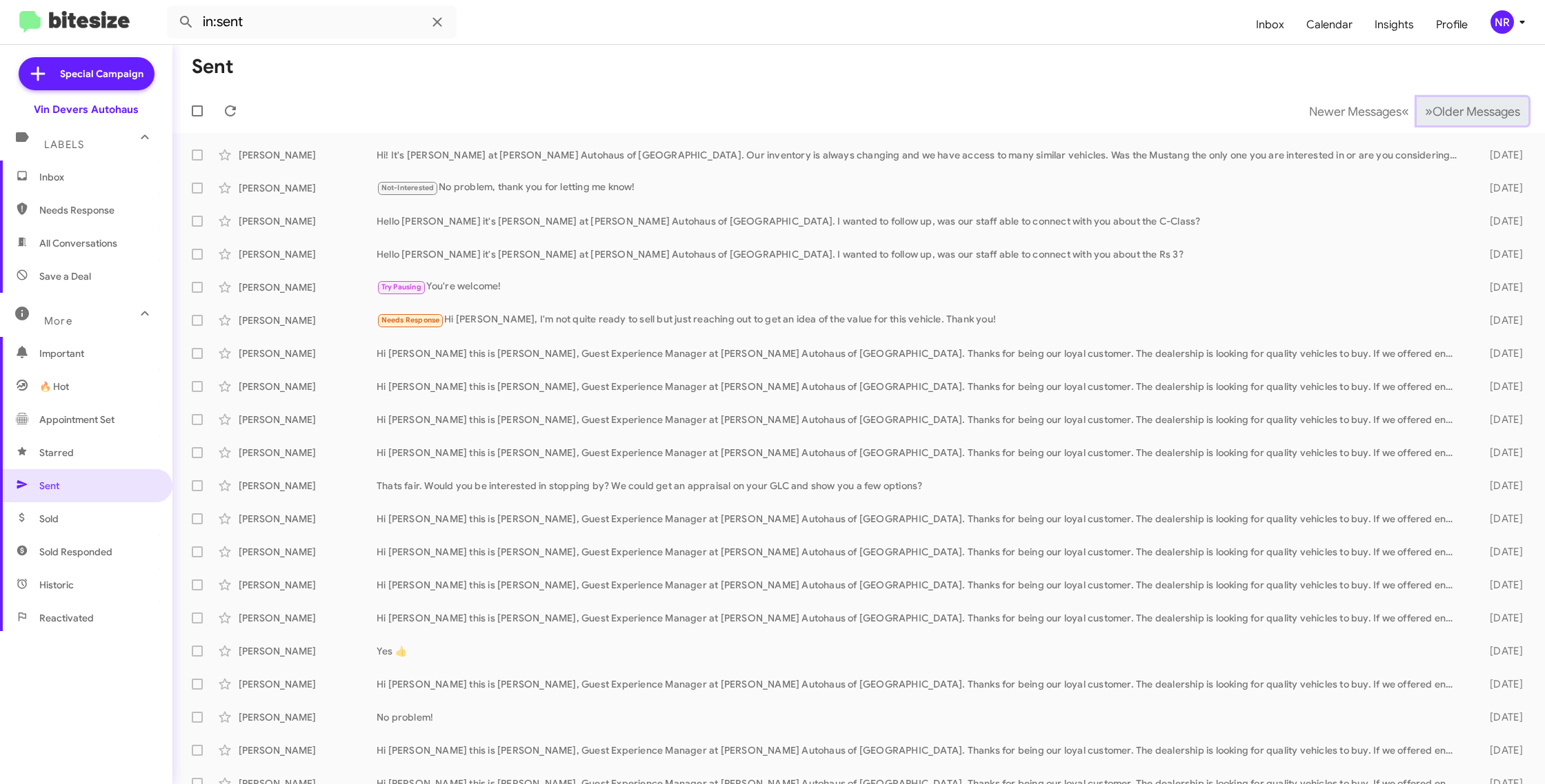
click at [1424, 114] on span "»" at bounding box center [1428, 112] width 8 height 18
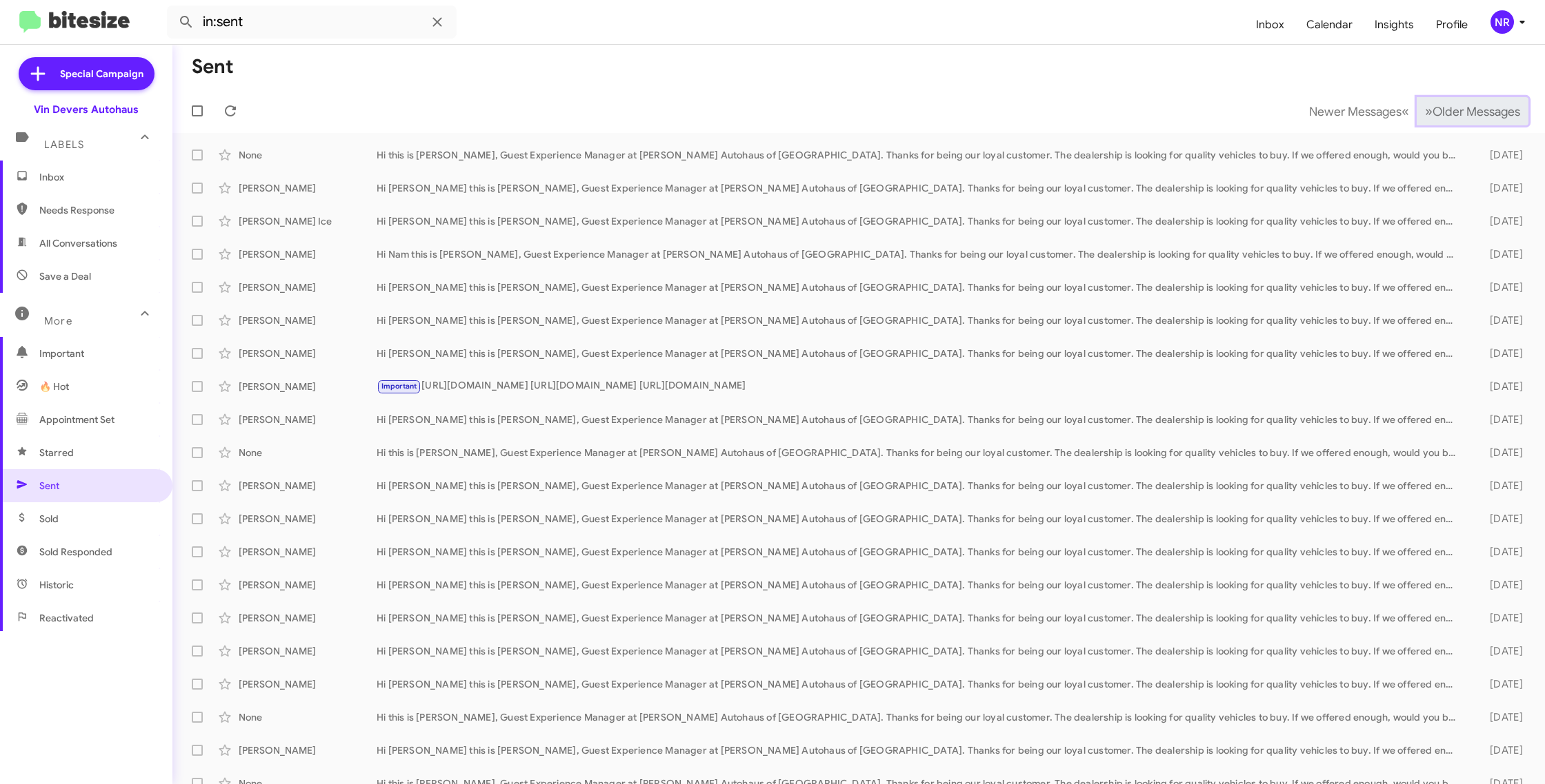
click at [1424, 114] on span "»" at bounding box center [1428, 112] width 8 height 18
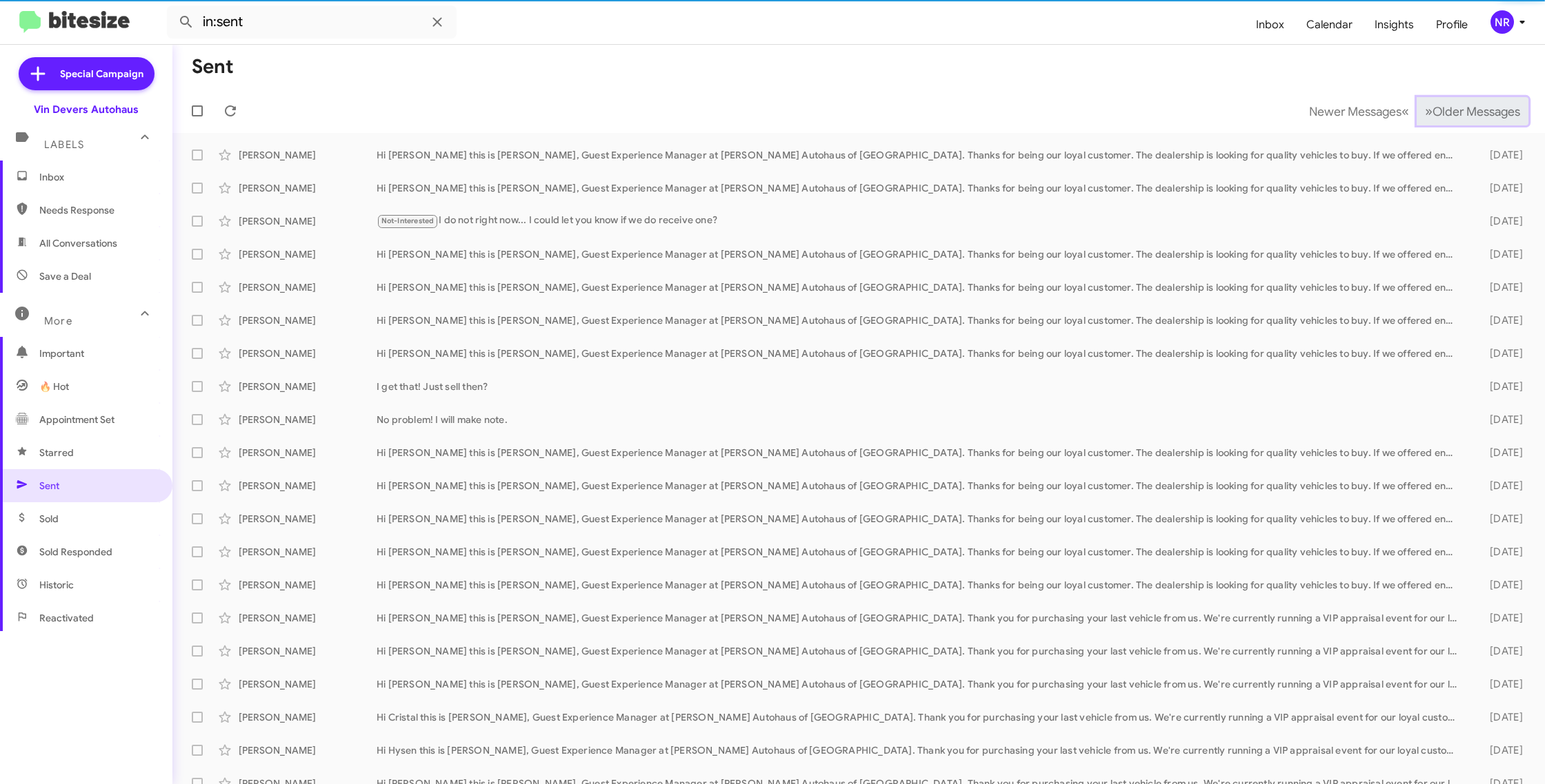
click at [1424, 114] on span "»" at bounding box center [1428, 112] width 8 height 18
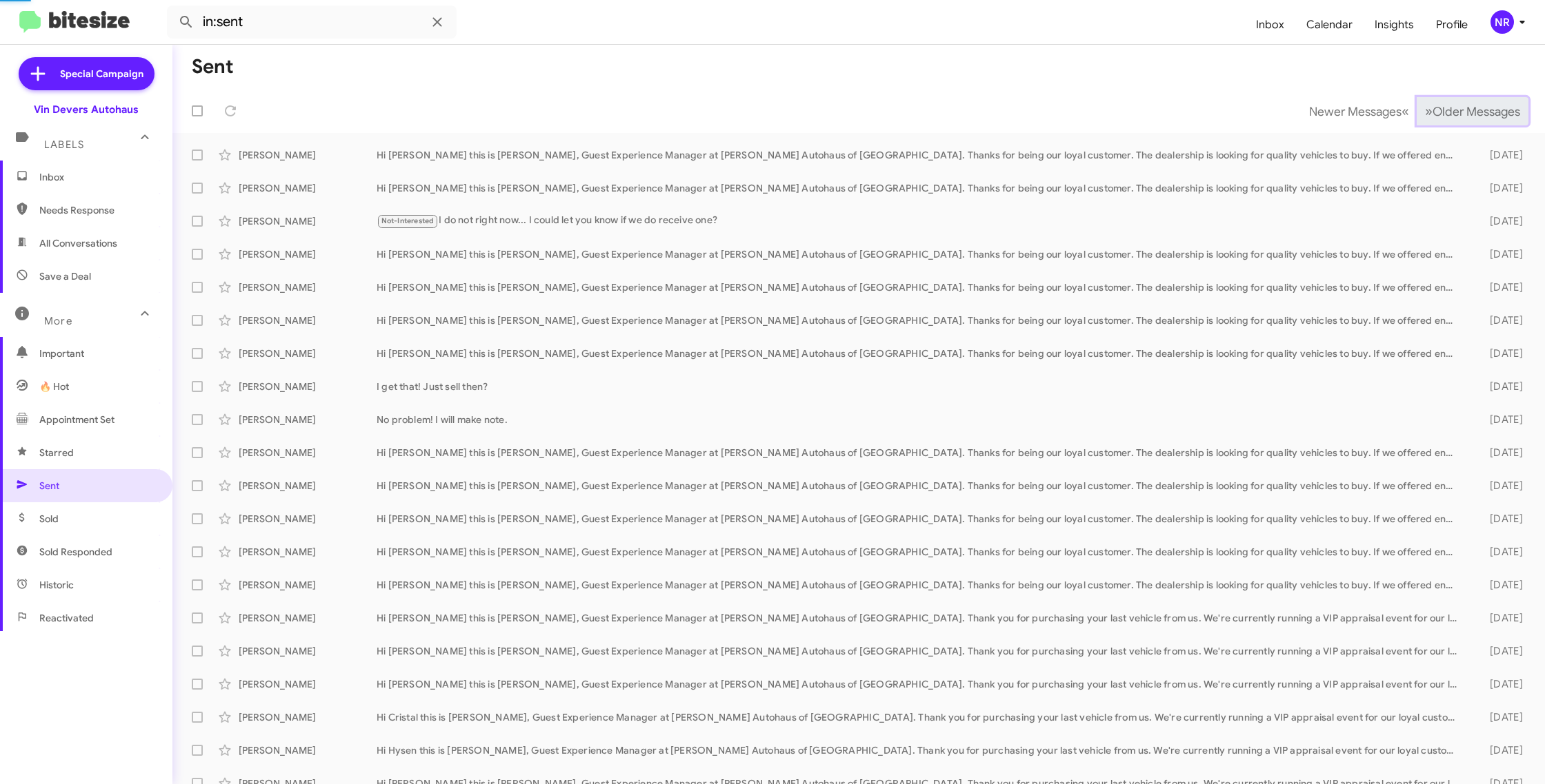
click at [1424, 114] on span "»" at bounding box center [1428, 112] width 8 height 18
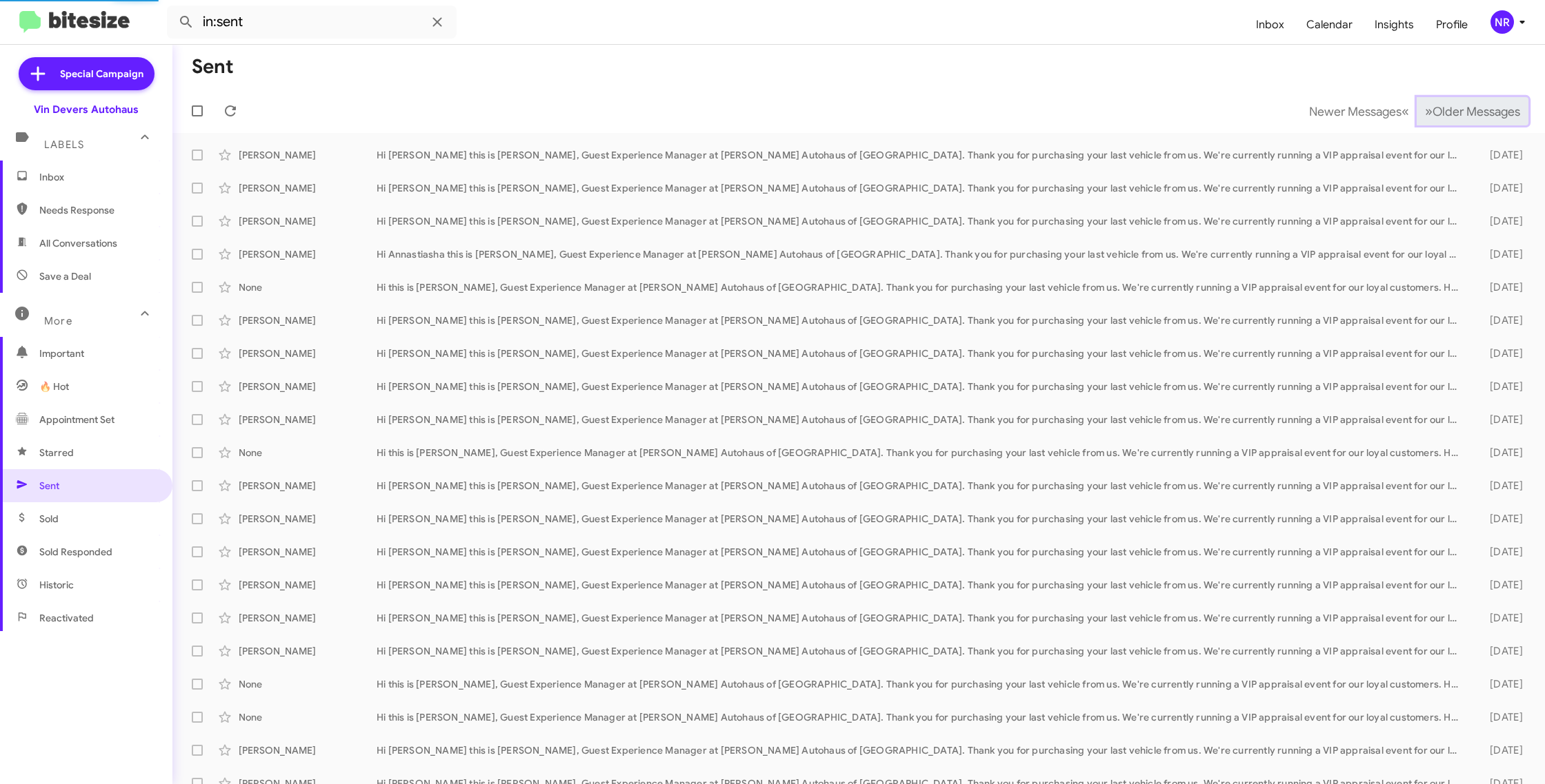
click at [1424, 114] on span "»" at bounding box center [1428, 112] width 8 height 18
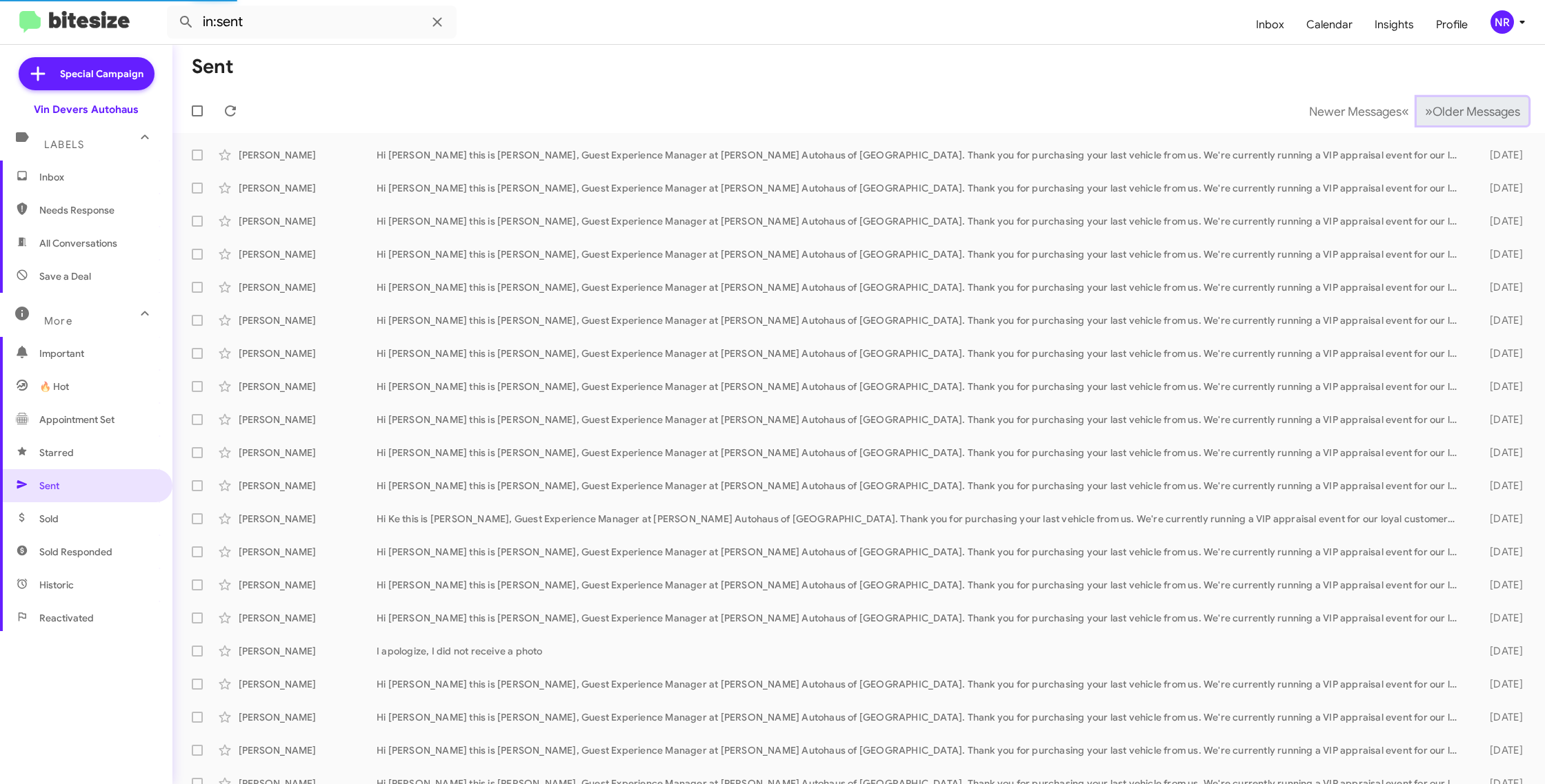
click at [1424, 114] on span "»" at bounding box center [1428, 112] width 8 height 18
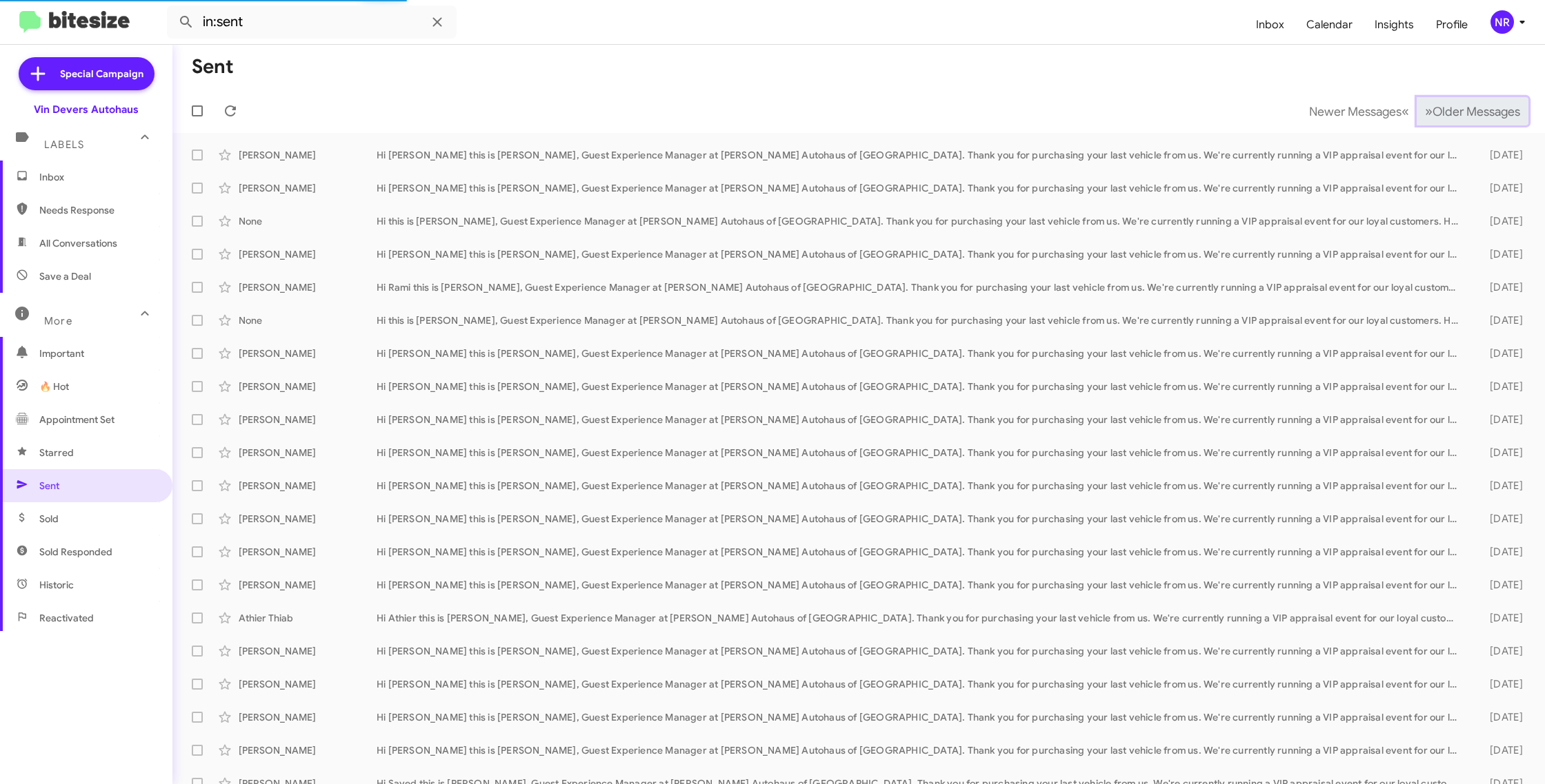
click at [1424, 114] on span "»" at bounding box center [1428, 112] width 8 height 18
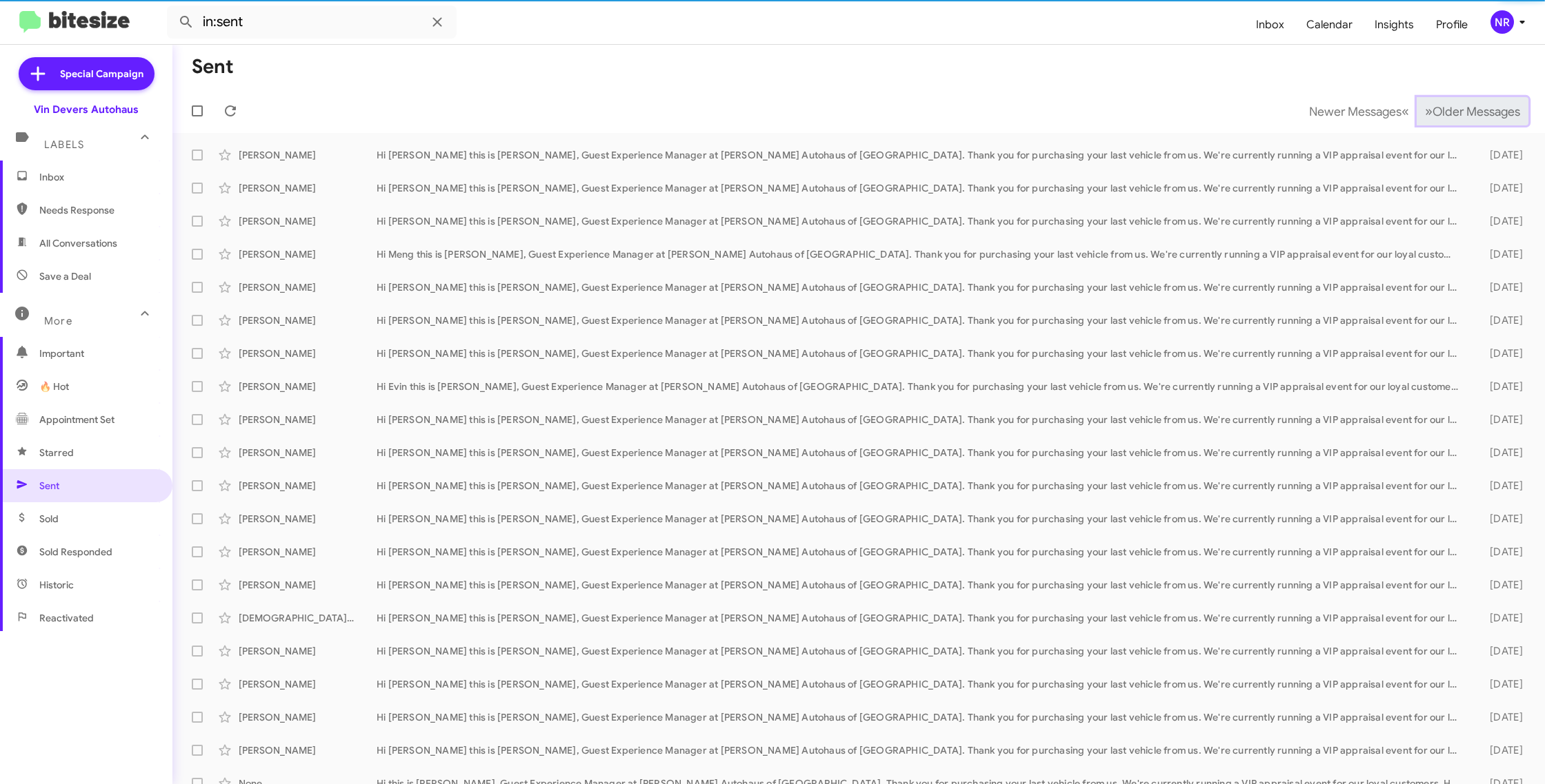
click at [1424, 114] on span "»" at bounding box center [1428, 112] width 8 height 18
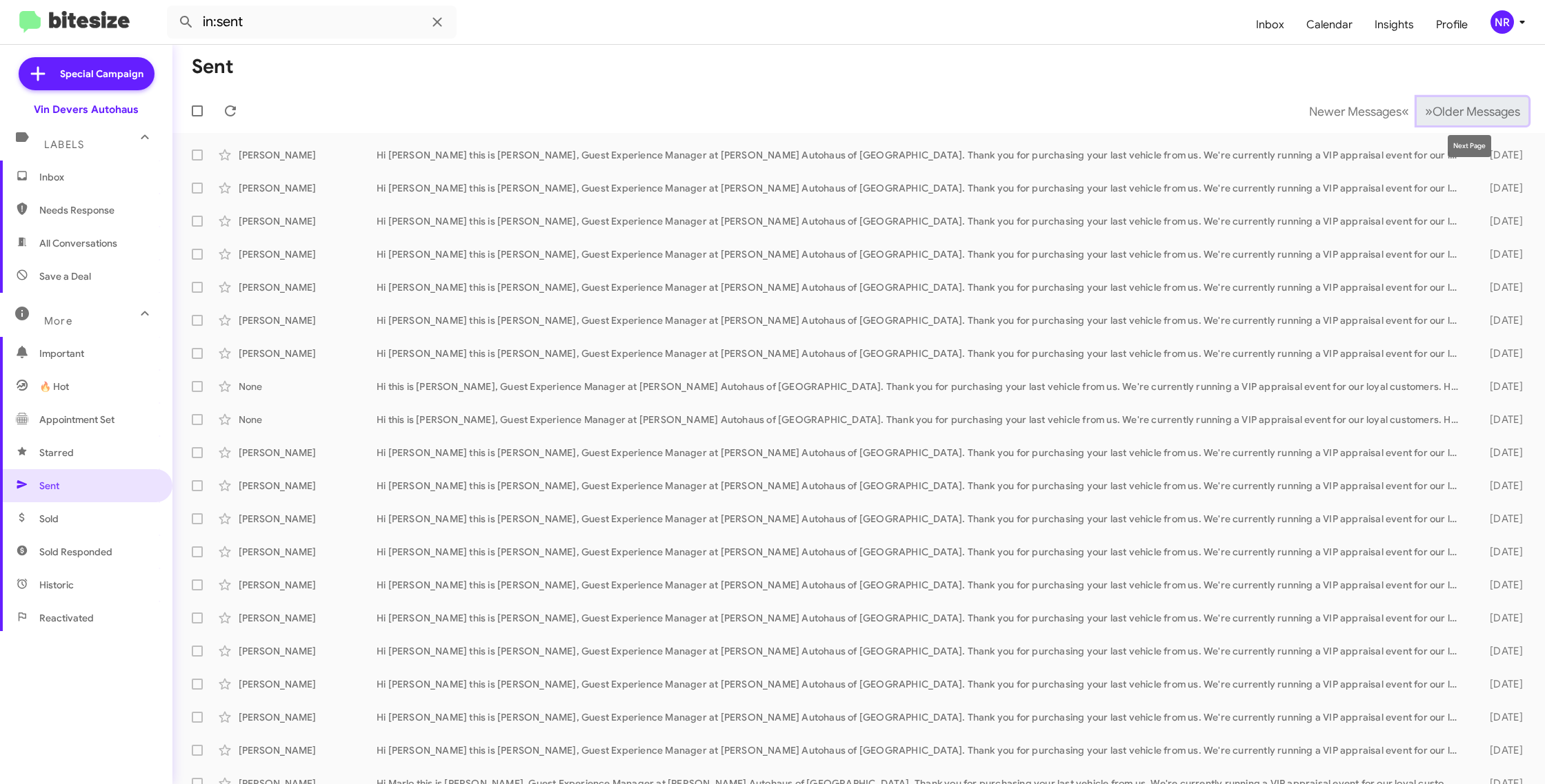
click at [1432, 114] on span "Older Messages" at bounding box center [1476, 111] width 88 height 15
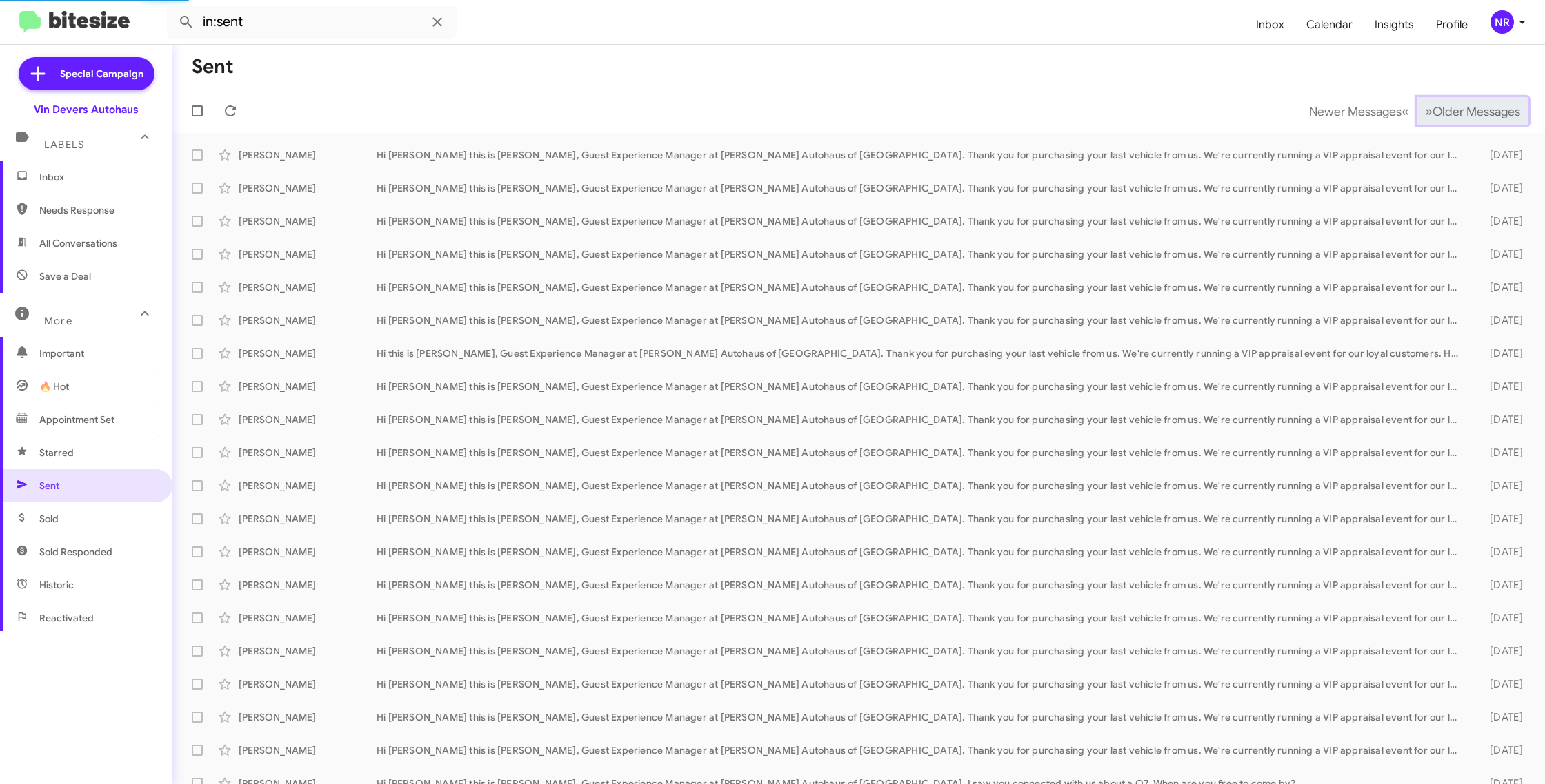
click at [1432, 114] on span "Older Messages" at bounding box center [1476, 111] width 88 height 15
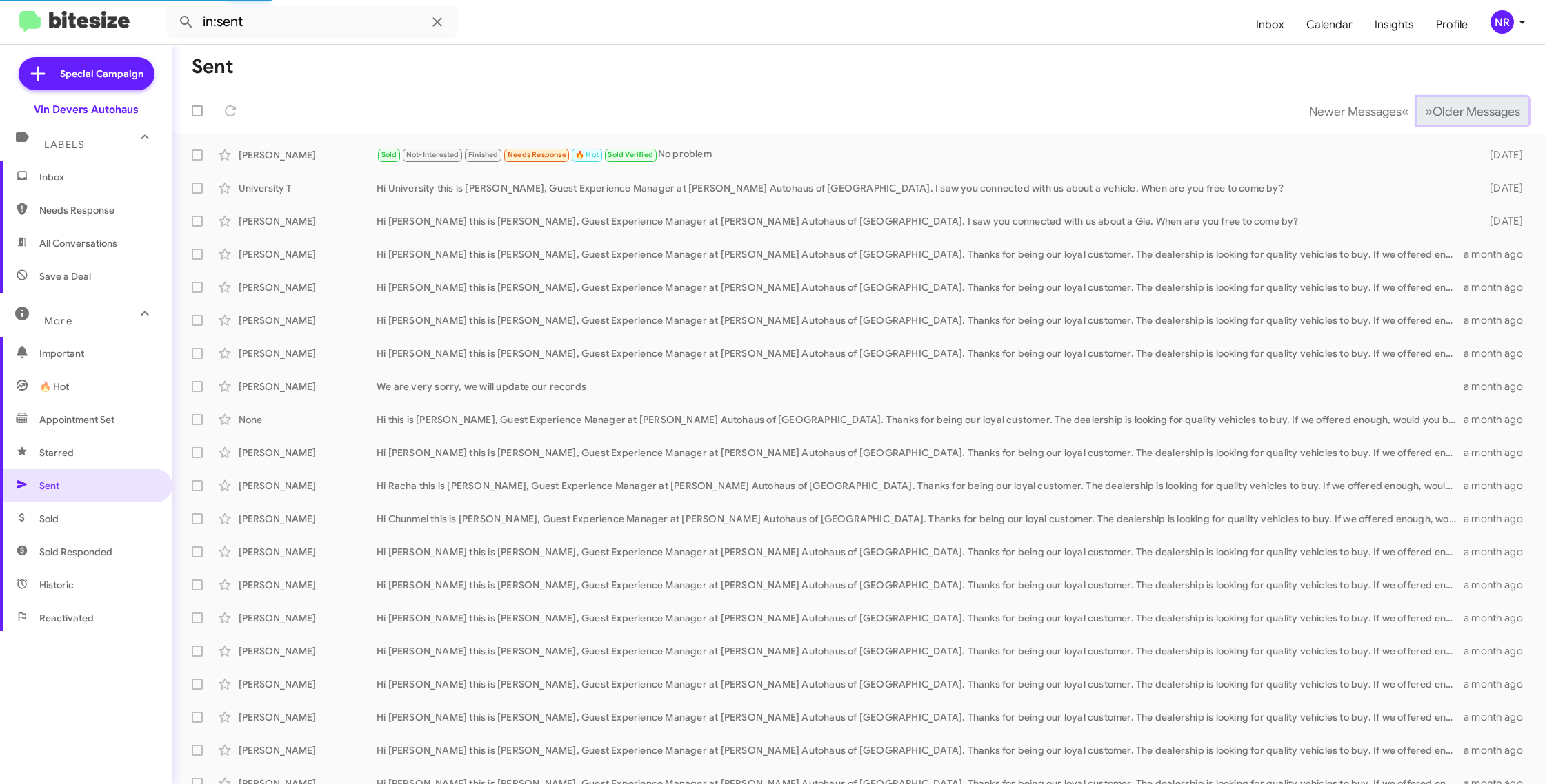
click at [1432, 114] on span "Older Messages" at bounding box center [1476, 111] width 88 height 15
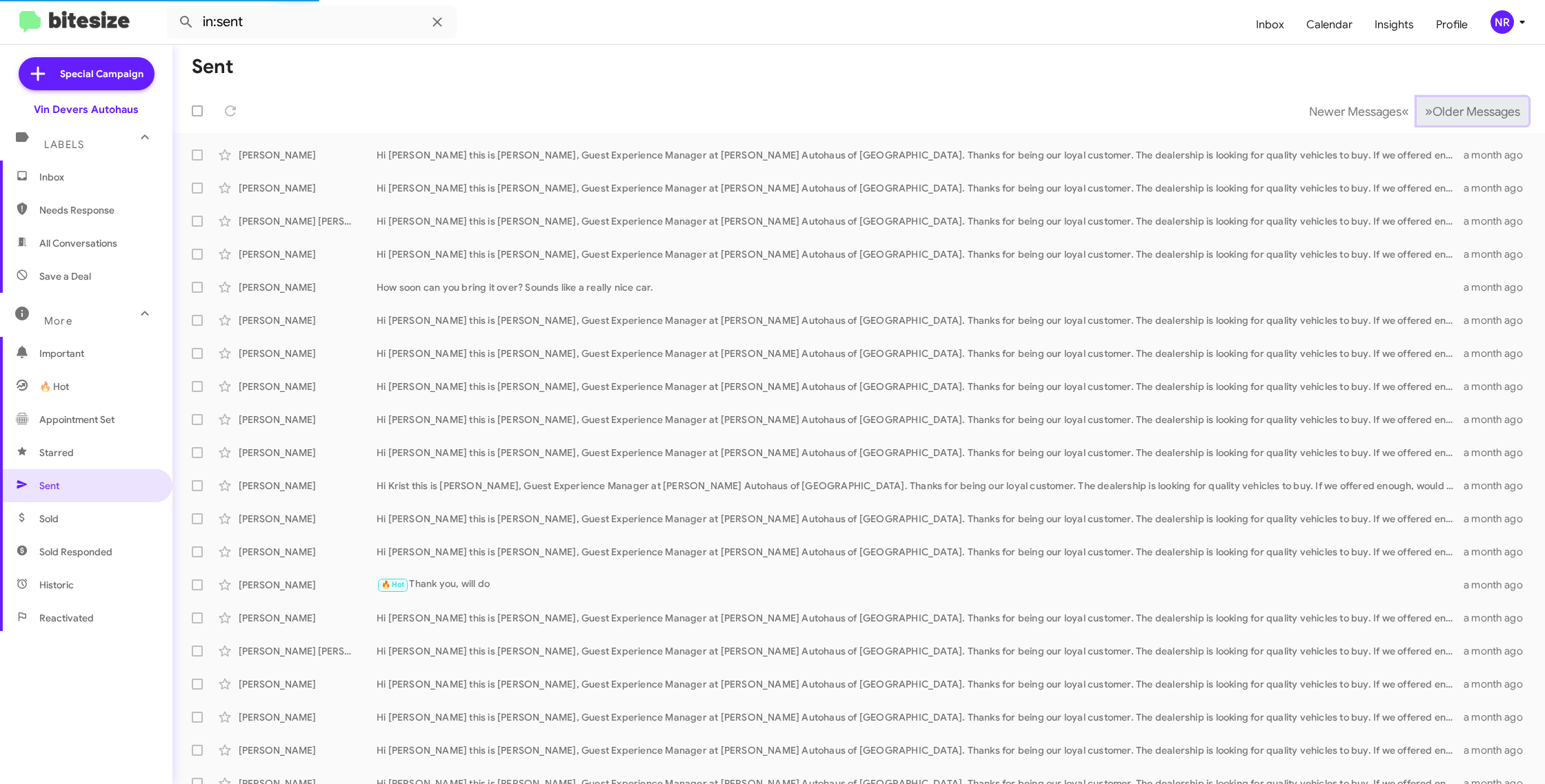
click at [1432, 114] on span "Older Messages" at bounding box center [1476, 111] width 88 height 15
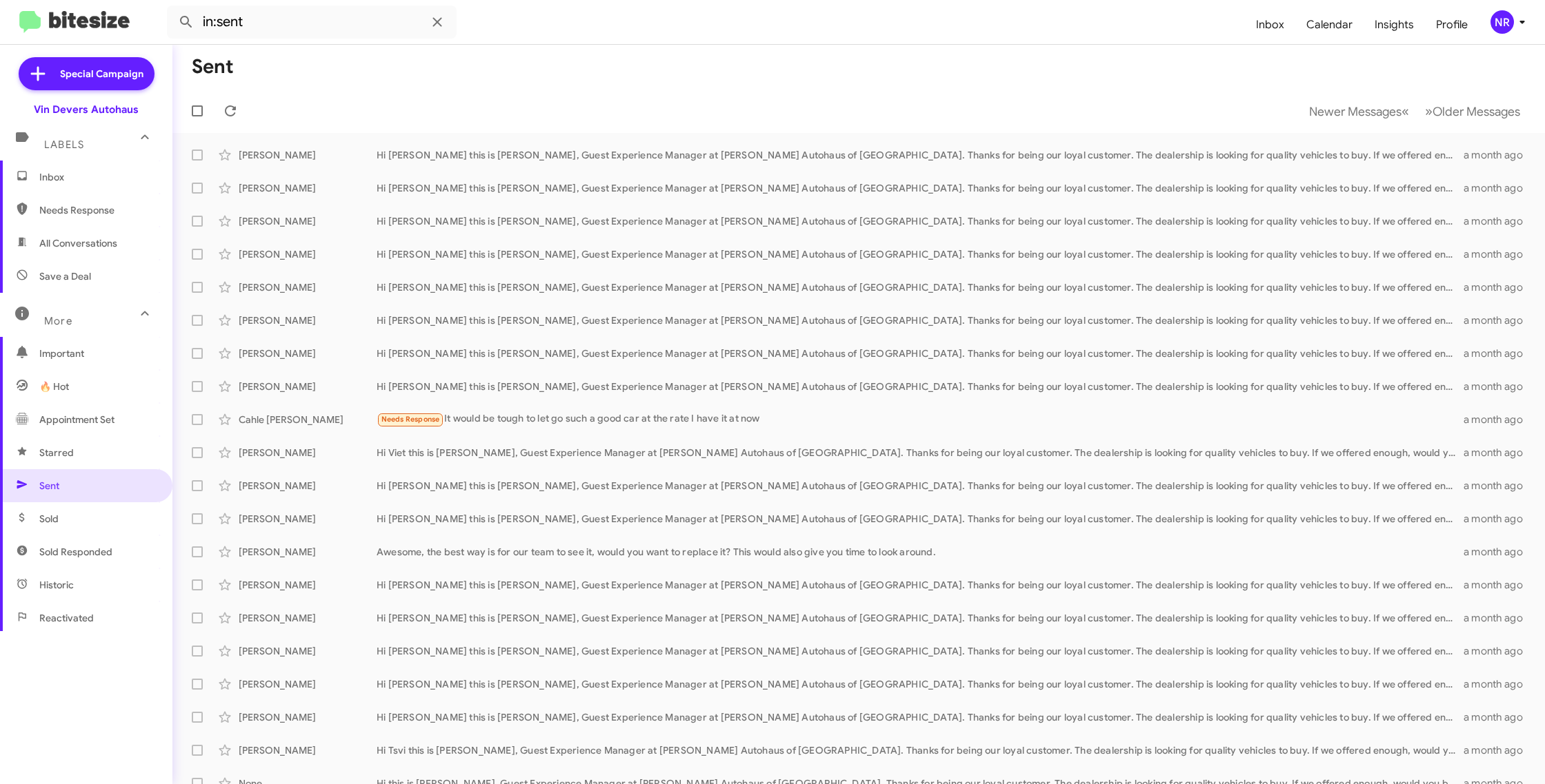
click at [84, 186] on span "Inbox" at bounding box center [86, 176] width 172 height 33
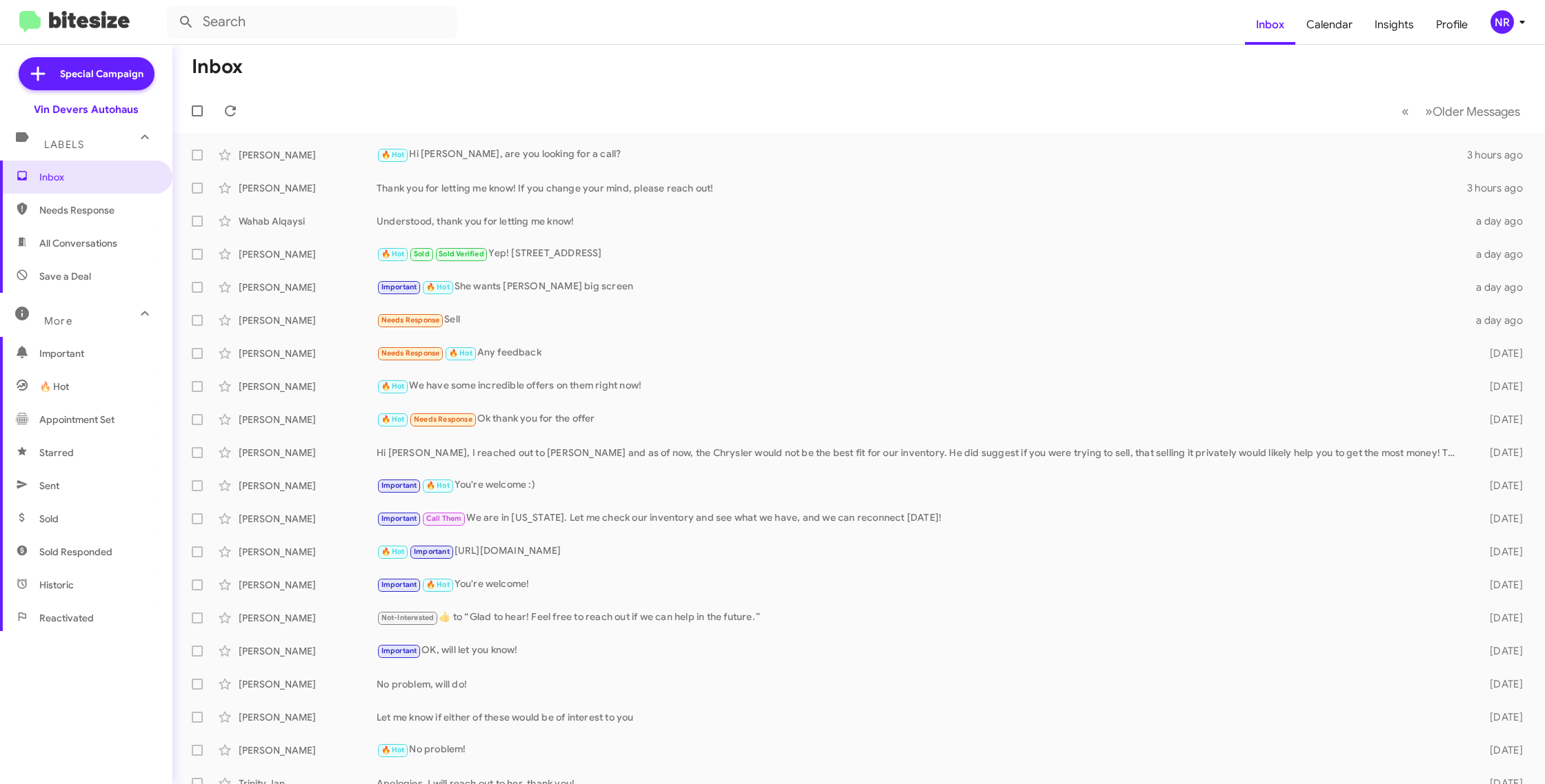
click at [79, 493] on span "Sent" at bounding box center [86, 485] width 172 height 33
type input "in:sent"
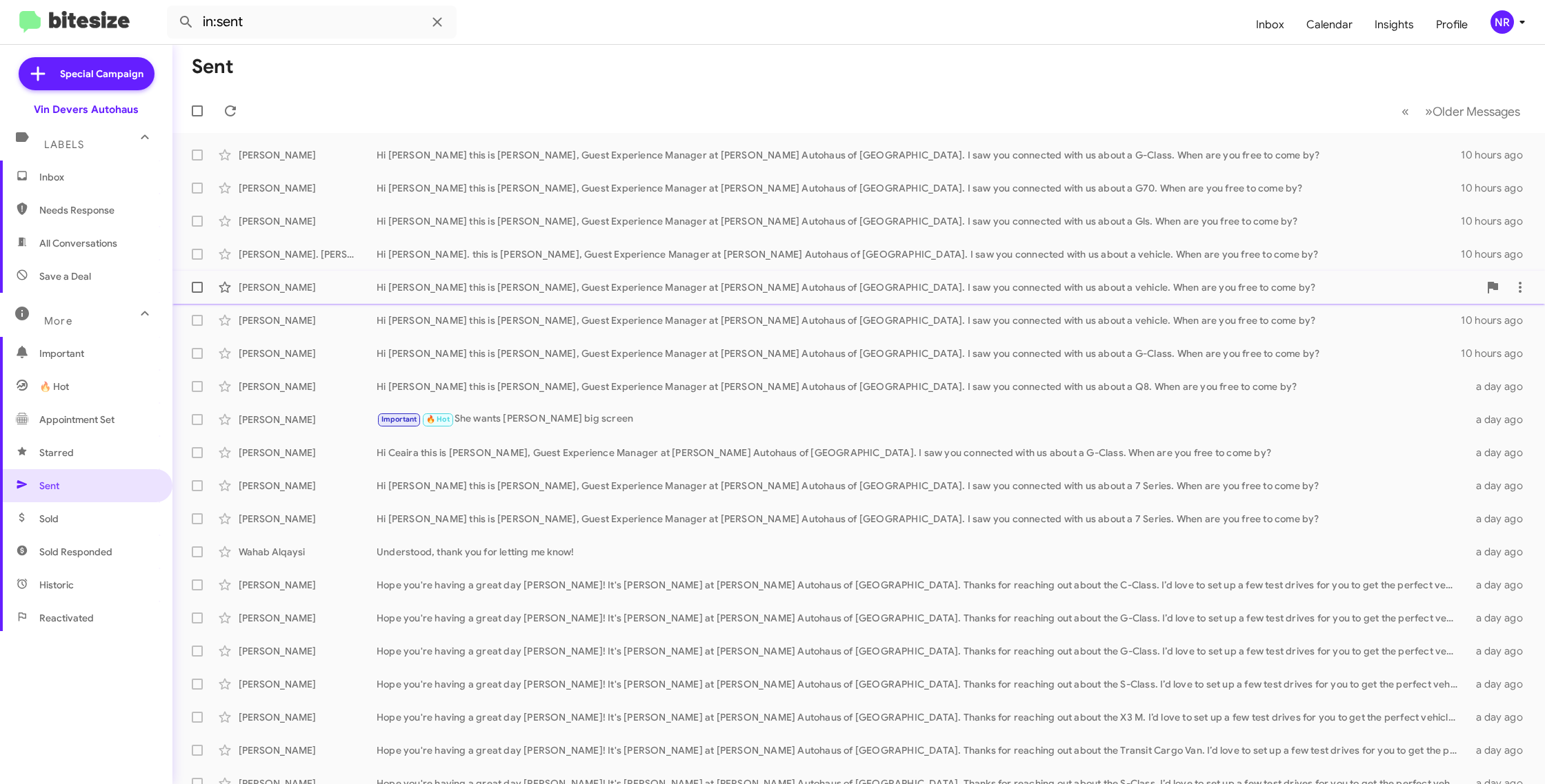
click at [586, 286] on div "Hi [PERSON_NAME] this is [PERSON_NAME], Guest Experience Manager at [PERSON_NAM…" at bounding box center [927, 287] width 1102 height 14
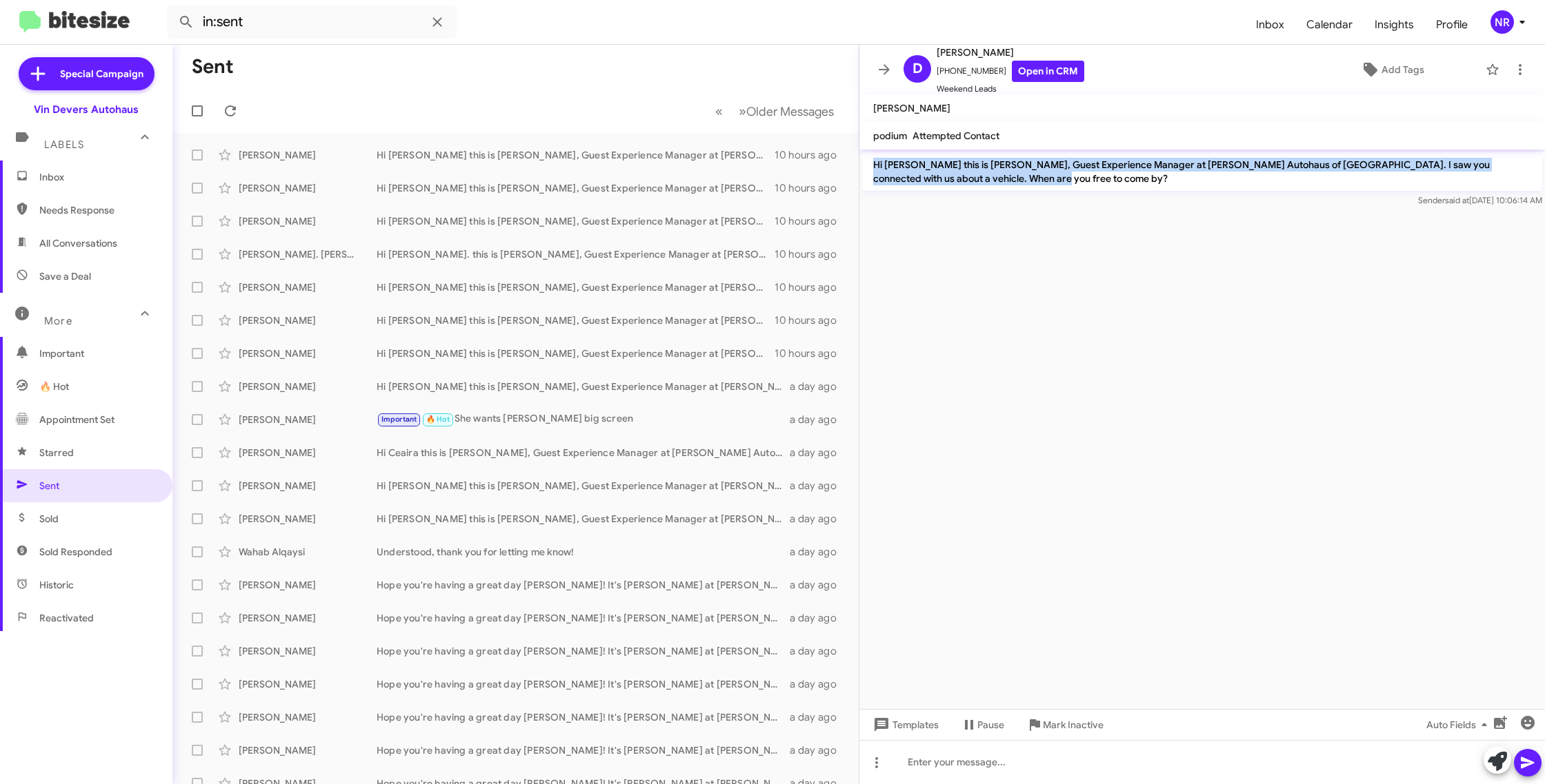
drag, startPoint x: 971, startPoint y: 182, endPoint x: 875, endPoint y: 163, distance: 97.9
click at [875, 163] on p "Hi [PERSON_NAME] this is [PERSON_NAME], Guest Experience Manager at [PERSON_NAM…" at bounding box center [1202, 171] width 680 height 38
drag, startPoint x: 1017, startPoint y: 47, endPoint x: 950, endPoint y: 53, distance: 67.3
click at [936, 49] on span "[PERSON_NAME]" at bounding box center [1010, 52] width 148 height 17
copy span "[PERSON_NAME]"
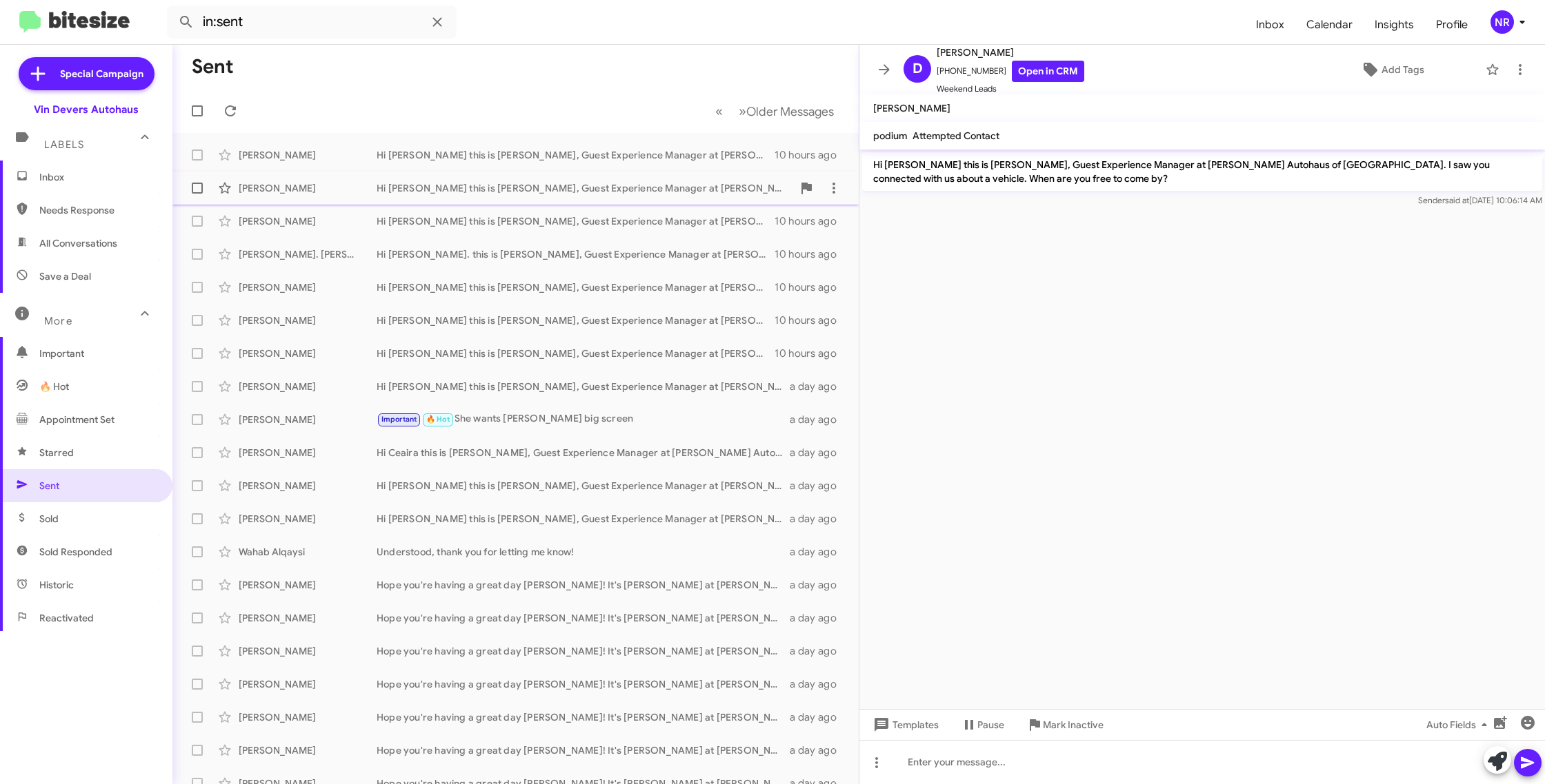
click at [413, 186] on div "Hi [PERSON_NAME] this is [PERSON_NAME], Guest Experience Manager at [PERSON_NAM…" at bounding box center [584, 187] width 416 height 14
drag, startPoint x: 998, startPoint y: 52, endPoint x: 938, endPoint y: 53, distance: 60.0
click at [938, 53] on span "[PERSON_NAME]" at bounding box center [1010, 52] width 148 height 17
copy span "[PERSON_NAME]"
click at [73, 181] on span "Inbox" at bounding box center [97, 176] width 117 height 14
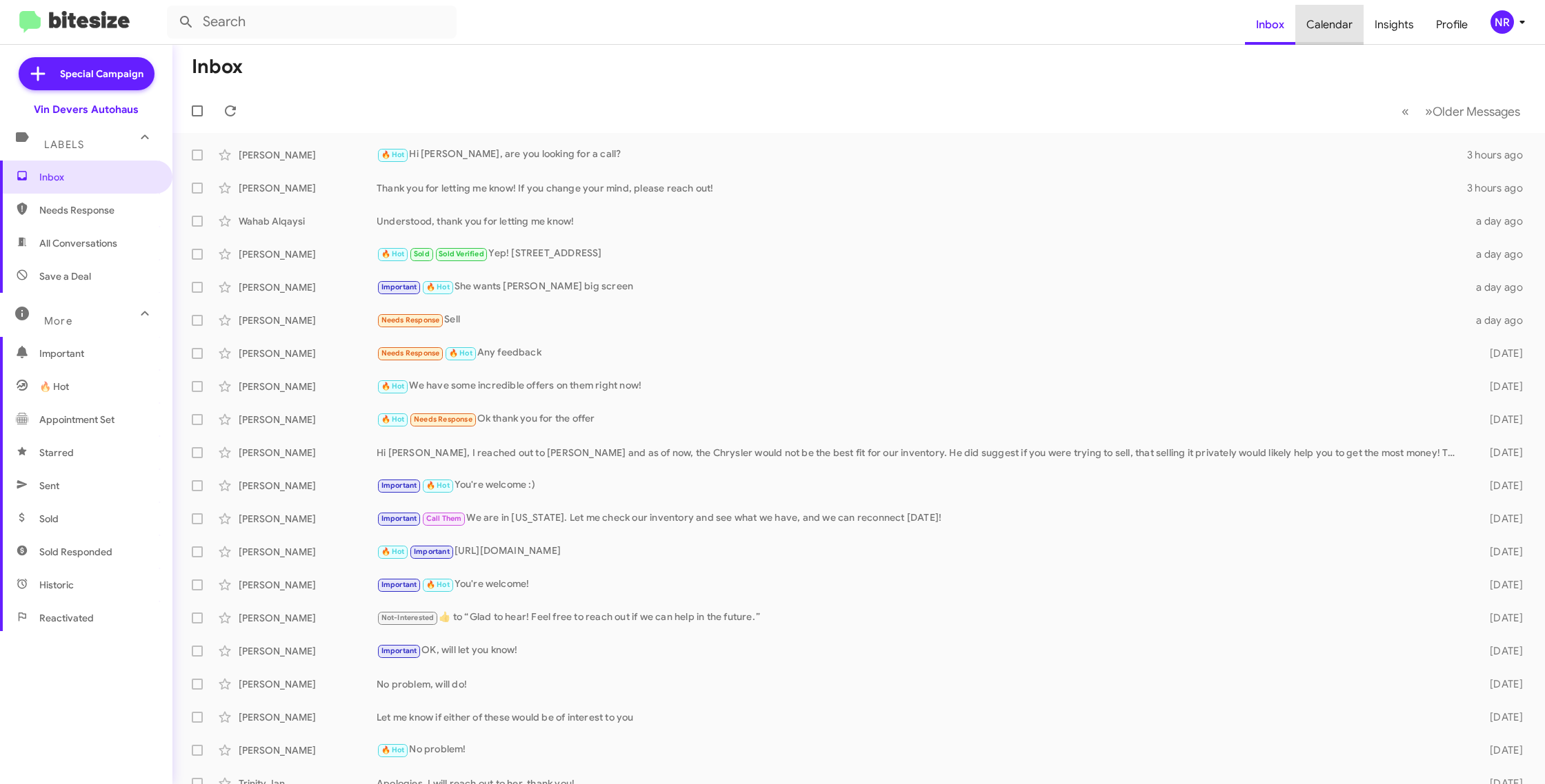
click at [1342, 32] on span "Calendar" at bounding box center [1330, 25] width 69 height 40
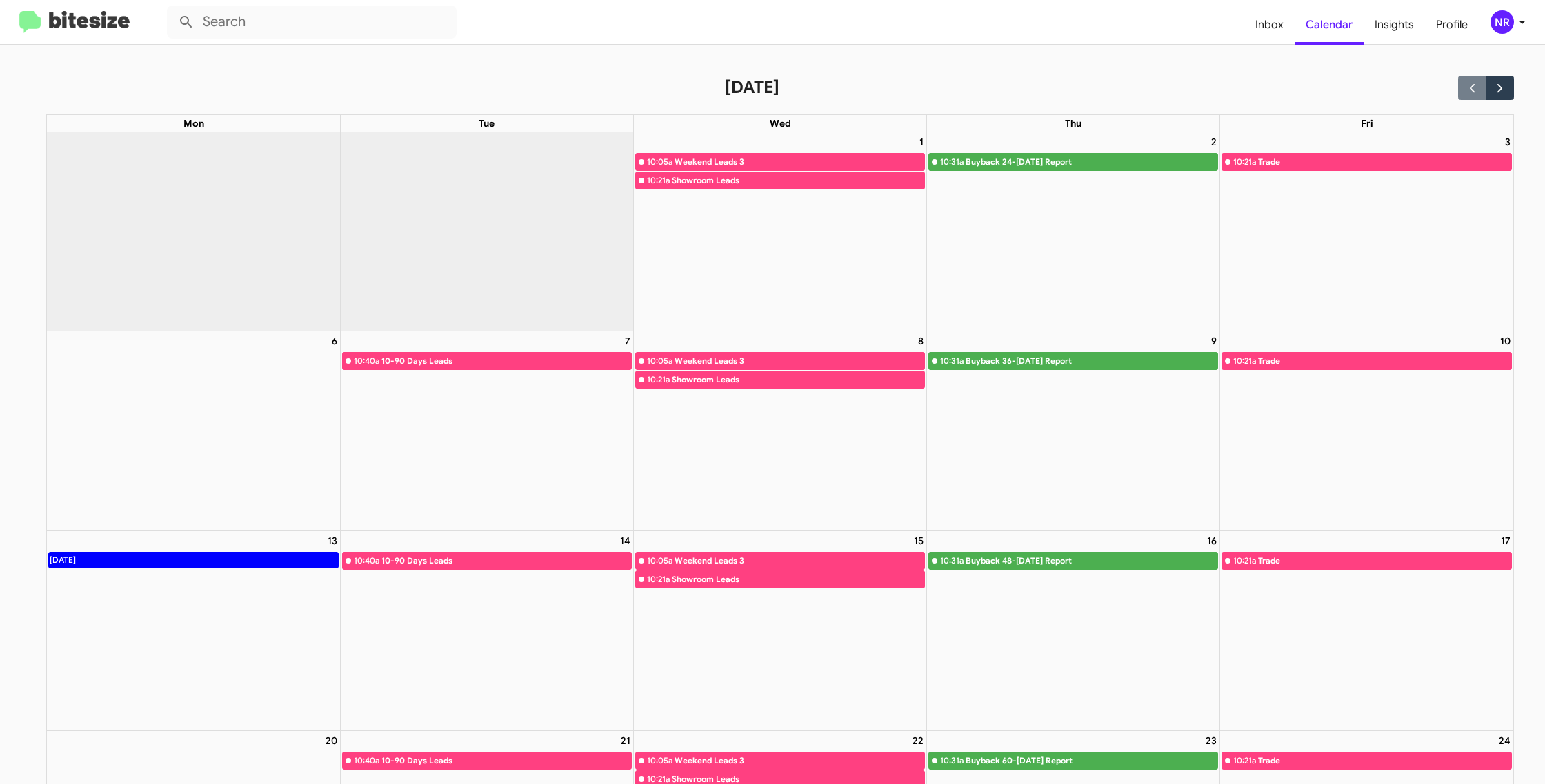
click at [741, 560] on div "Weekend Leads 3" at bounding box center [799, 561] width 250 height 14
